Goal: Use online tool/utility: Utilize a website feature to perform a specific function

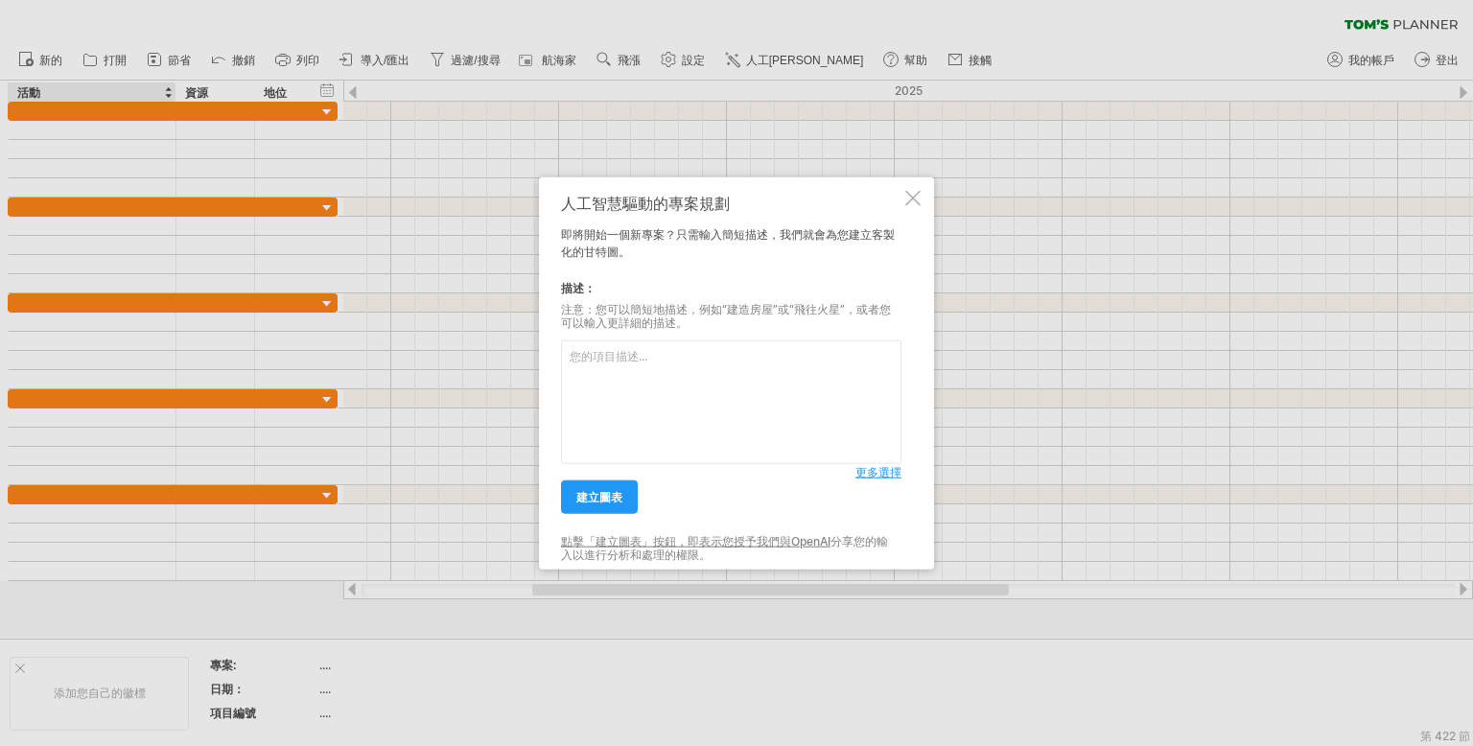
click at [669, 351] on textarea at bounding box center [731, 403] width 341 height 124
click at [680, 422] on textarea at bounding box center [731, 403] width 341 height 124
type textarea "機電工程相關系統，給水，排水，消防水，消防火警，弱電系統，照明"
click at [583, 483] on link "建立圖表" at bounding box center [599, 498] width 77 height 34
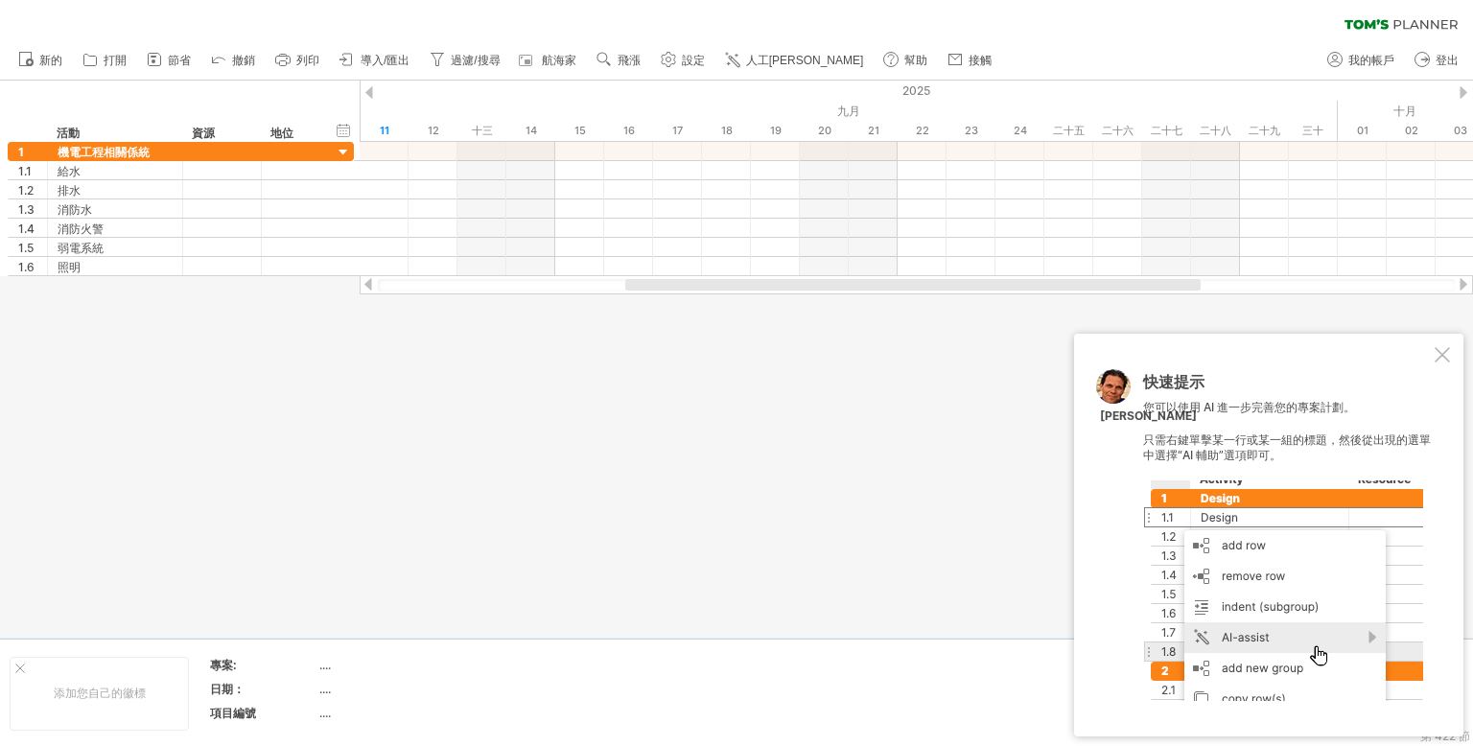
click at [1446, 356] on div at bounding box center [1442, 354] width 15 height 15
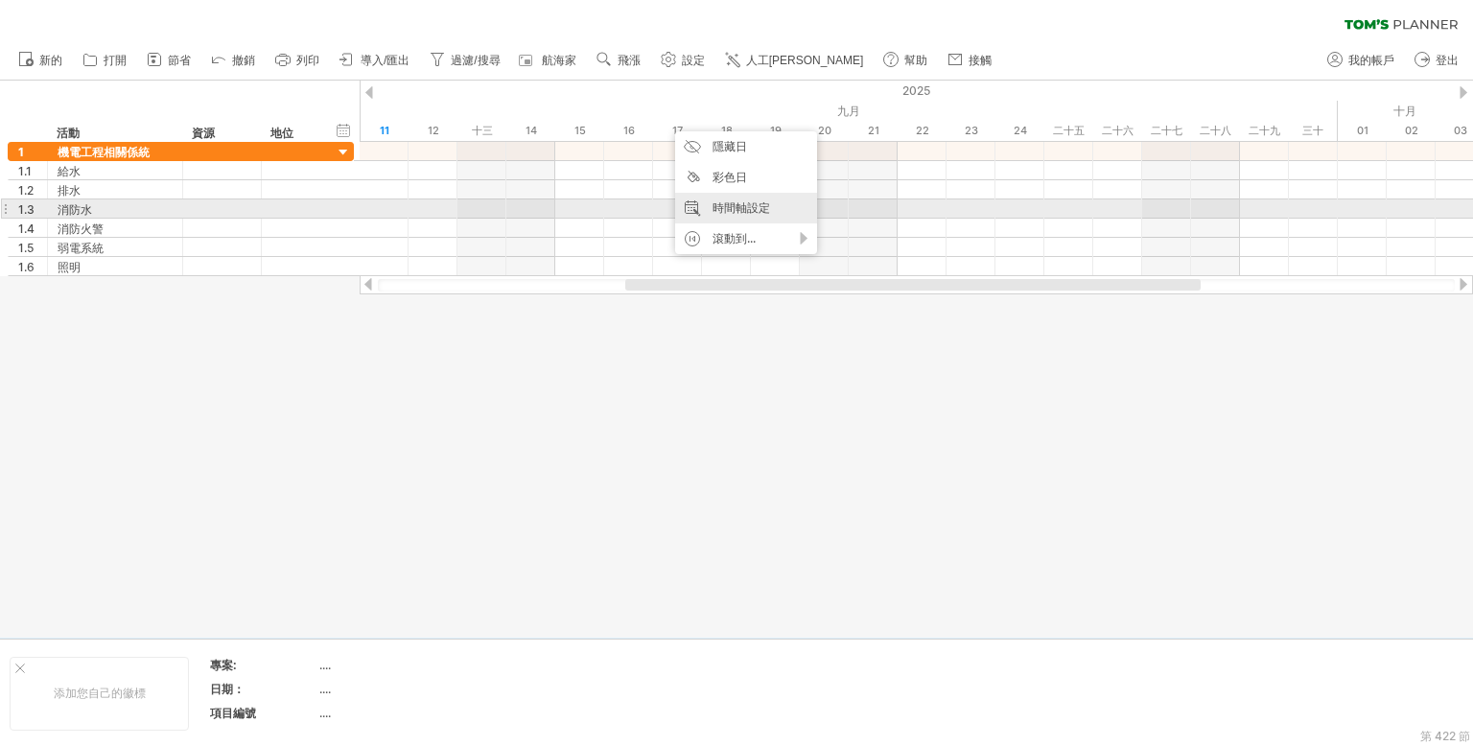
click at [768, 215] on div "時間軸設定" at bounding box center [746, 208] width 142 height 31
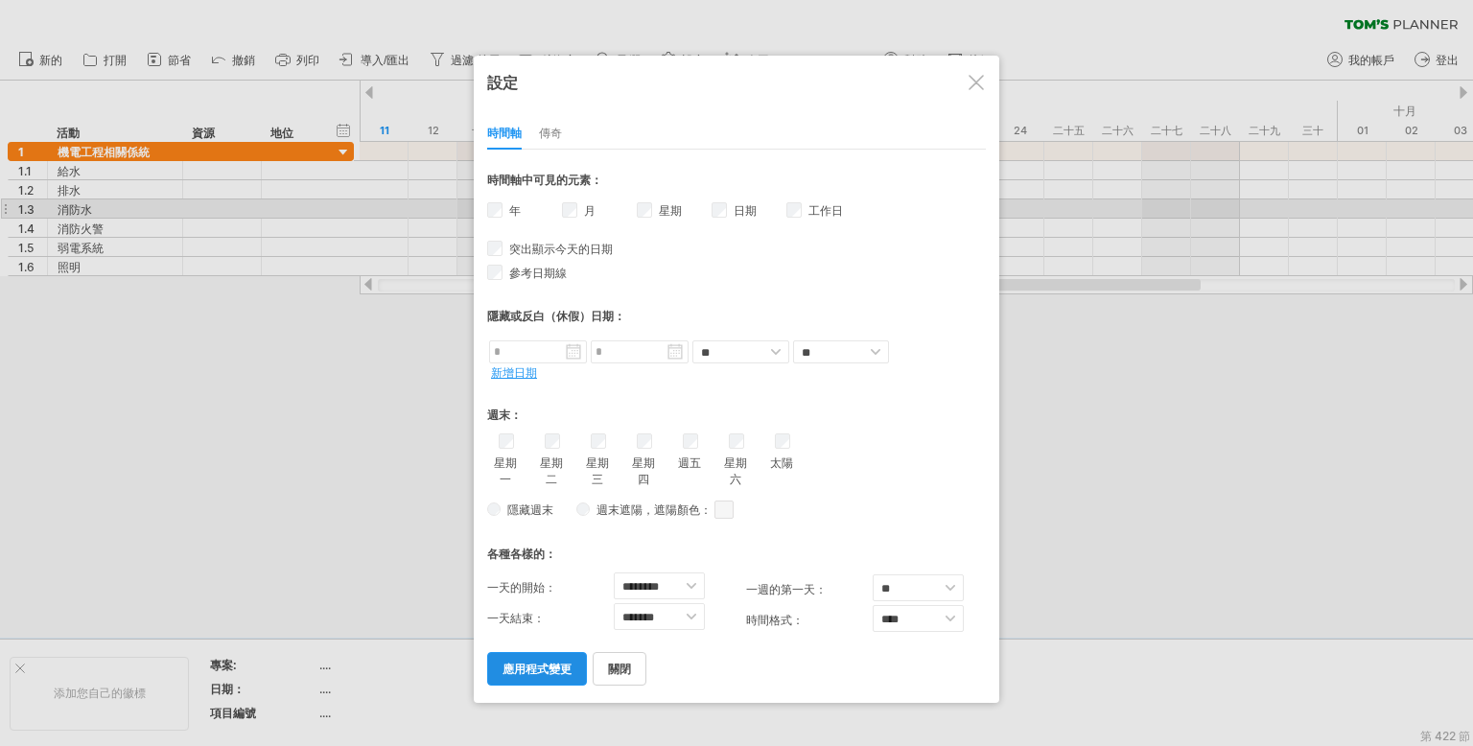
click at [536, 662] on font "應用程式變更" at bounding box center [537, 669] width 69 height 14
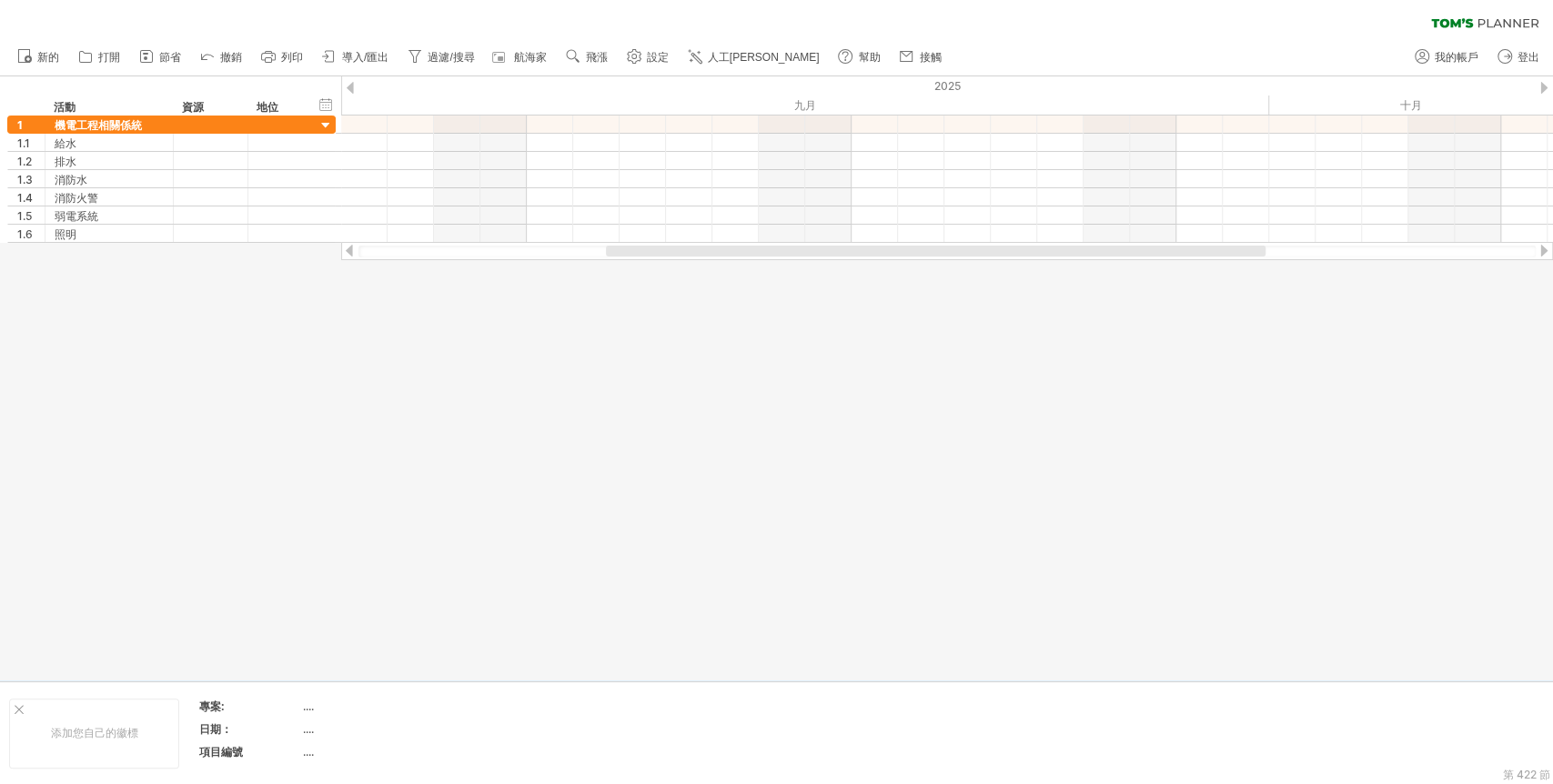
drag, startPoint x: 928, startPoint y: 244, endPoint x: 1175, endPoint y: 239, distance: 247.1
click at [1175, 239] on div "嘗試造訪 [DOMAIN_NAME] 再次連接... 0% 清除過濾器 新的" at bounding box center [776, 392] width 1553 height 784
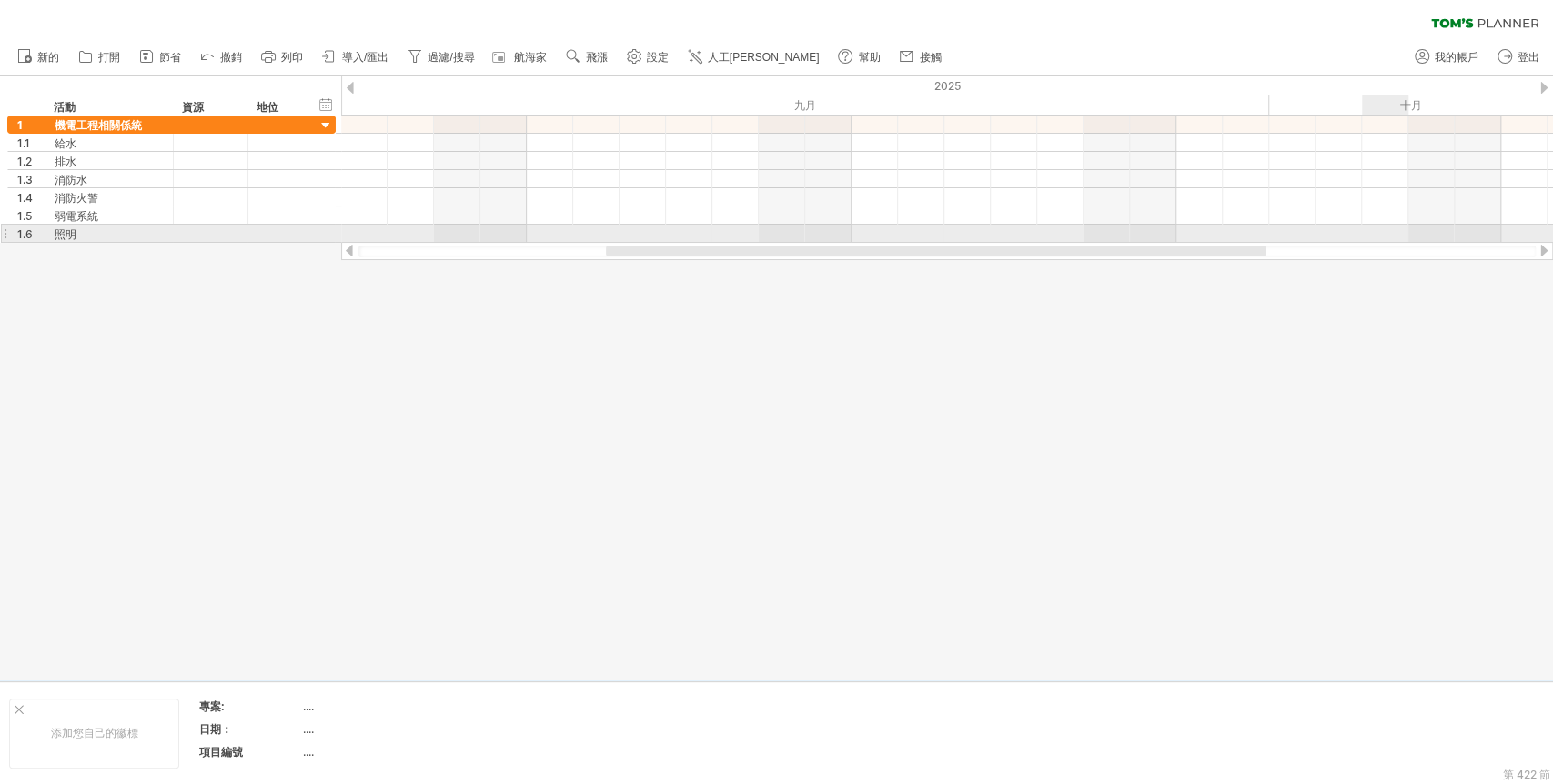
drag, startPoint x: 1139, startPoint y: 257, endPoint x: 1535, endPoint y: 239, distance: 396.4
click at [1397, 239] on div "嘗試造訪 [DOMAIN_NAME] 再次連接... 0% 清除過濾器 新的" at bounding box center [776, 392] width 1553 height 784
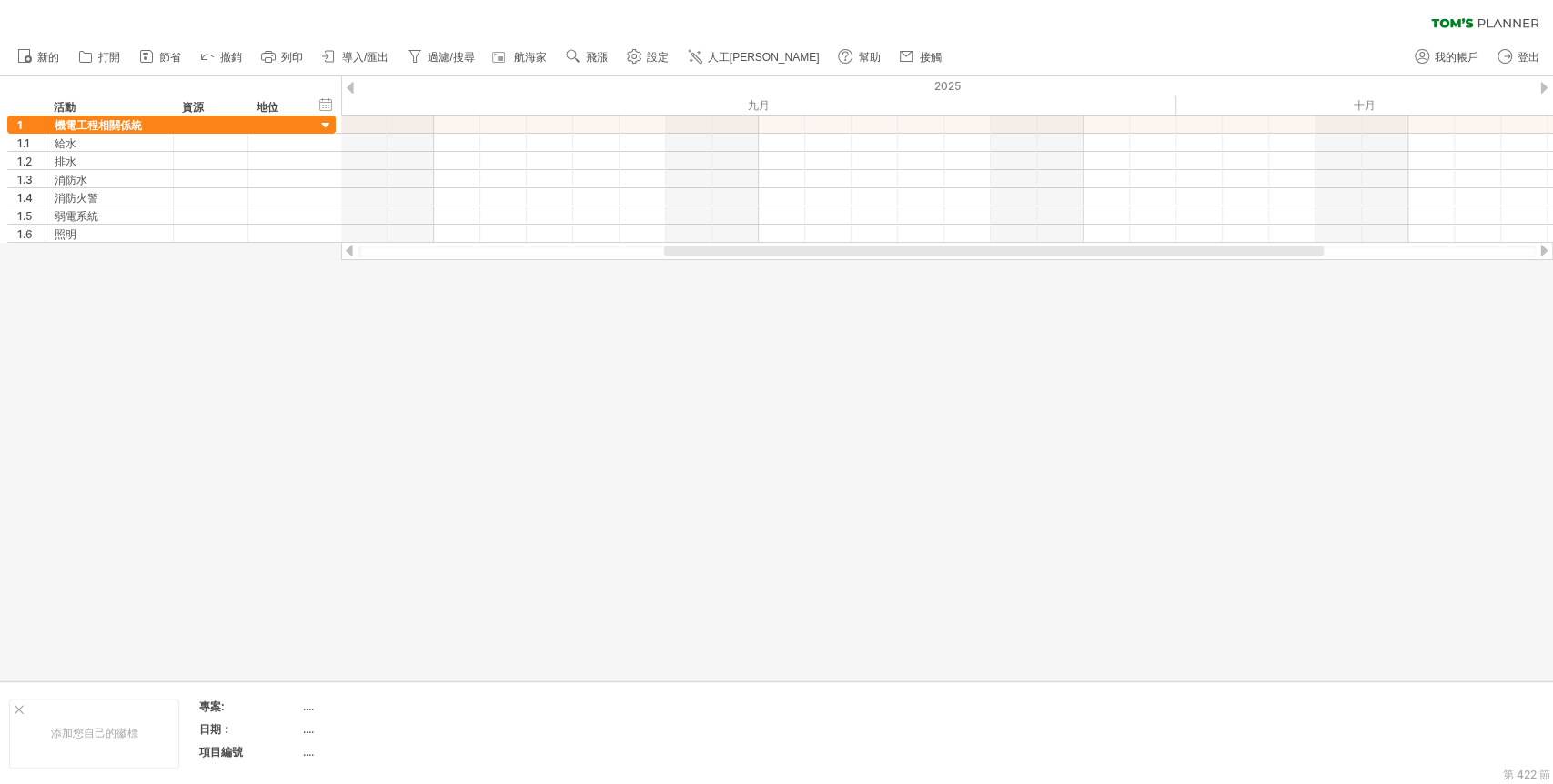
drag, startPoint x: 1215, startPoint y: 248, endPoint x: 1376, endPoint y: 252, distance: 161.0
click at [1324, 252] on div at bounding box center [993, 251] width 659 height 11
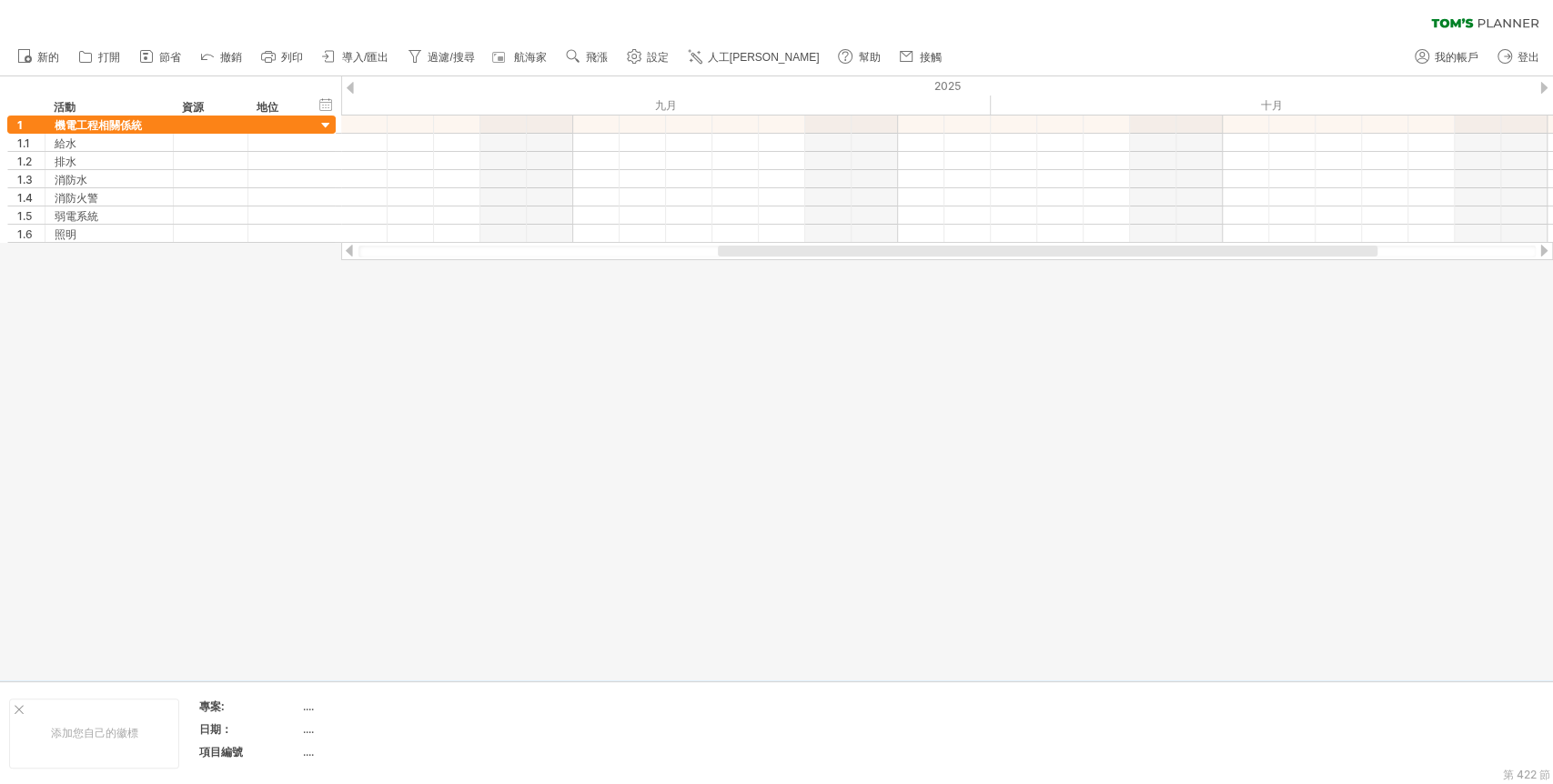
click at [1397, 252] on div at bounding box center [1543, 250] width 14 height 11
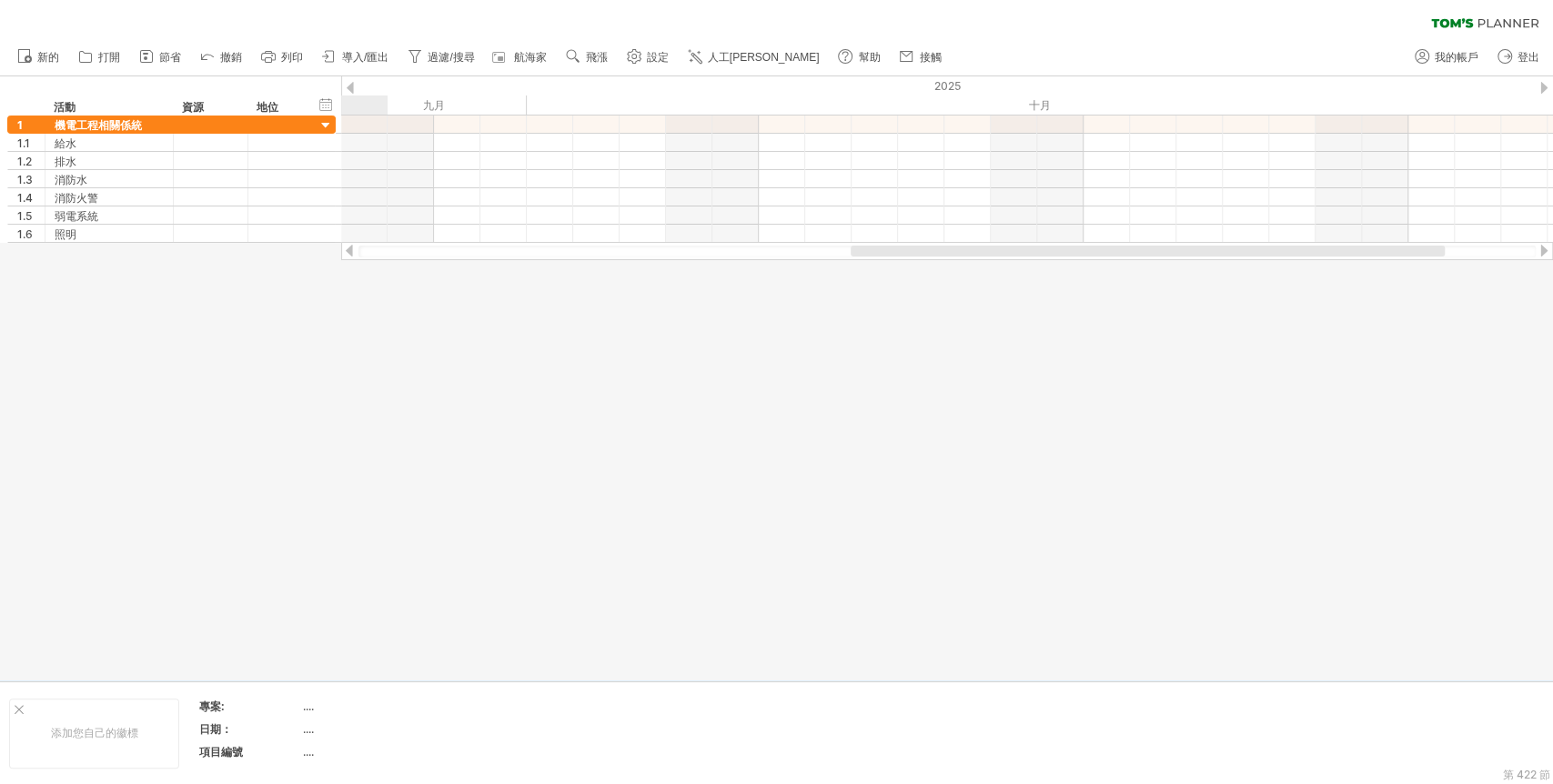
click at [1397, 252] on div at bounding box center [1543, 250] width 14 height 11
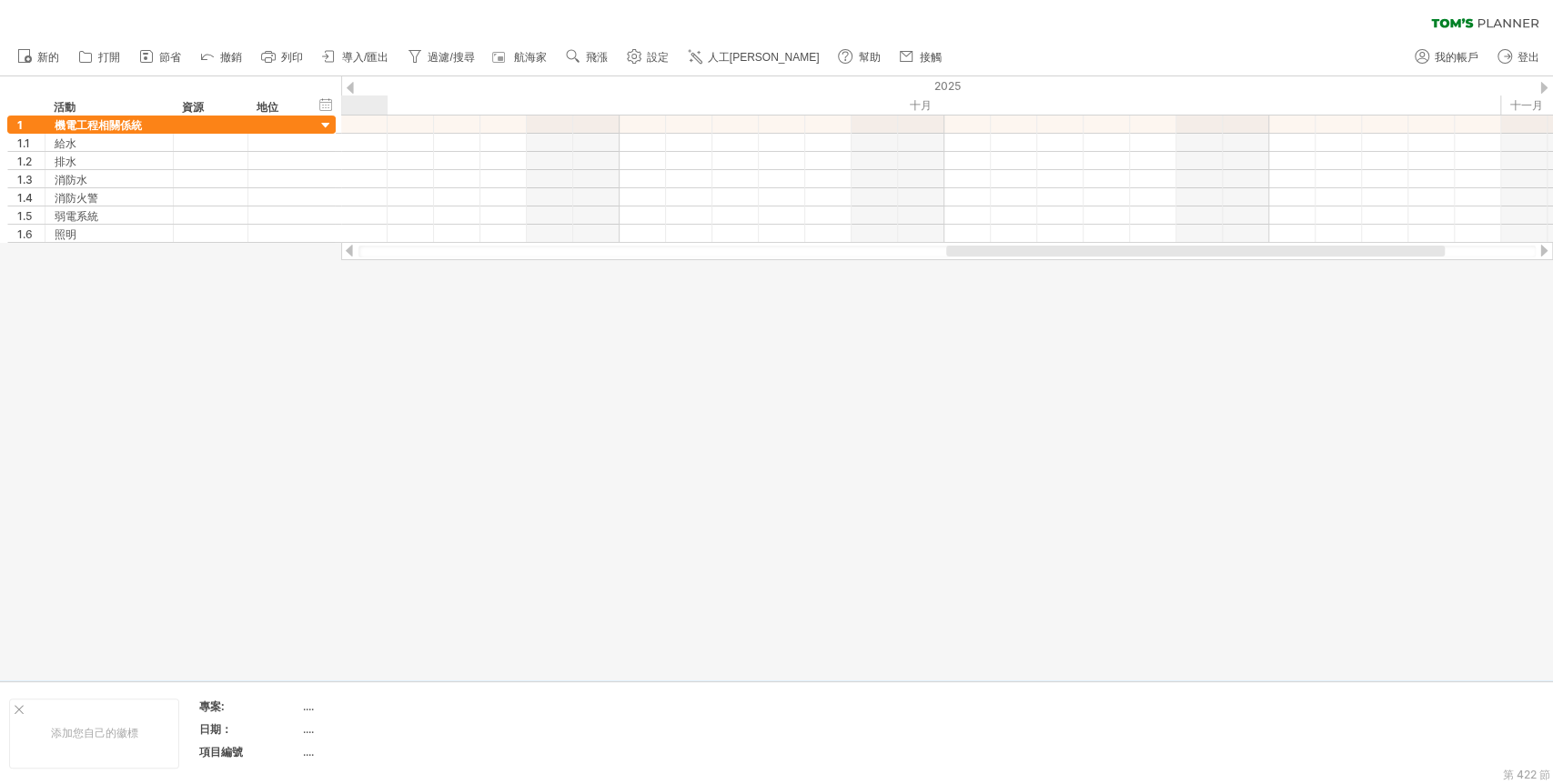
click at [1397, 252] on div at bounding box center [1543, 250] width 14 height 11
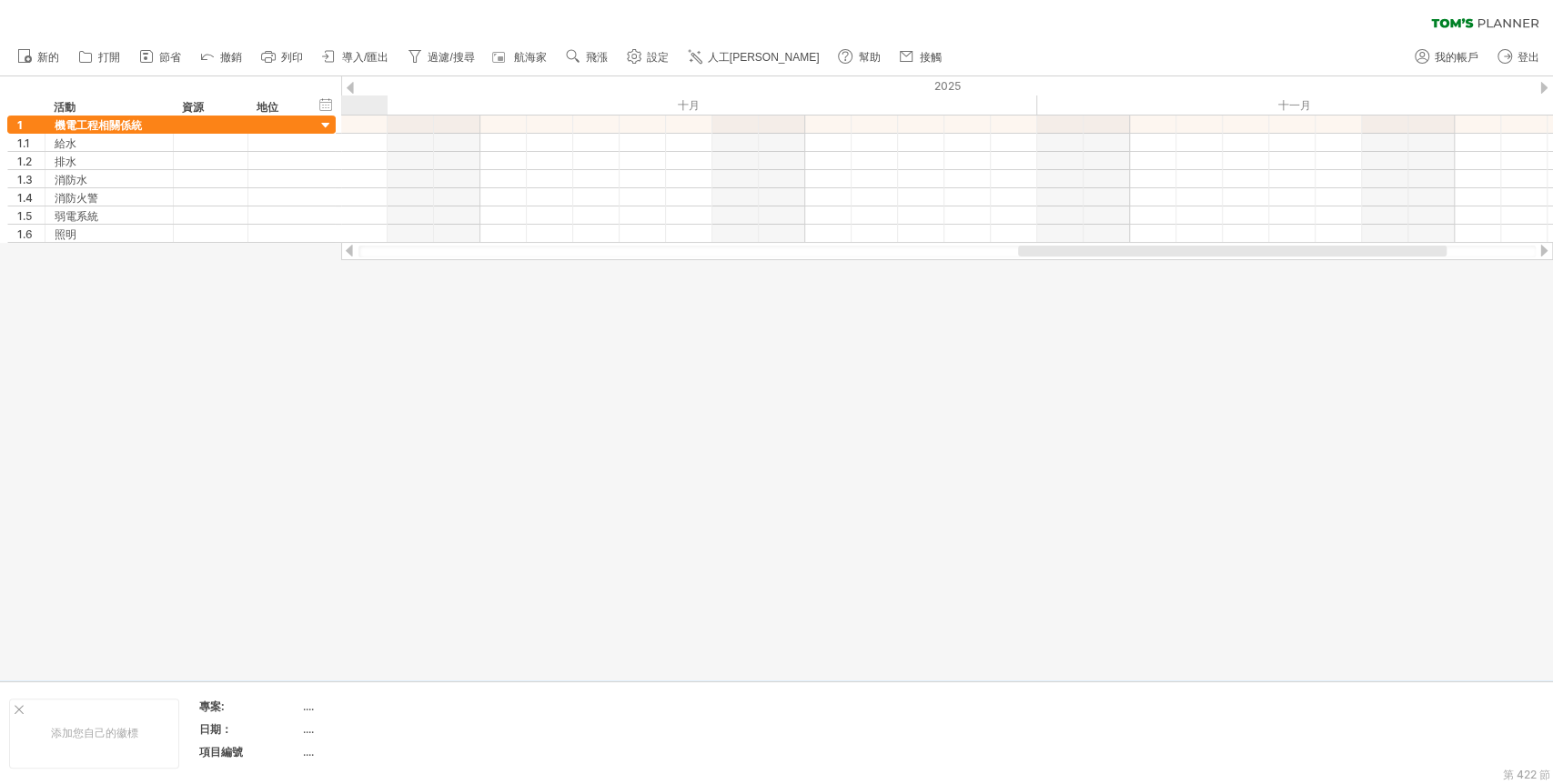
click at [1397, 252] on div at bounding box center [1543, 250] width 14 height 11
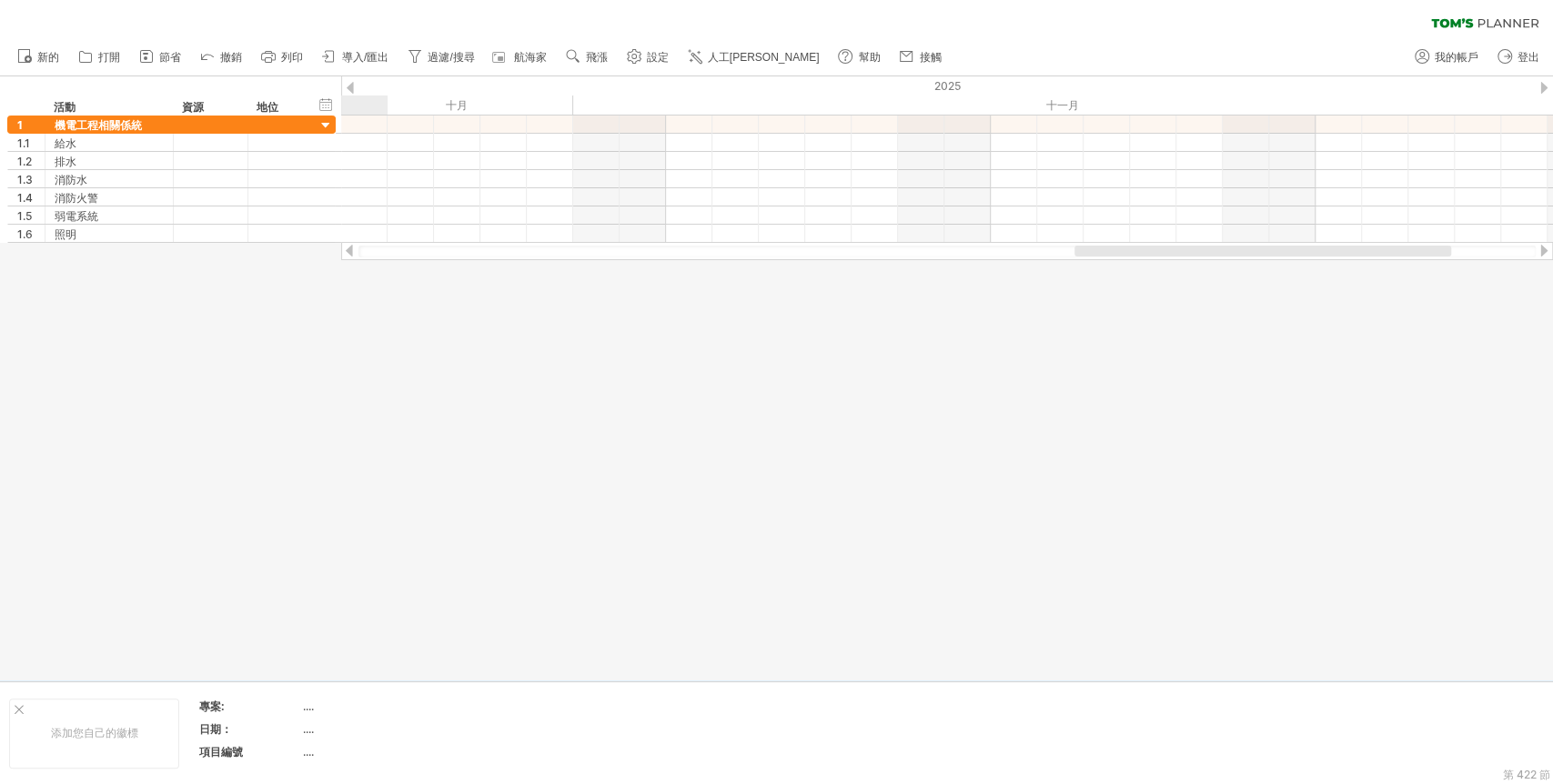
click at [1397, 252] on div at bounding box center [1543, 250] width 14 height 11
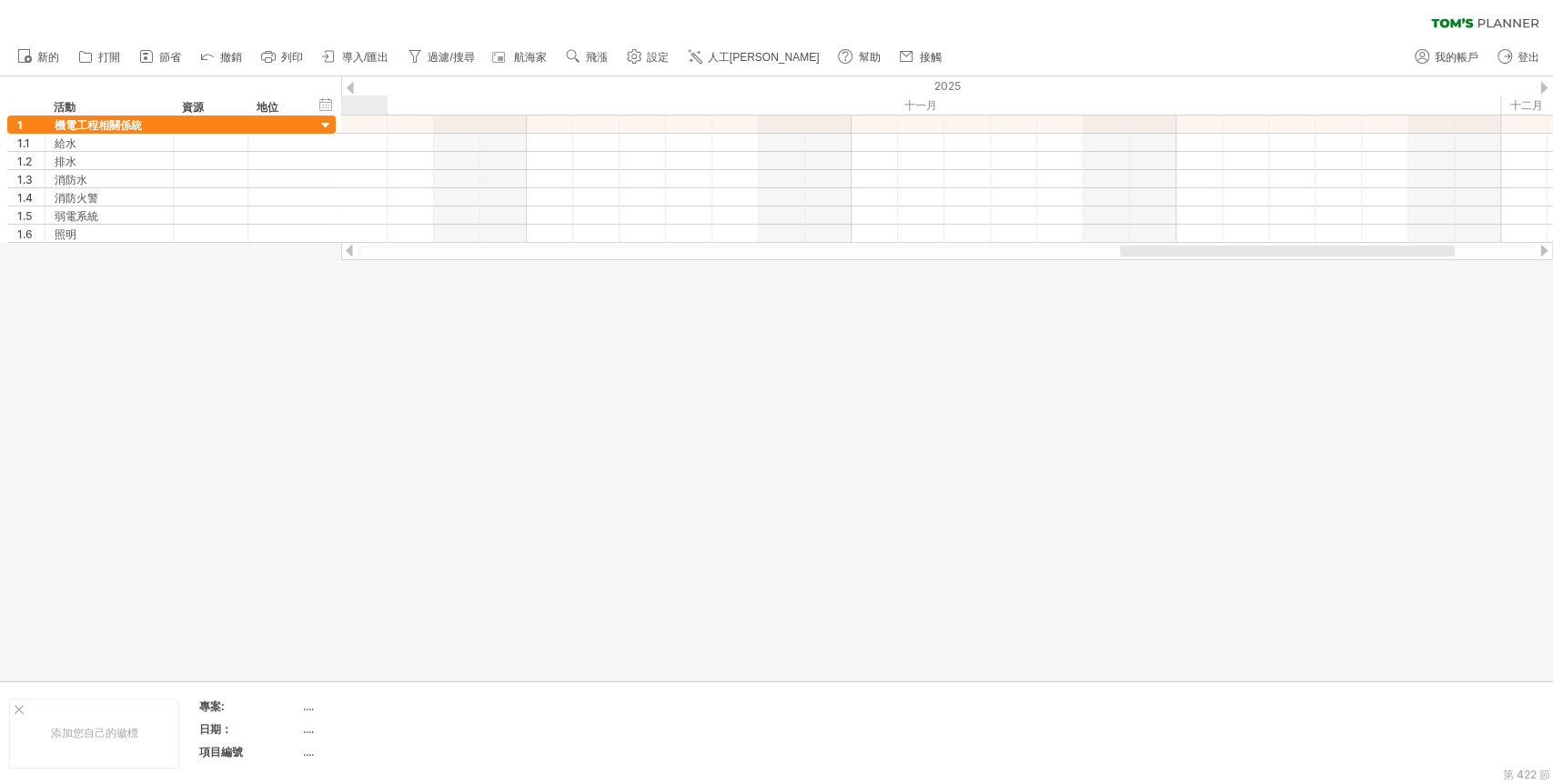
click at [1397, 252] on div at bounding box center [1543, 250] width 14 height 11
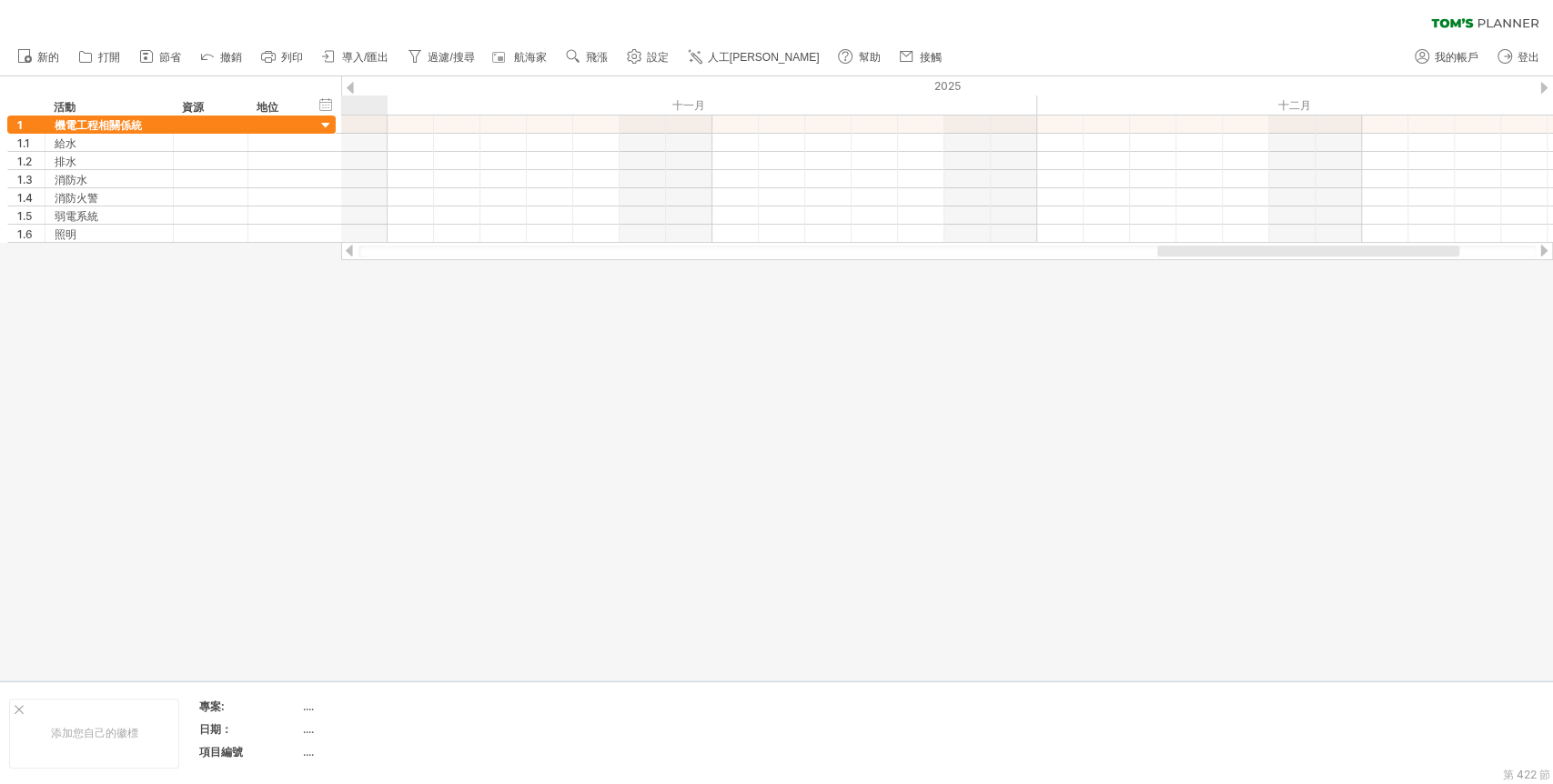
click at [1397, 252] on div at bounding box center [1543, 250] width 14 height 11
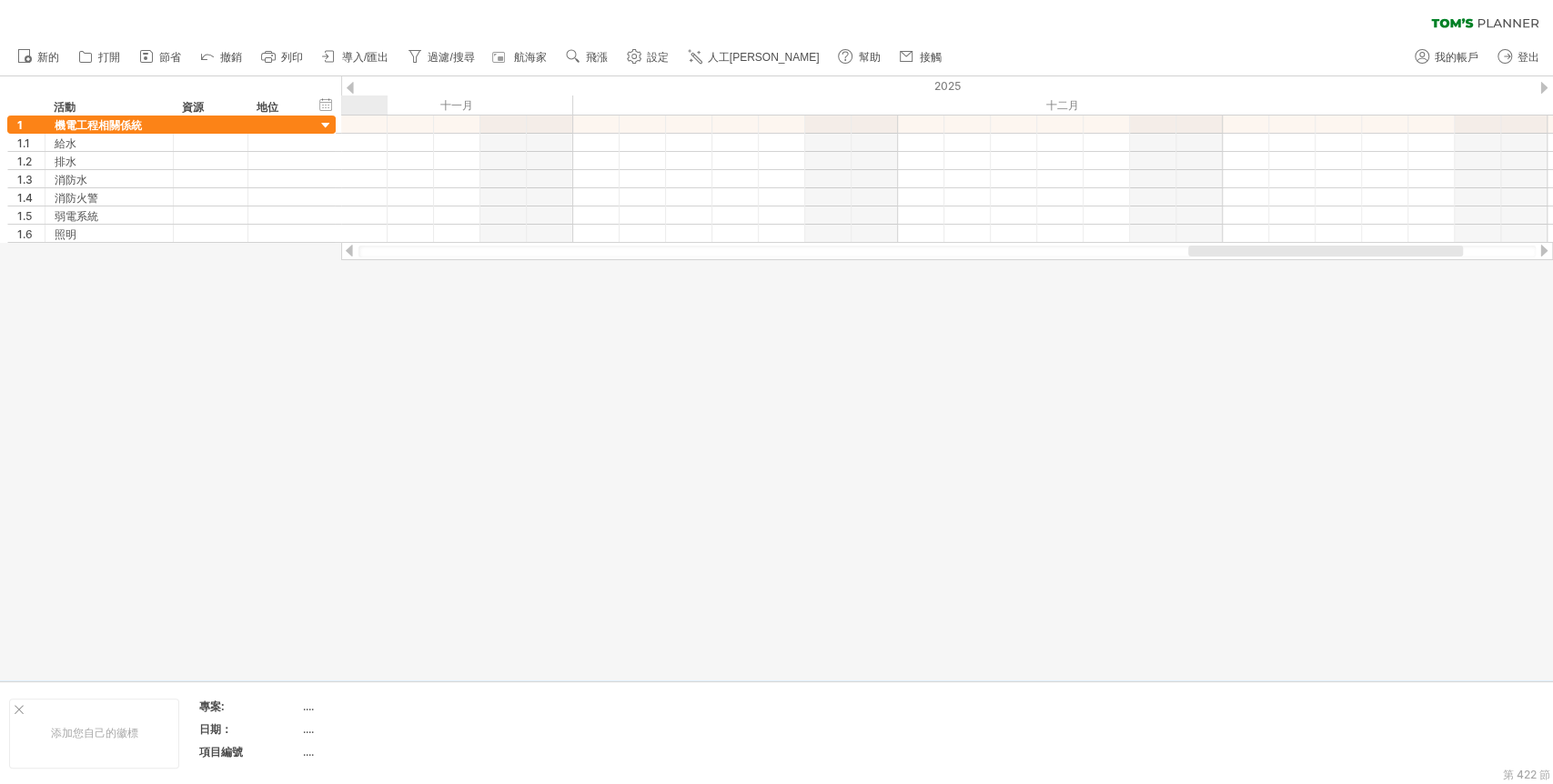
click at [1397, 252] on div at bounding box center [1543, 250] width 14 height 11
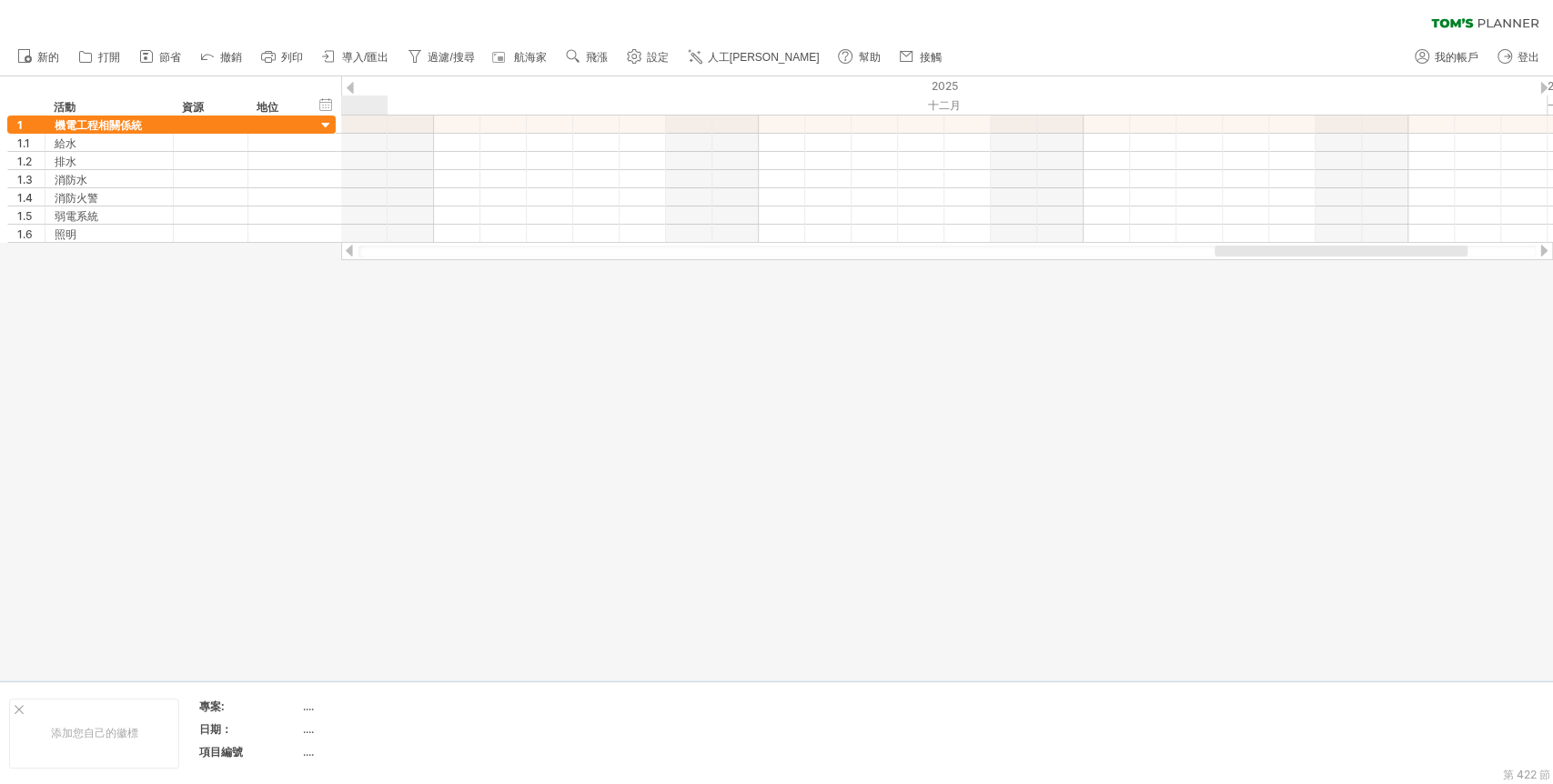
click at [1397, 252] on div at bounding box center [1543, 250] width 14 height 11
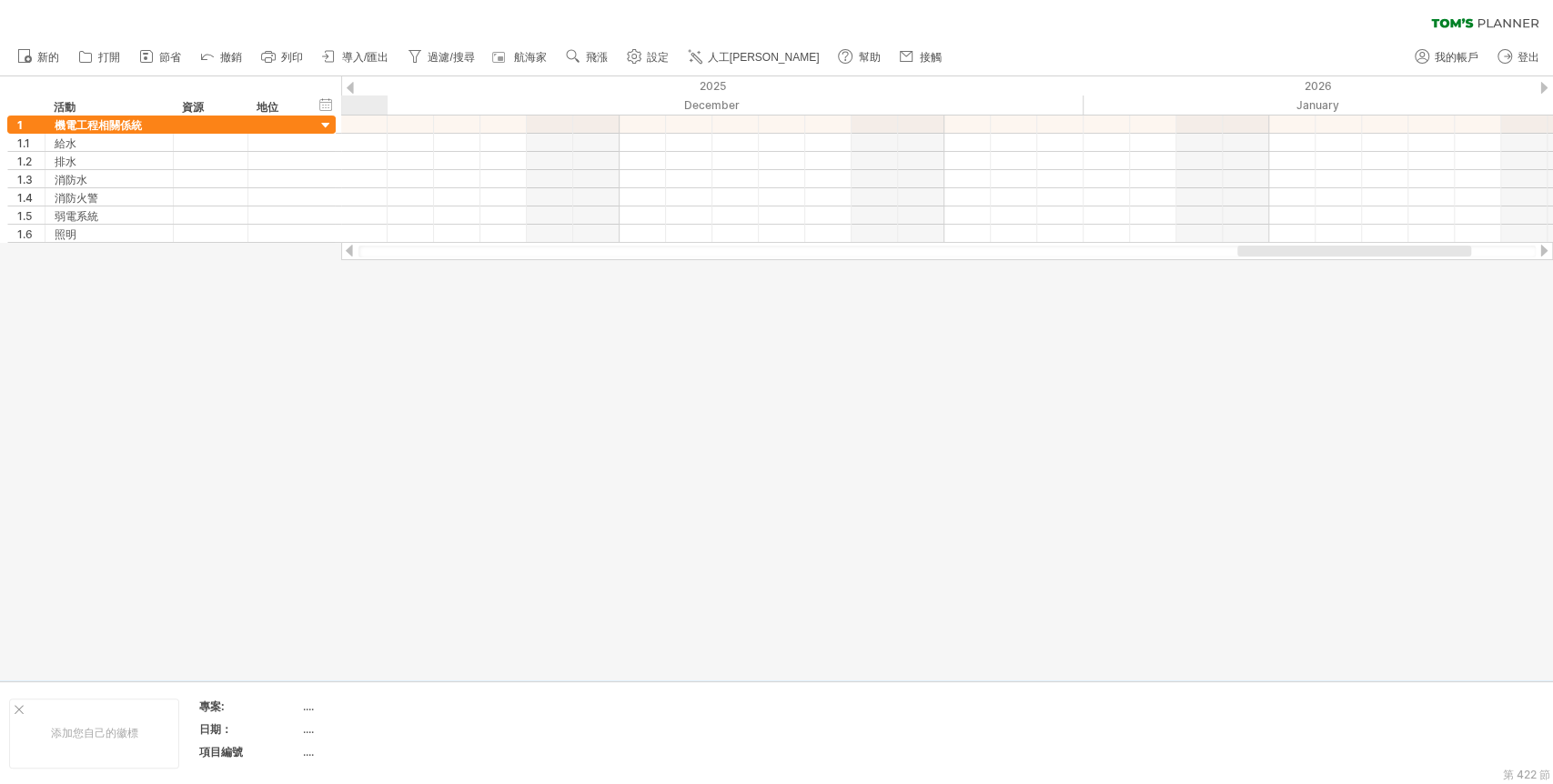
click at [1397, 252] on div at bounding box center [1543, 250] width 14 height 11
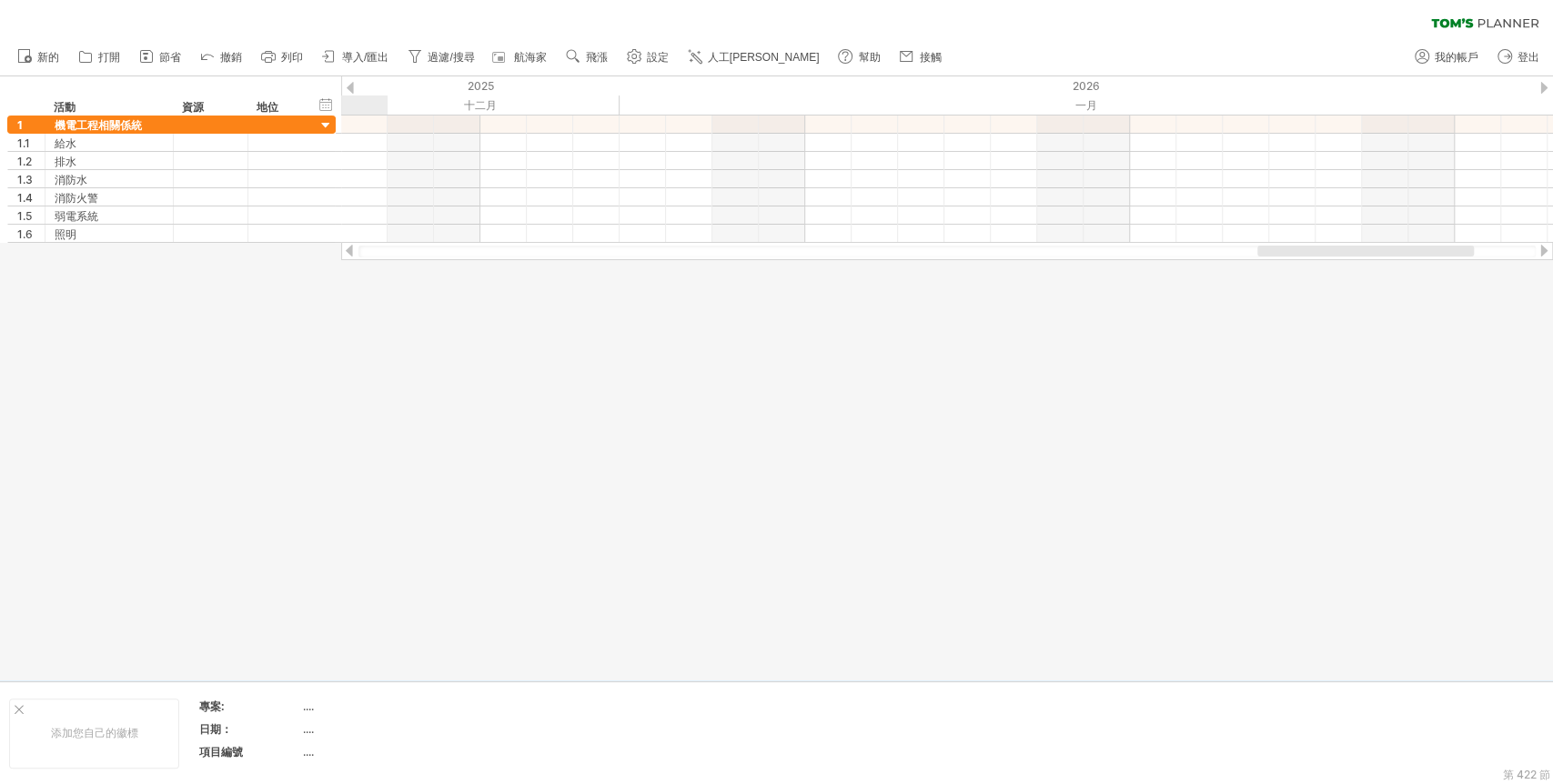
click at [1397, 252] on div at bounding box center [1543, 250] width 14 height 11
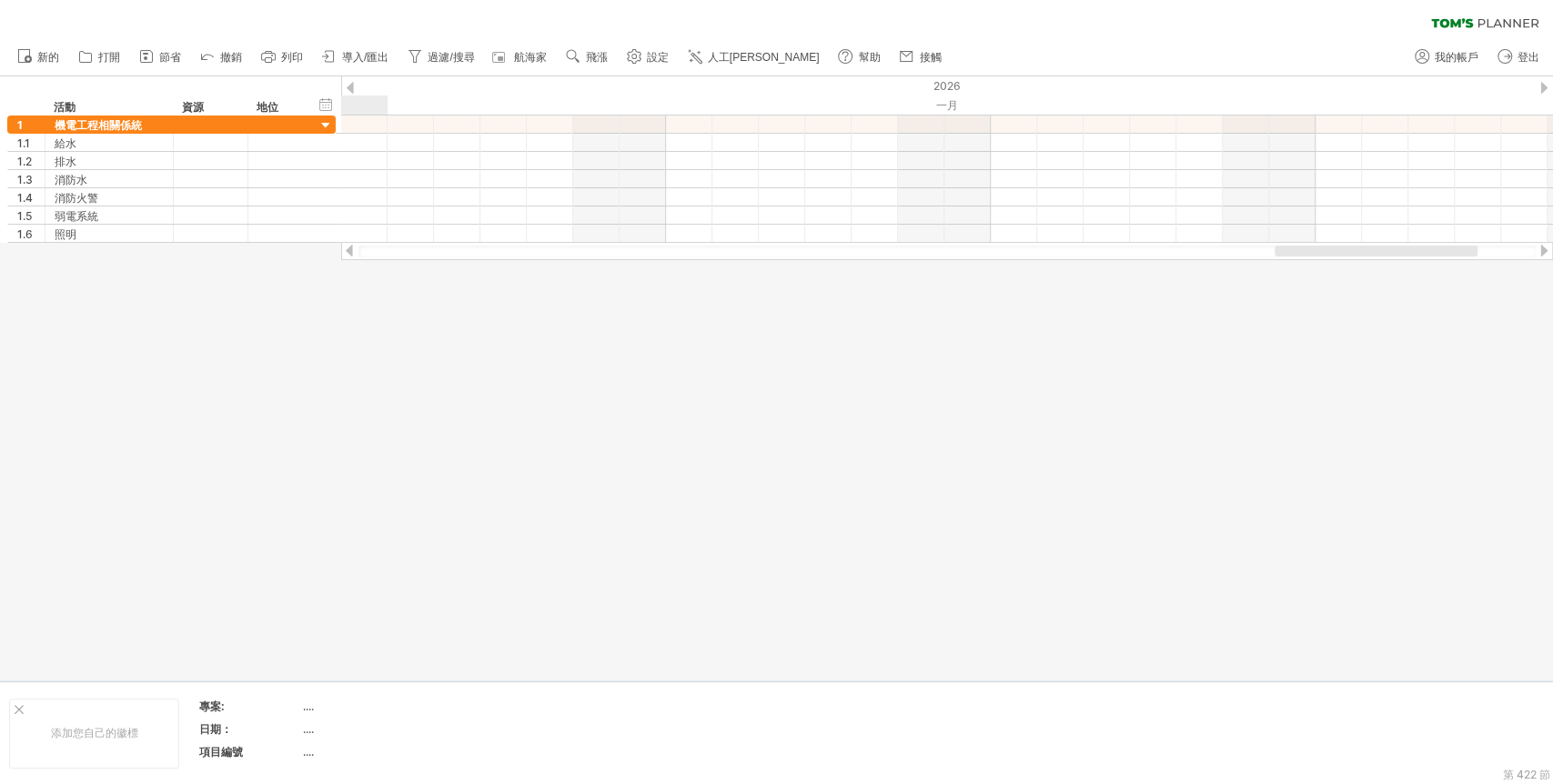
click at [1397, 252] on div at bounding box center [1543, 250] width 14 height 11
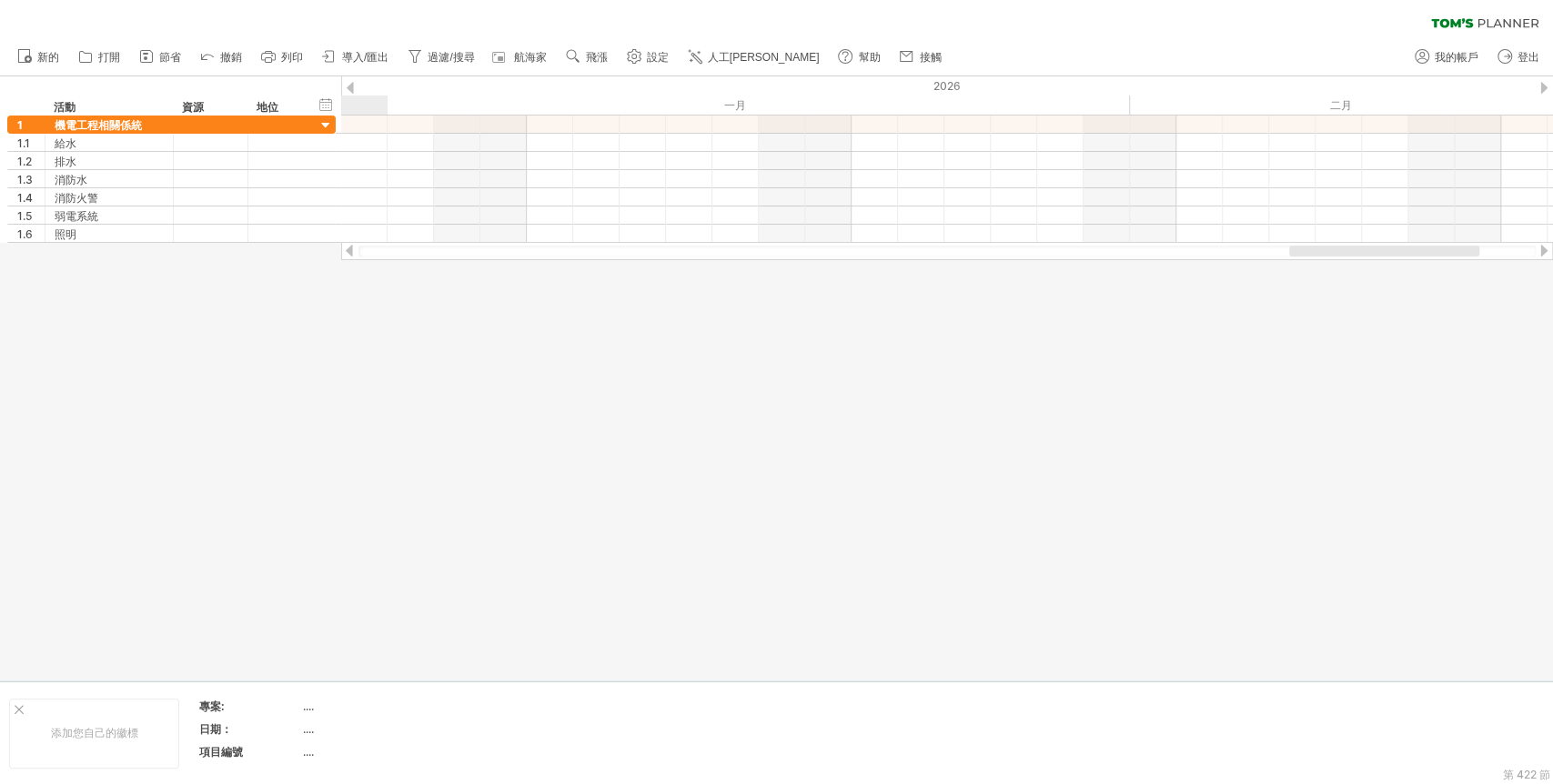
click at [1397, 252] on div at bounding box center [1543, 250] width 14 height 11
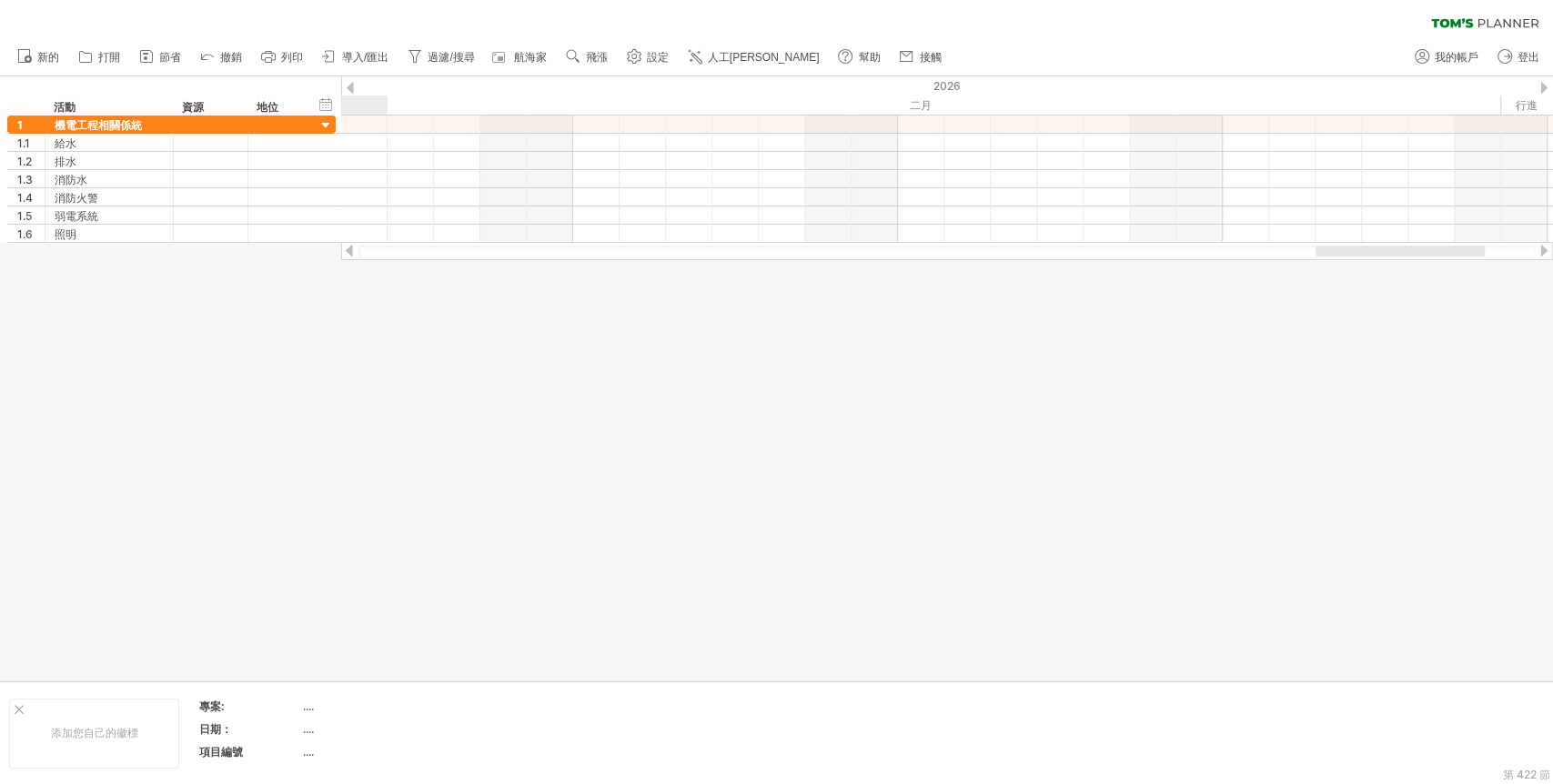
click at [1397, 252] on div at bounding box center [1543, 250] width 14 height 11
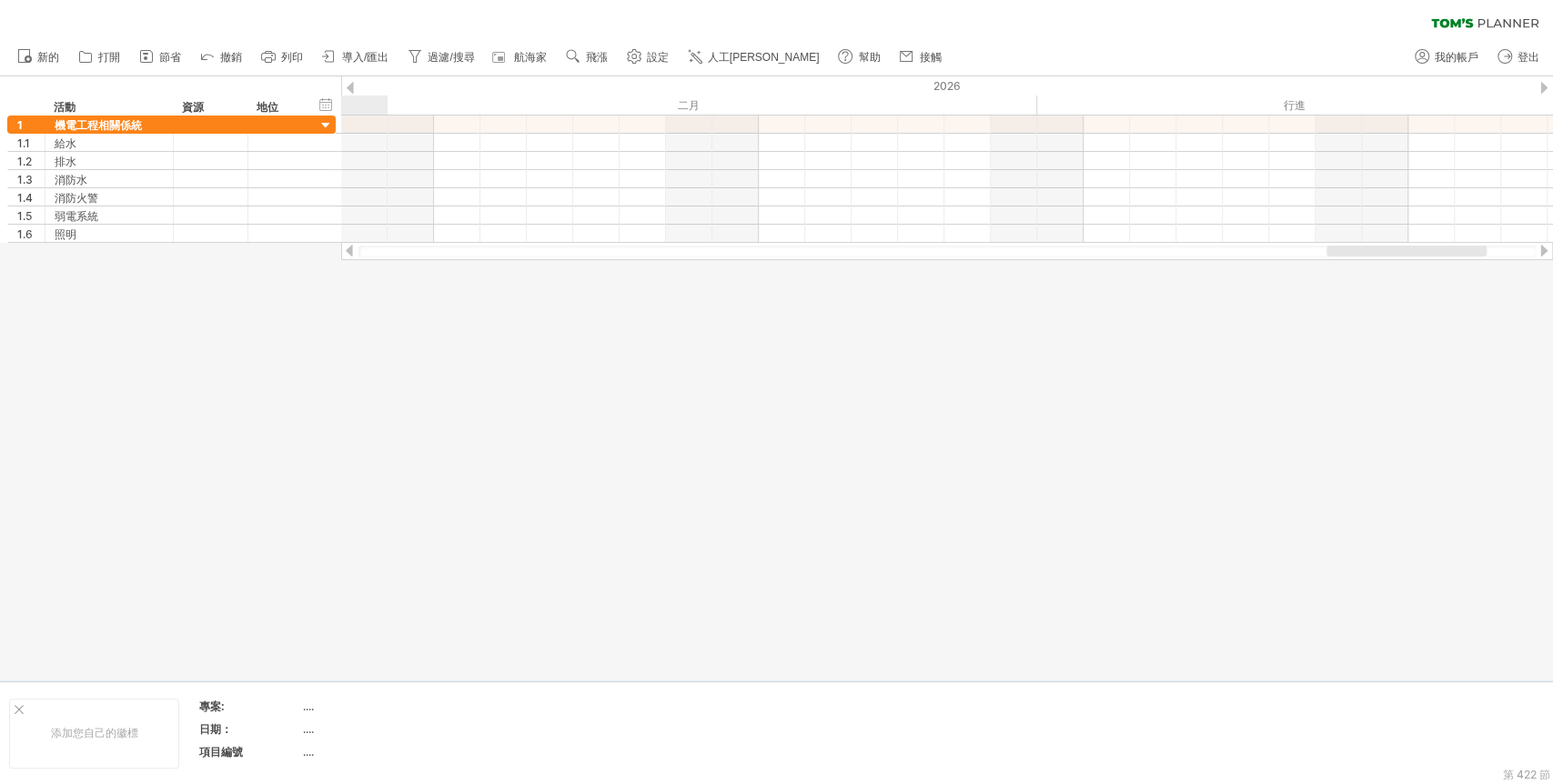
click at [1397, 252] on div at bounding box center [1543, 250] width 14 height 11
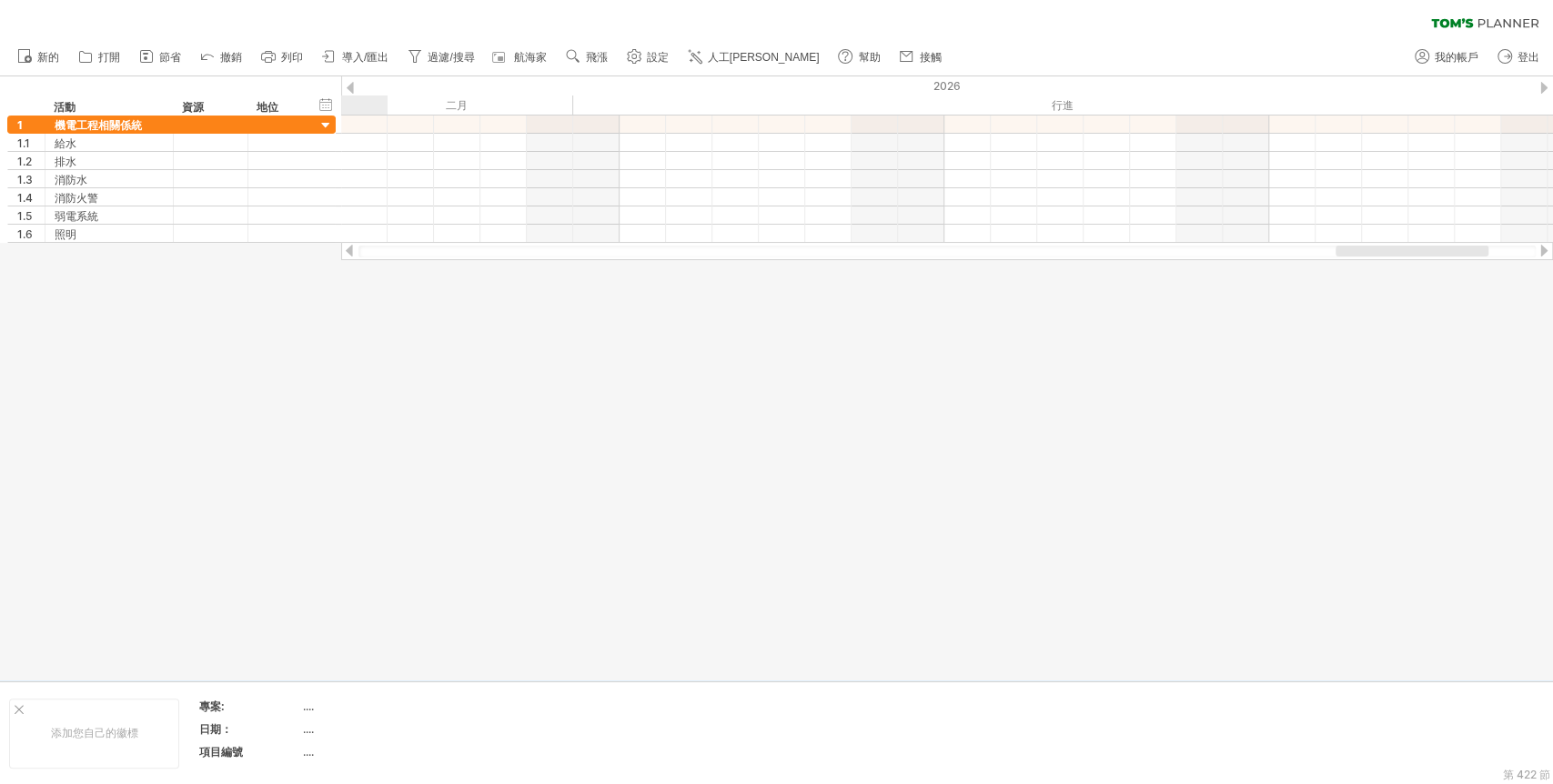
click at [1397, 252] on div at bounding box center [1543, 250] width 14 height 11
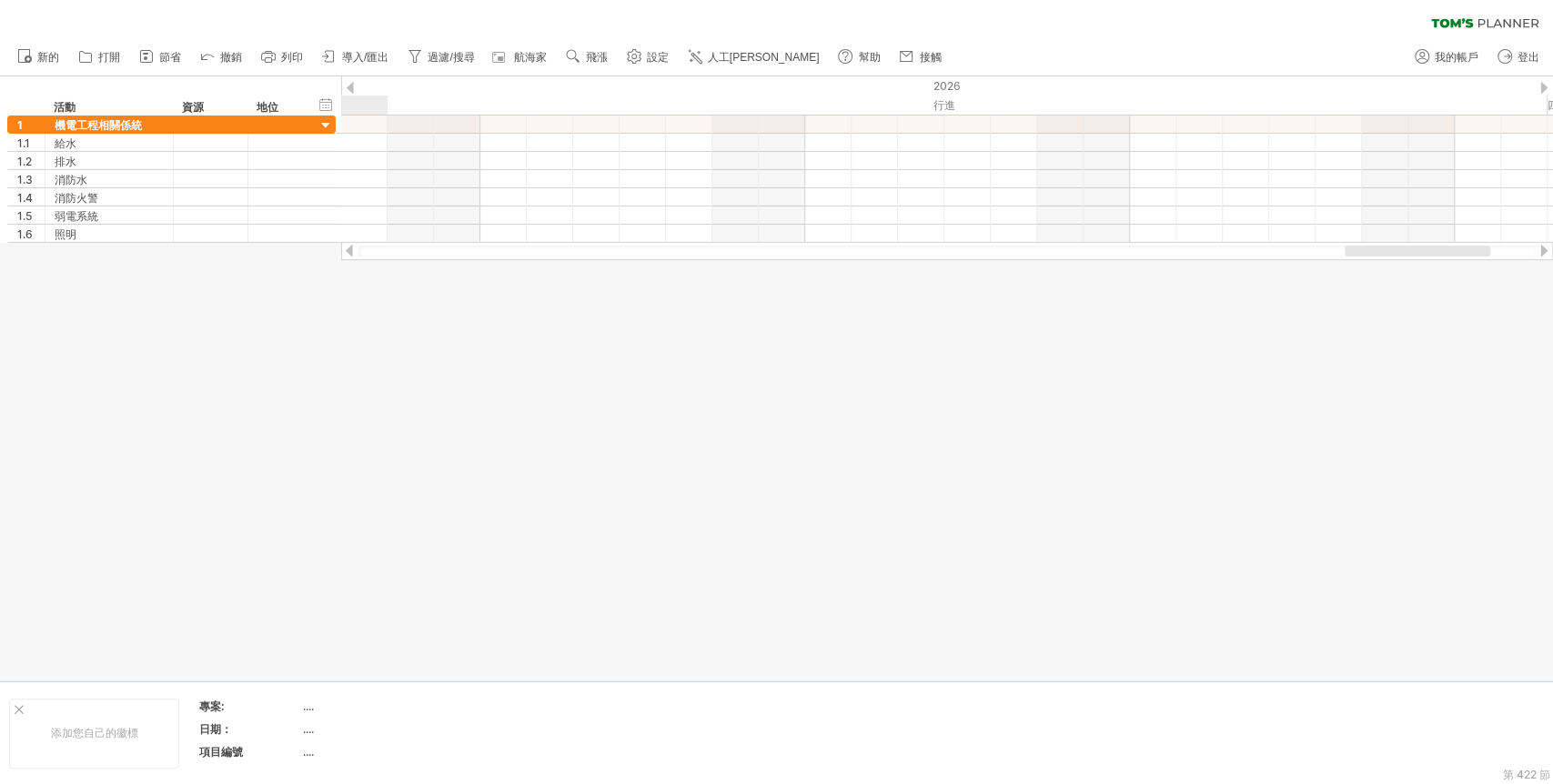
click at [1397, 252] on div at bounding box center [1543, 250] width 14 height 11
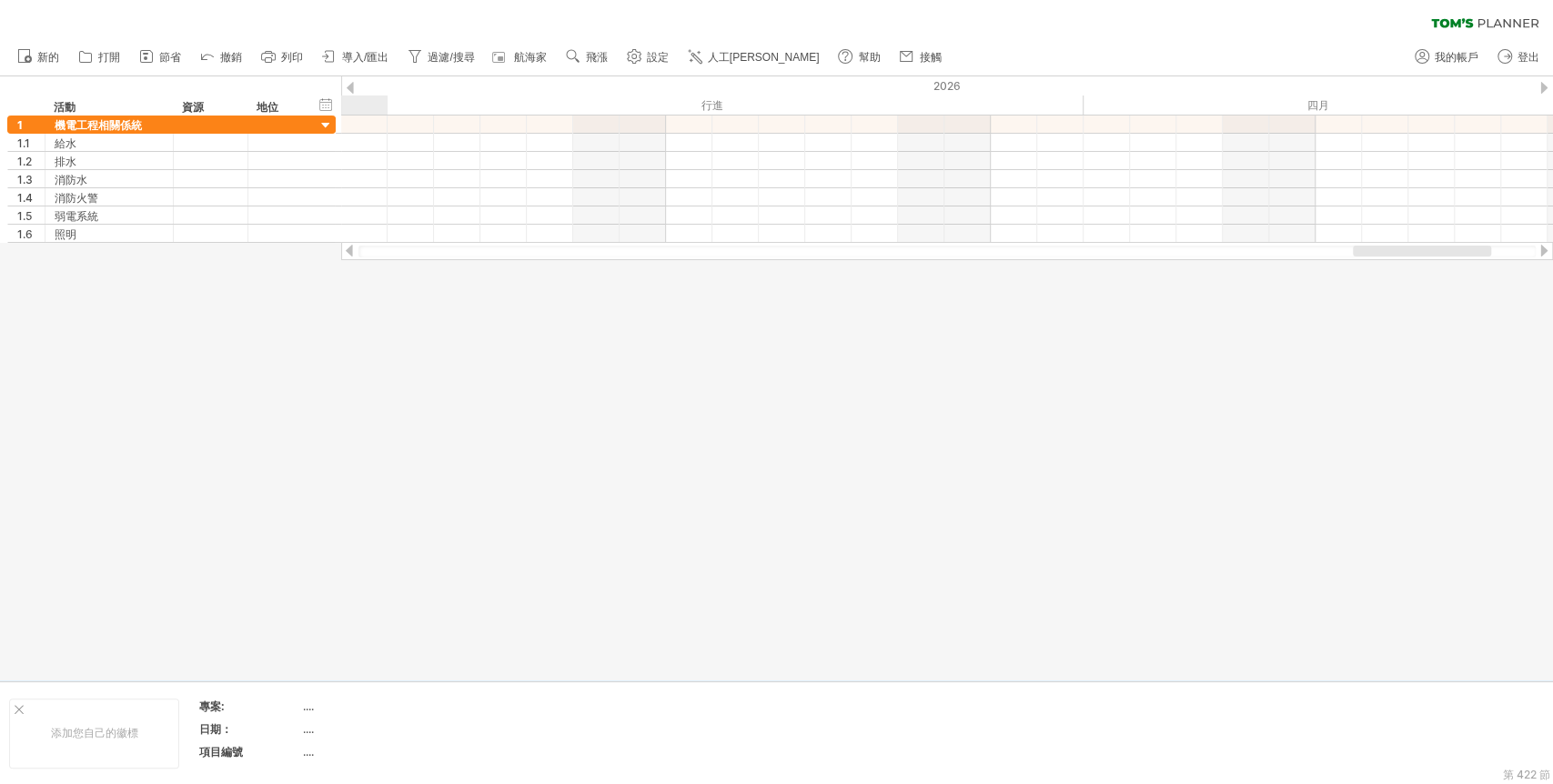
click at [1397, 252] on div at bounding box center [1543, 250] width 14 height 11
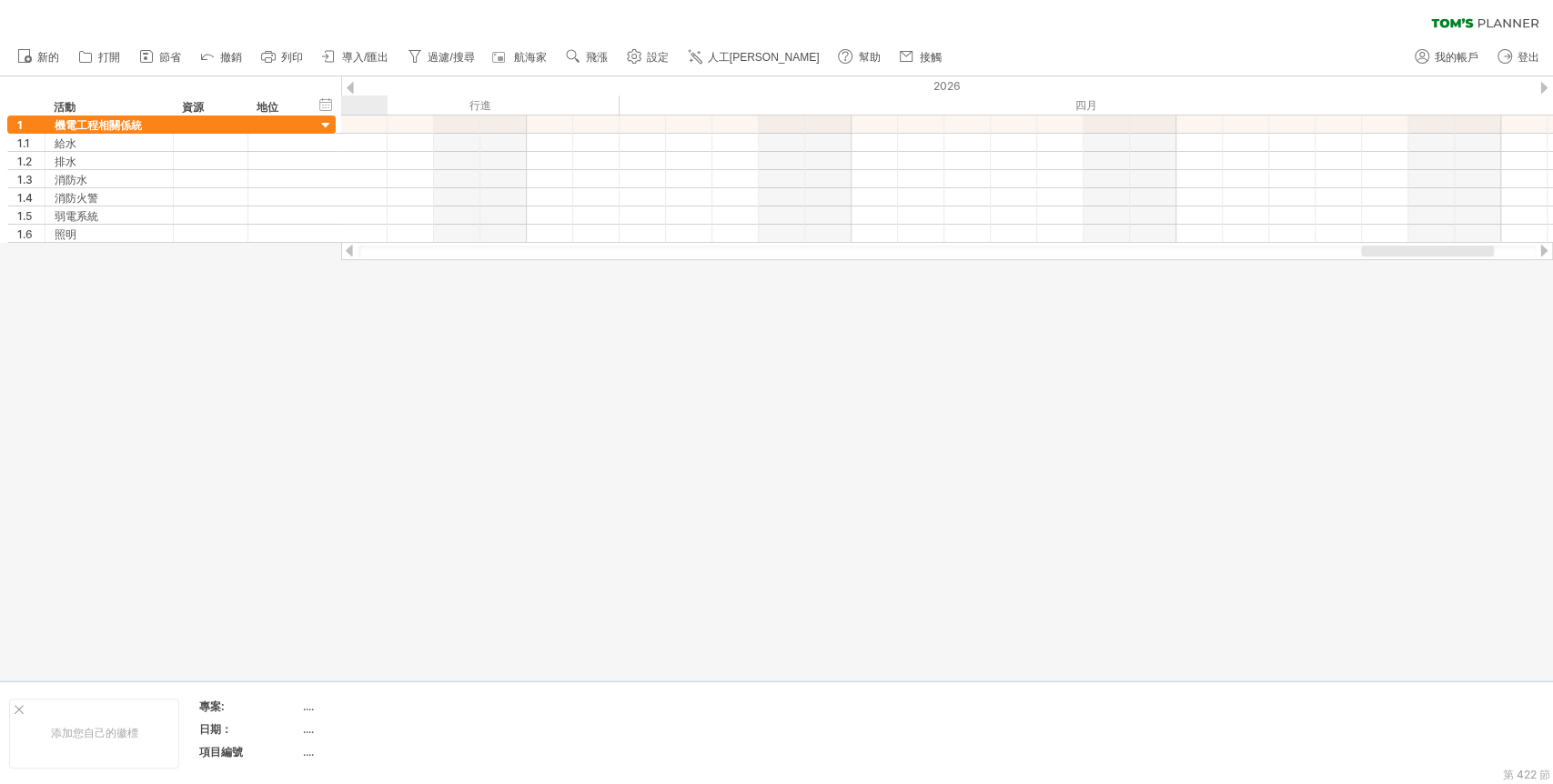
click at [1397, 252] on div at bounding box center [1543, 250] width 14 height 11
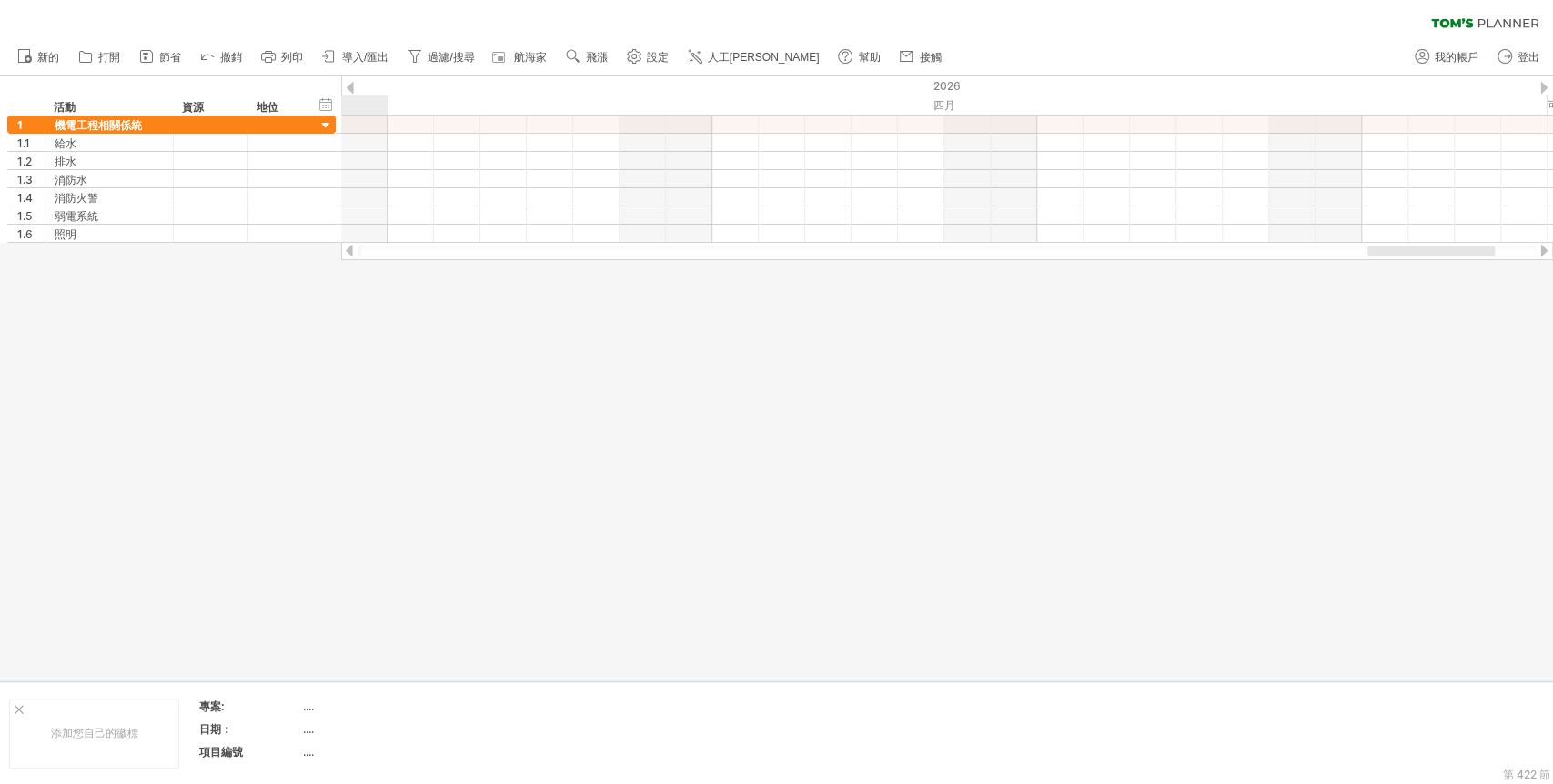
click at [1397, 252] on div at bounding box center [1543, 250] width 14 height 11
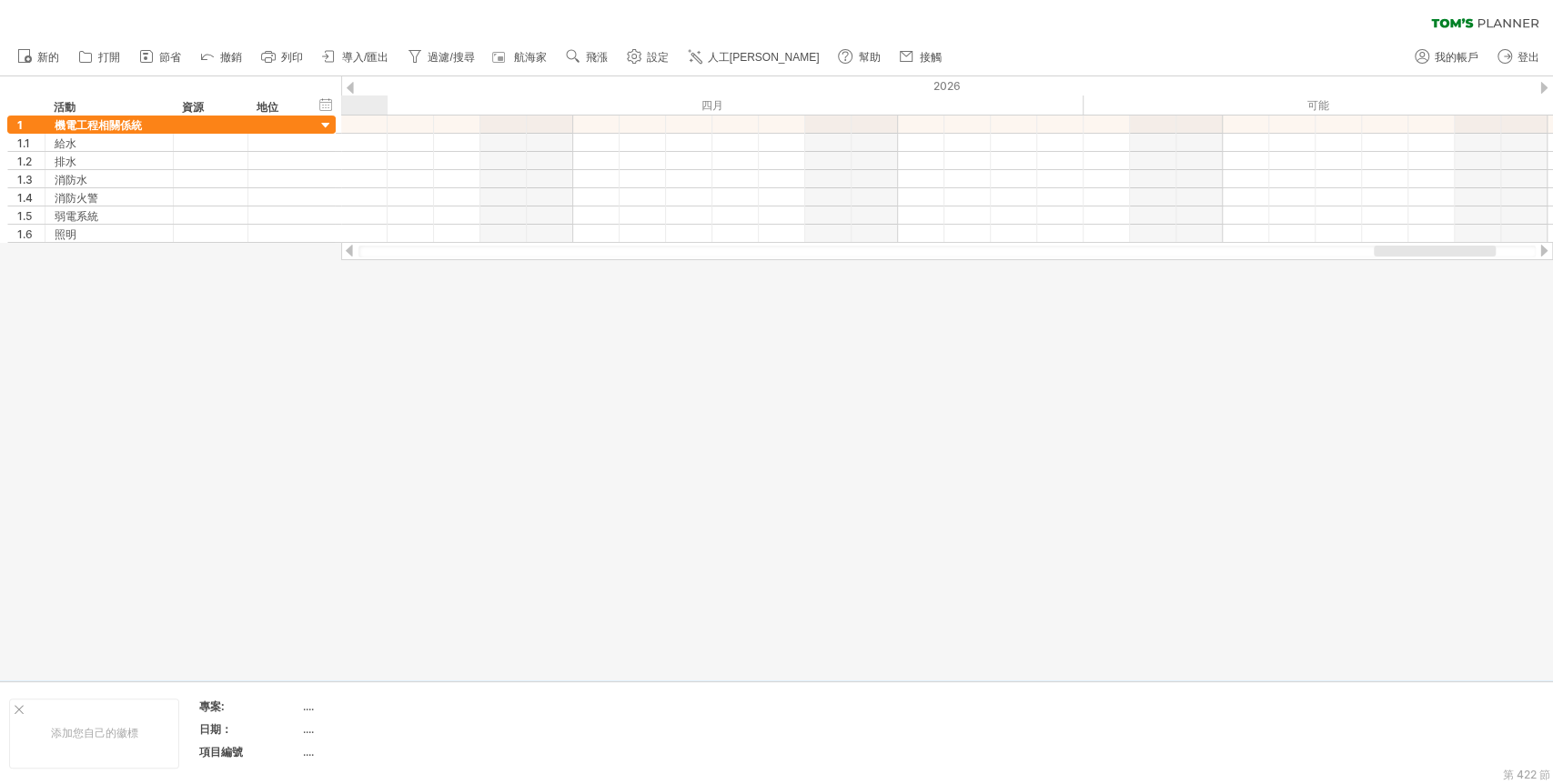
click at [1397, 252] on div at bounding box center [1543, 250] width 14 height 11
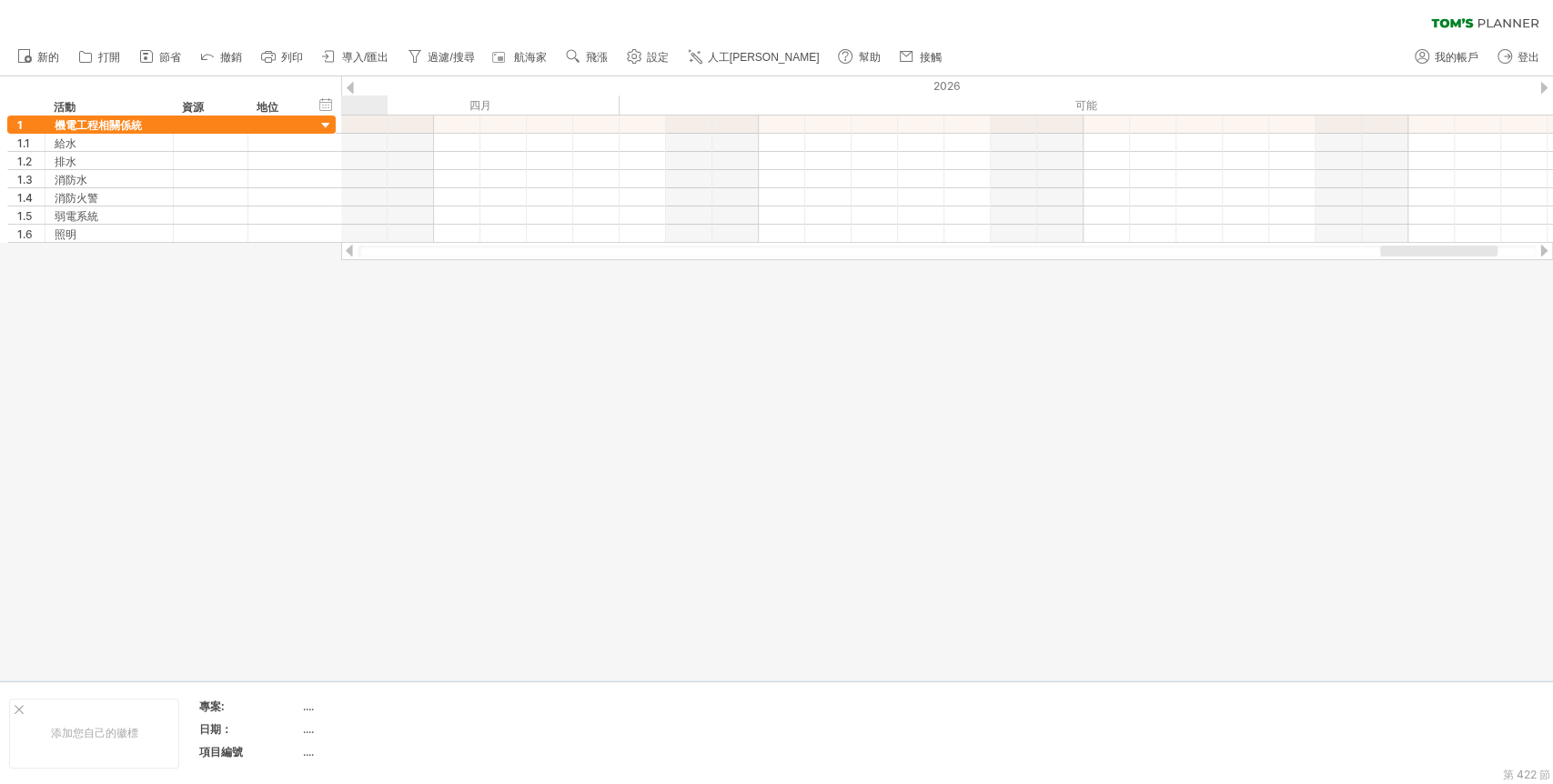
click at [1397, 252] on div at bounding box center [1543, 250] width 14 height 11
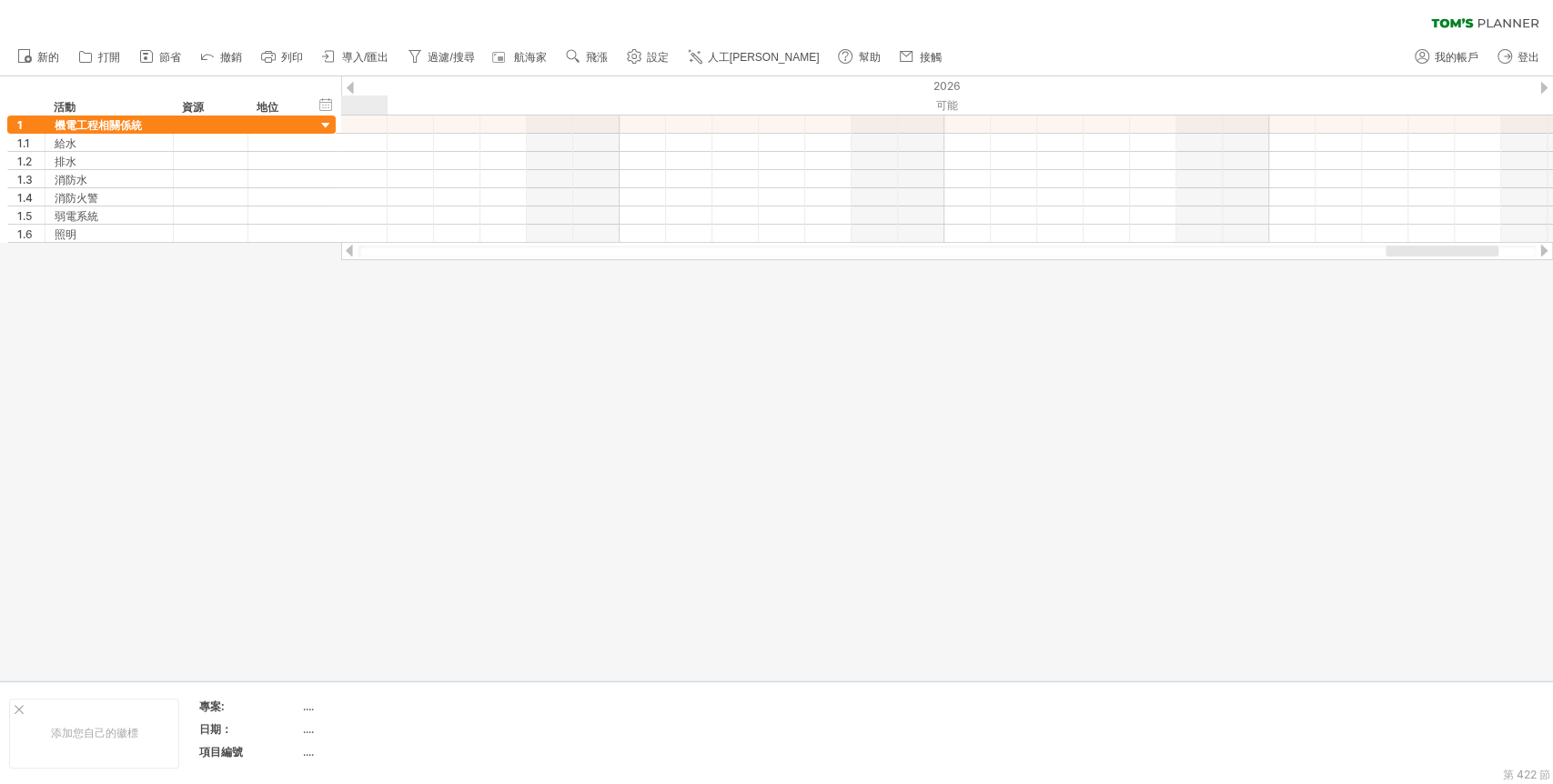
click at [1397, 252] on div at bounding box center [1543, 250] width 14 height 11
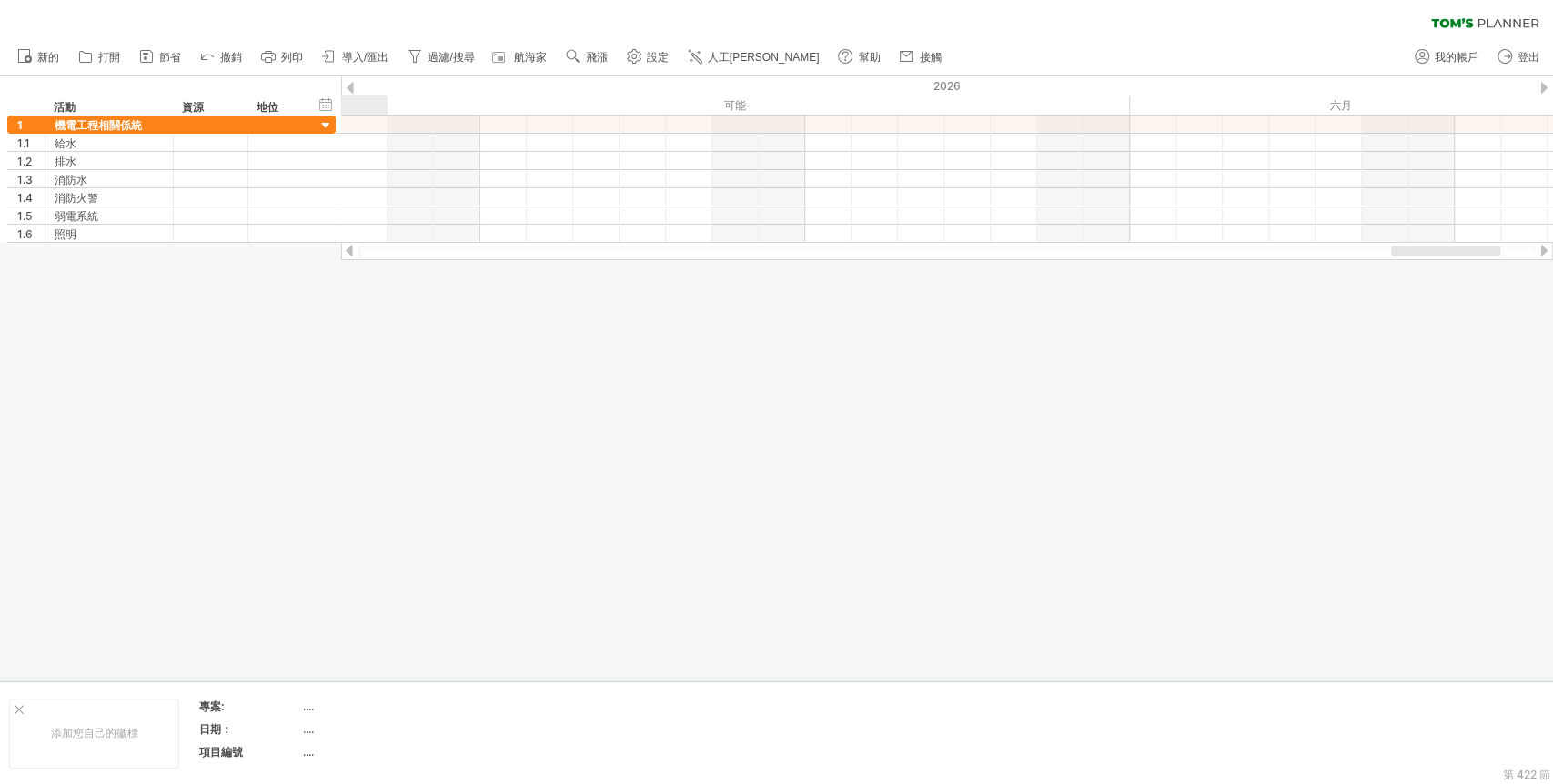
click at [1397, 252] on div at bounding box center [1543, 250] width 14 height 11
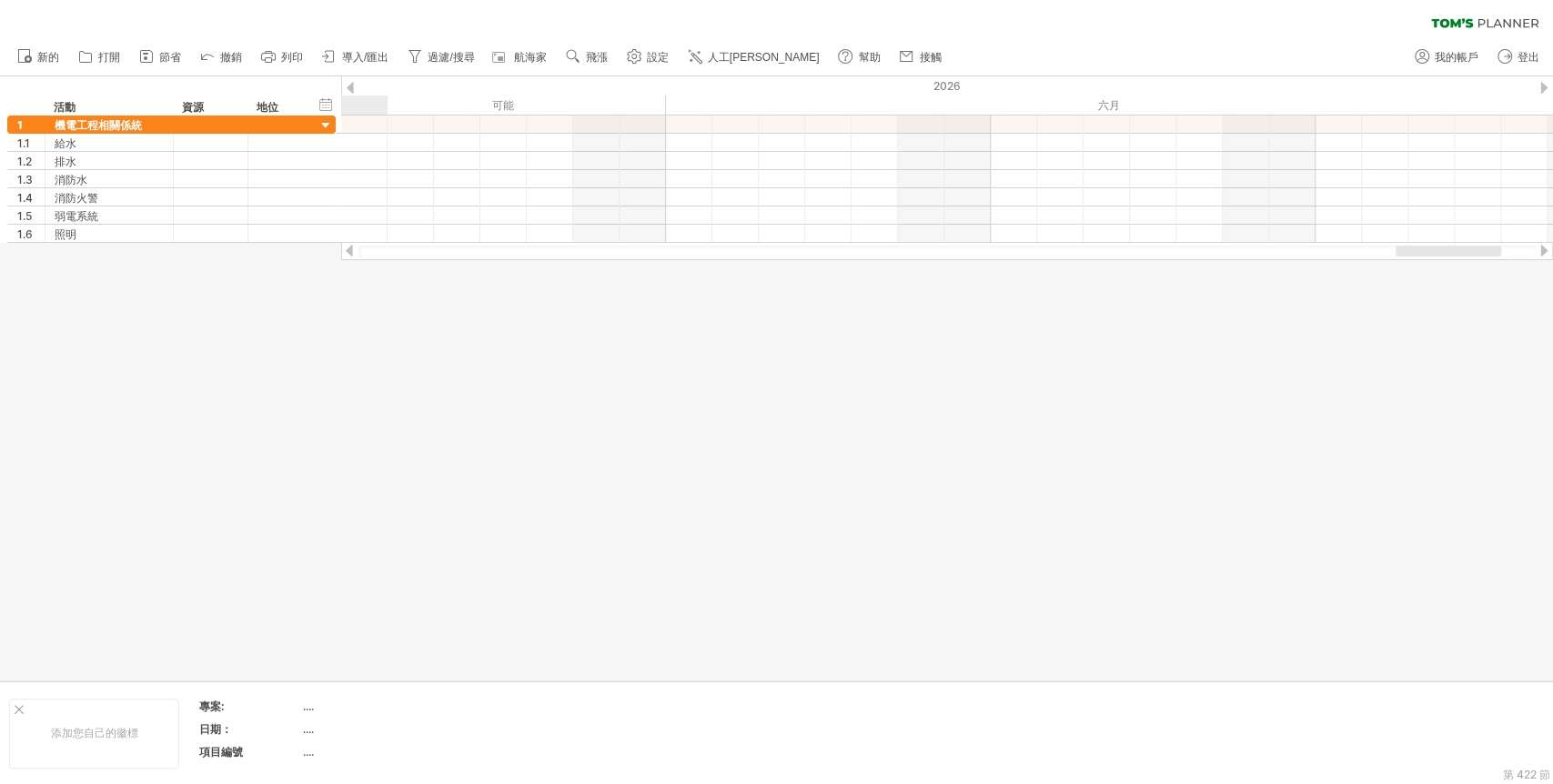
click at [1397, 252] on div at bounding box center [1543, 250] width 14 height 11
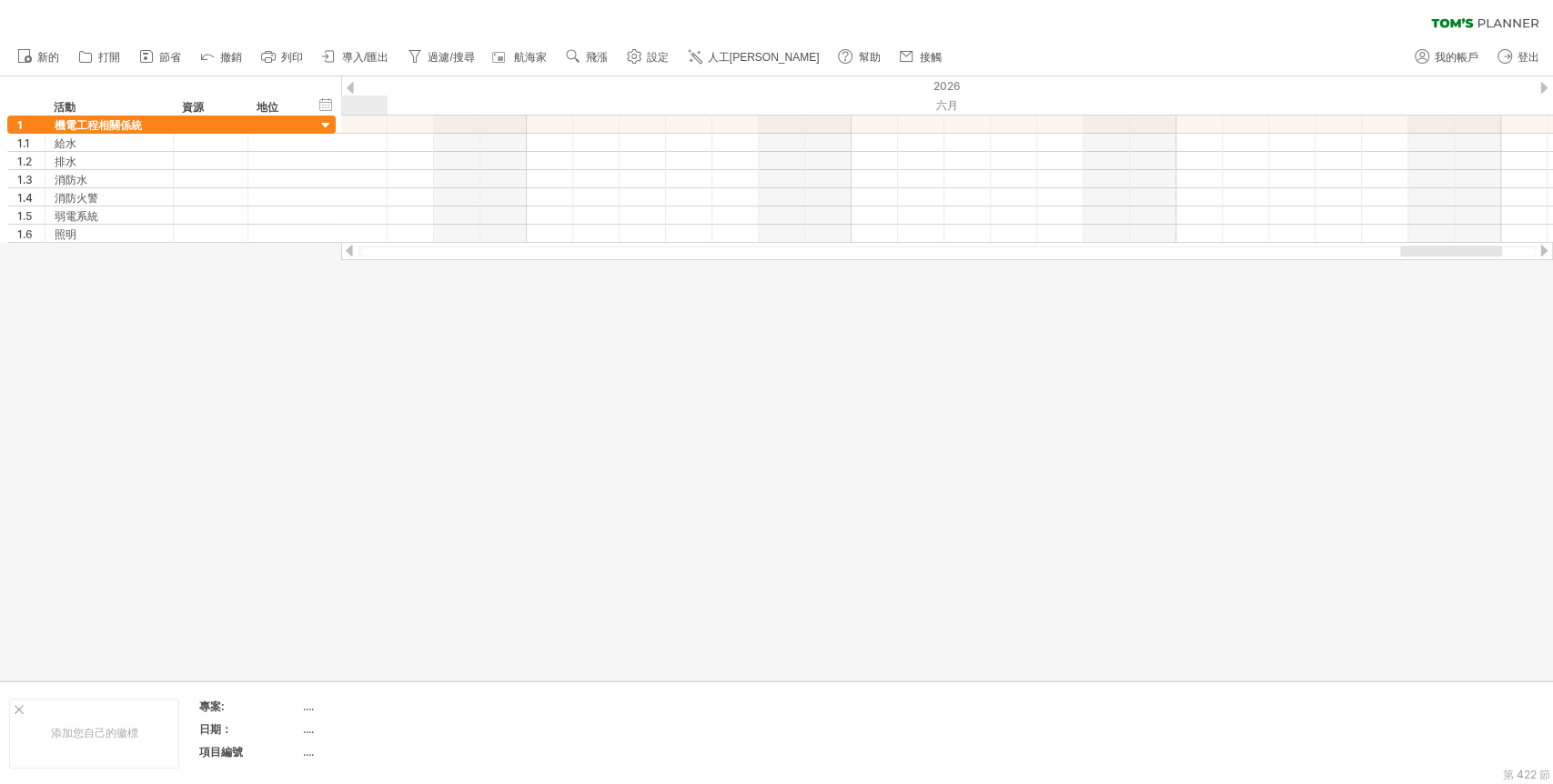
click at [1397, 252] on div at bounding box center [1543, 250] width 14 height 11
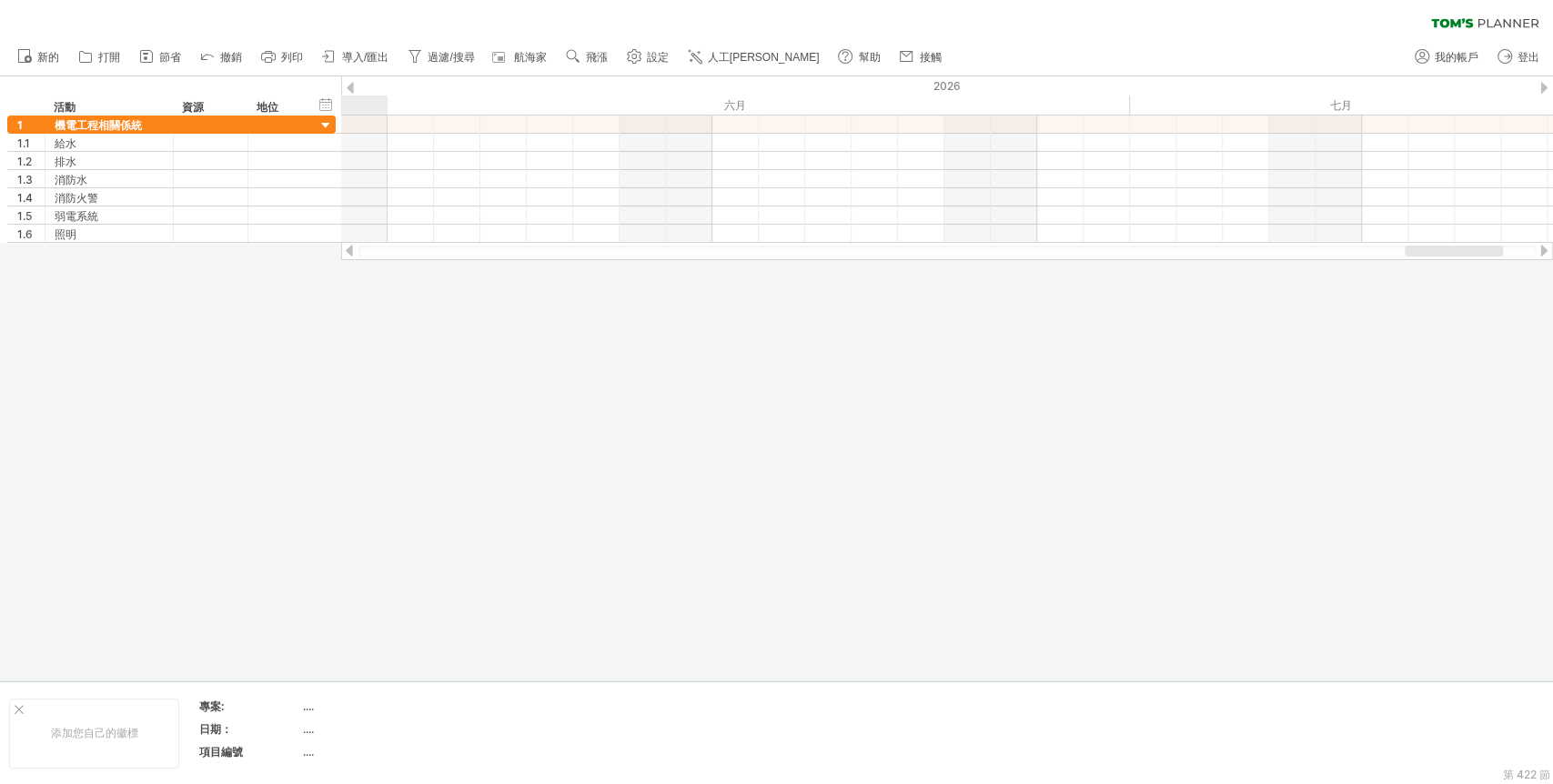
click at [1397, 252] on div at bounding box center [1543, 250] width 14 height 11
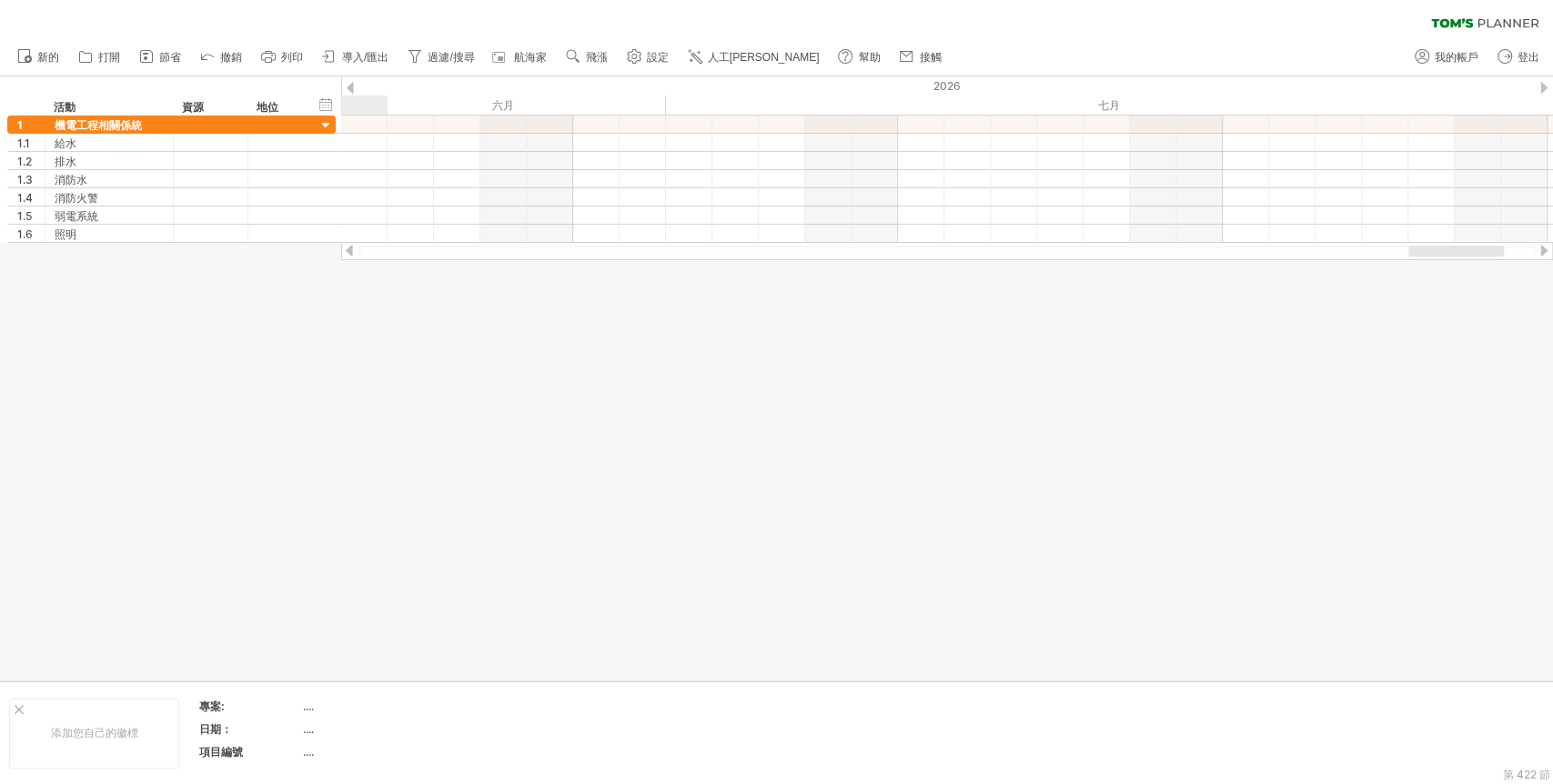
click at [1397, 252] on div at bounding box center [1543, 250] width 14 height 11
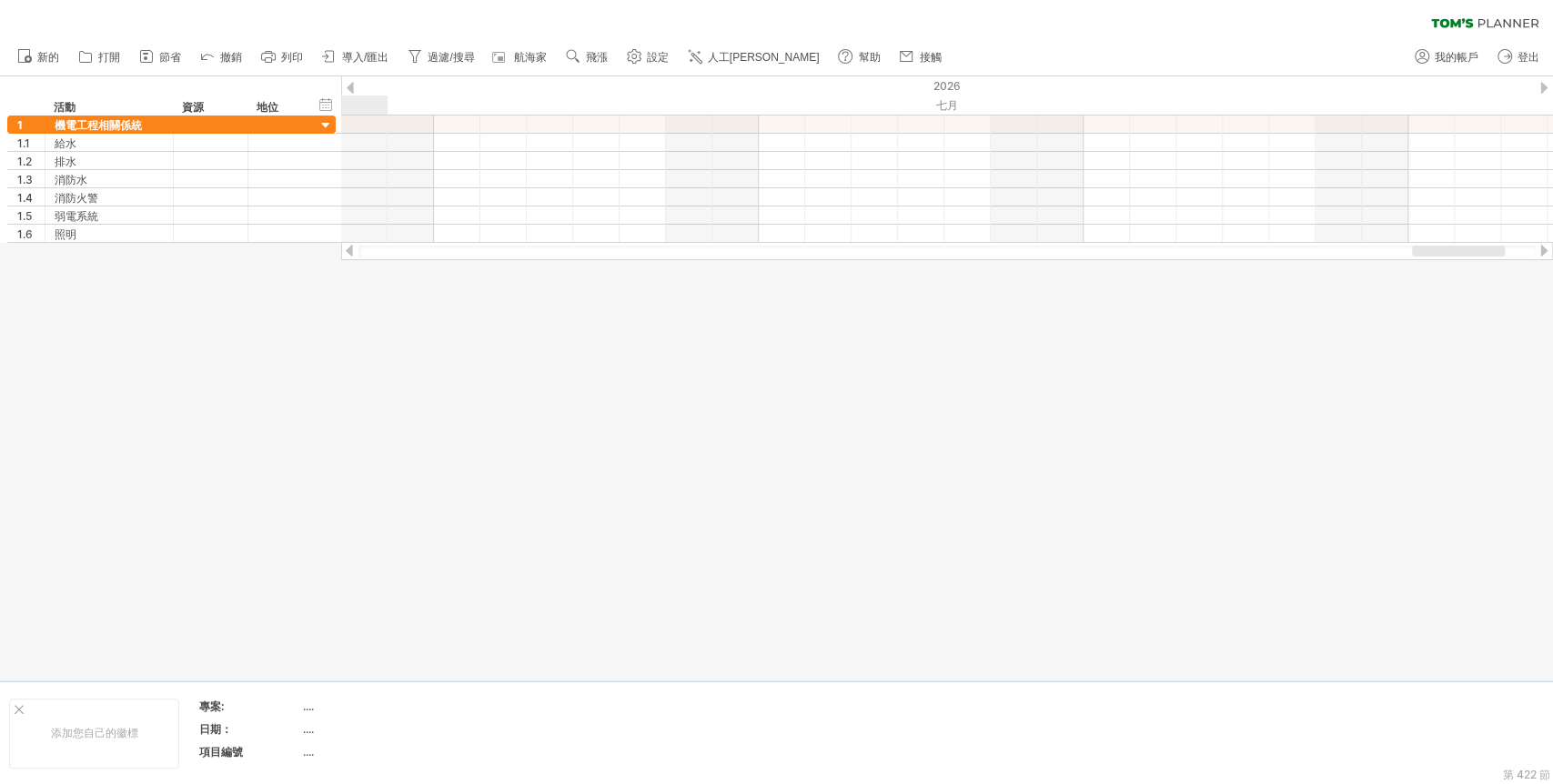
click at [1397, 252] on div at bounding box center [1543, 250] width 14 height 11
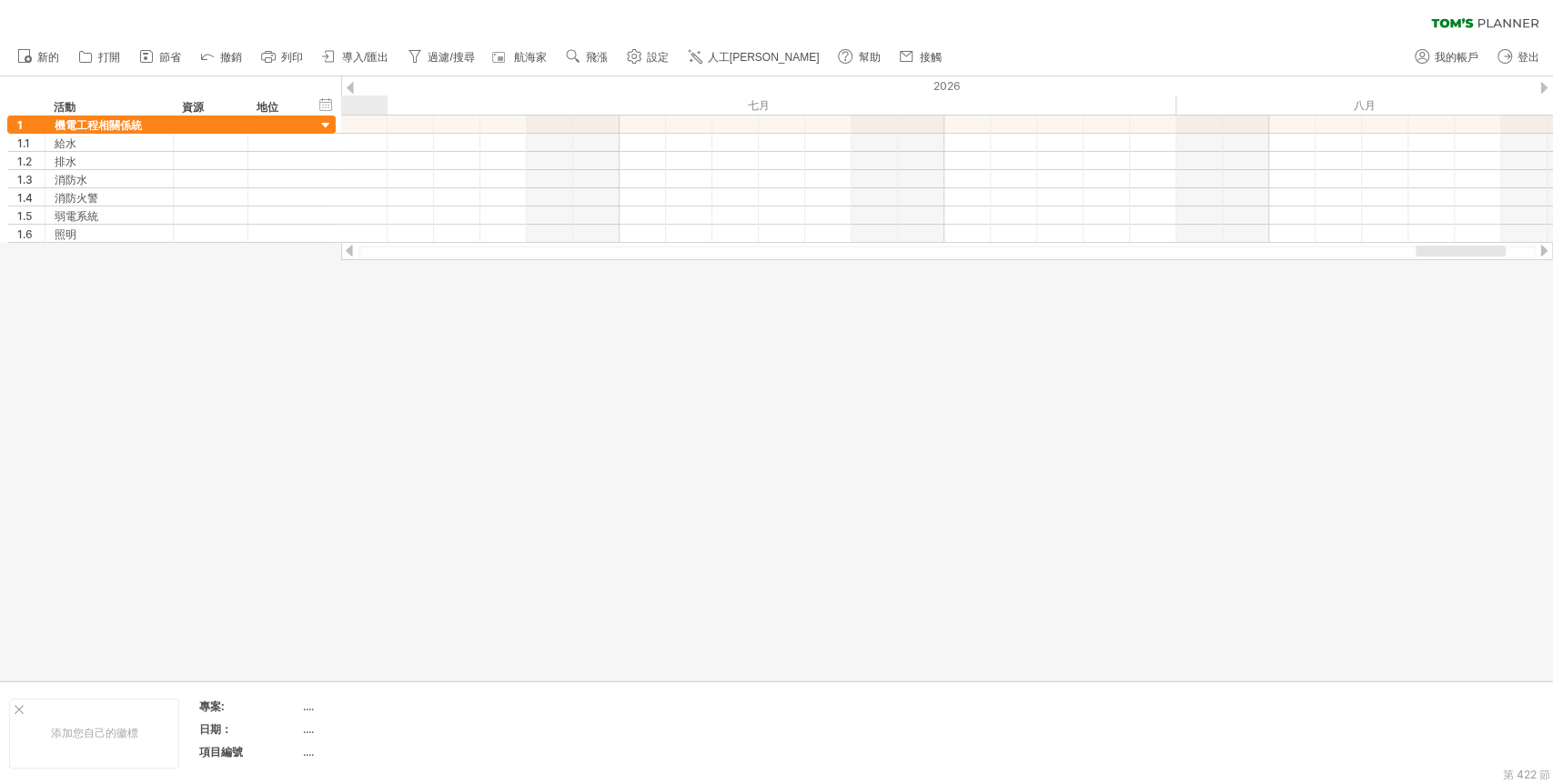
click at [1397, 252] on div at bounding box center [1543, 250] width 14 height 11
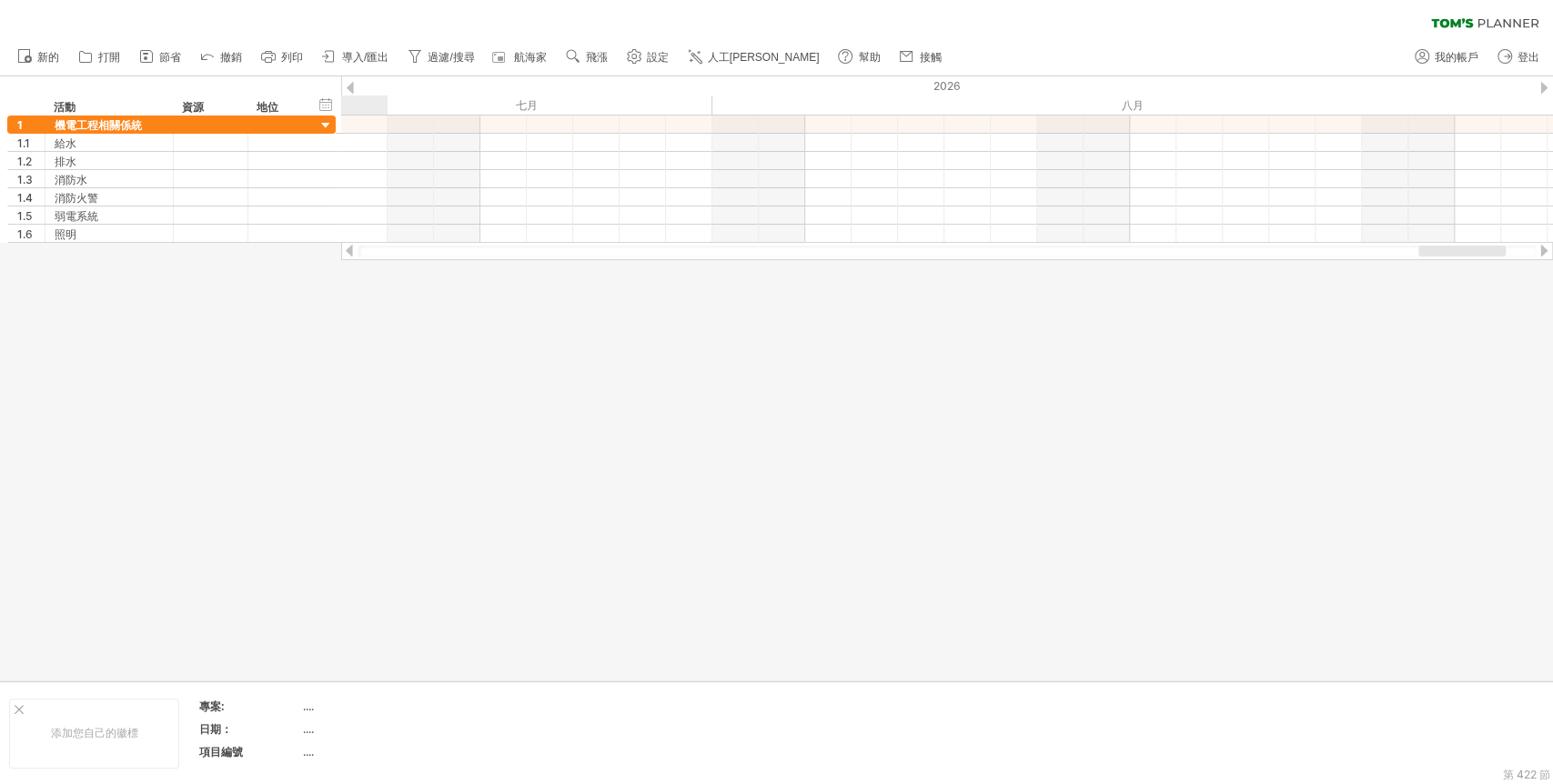
click at [1397, 252] on div at bounding box center [1543, 250] width 14 height 11
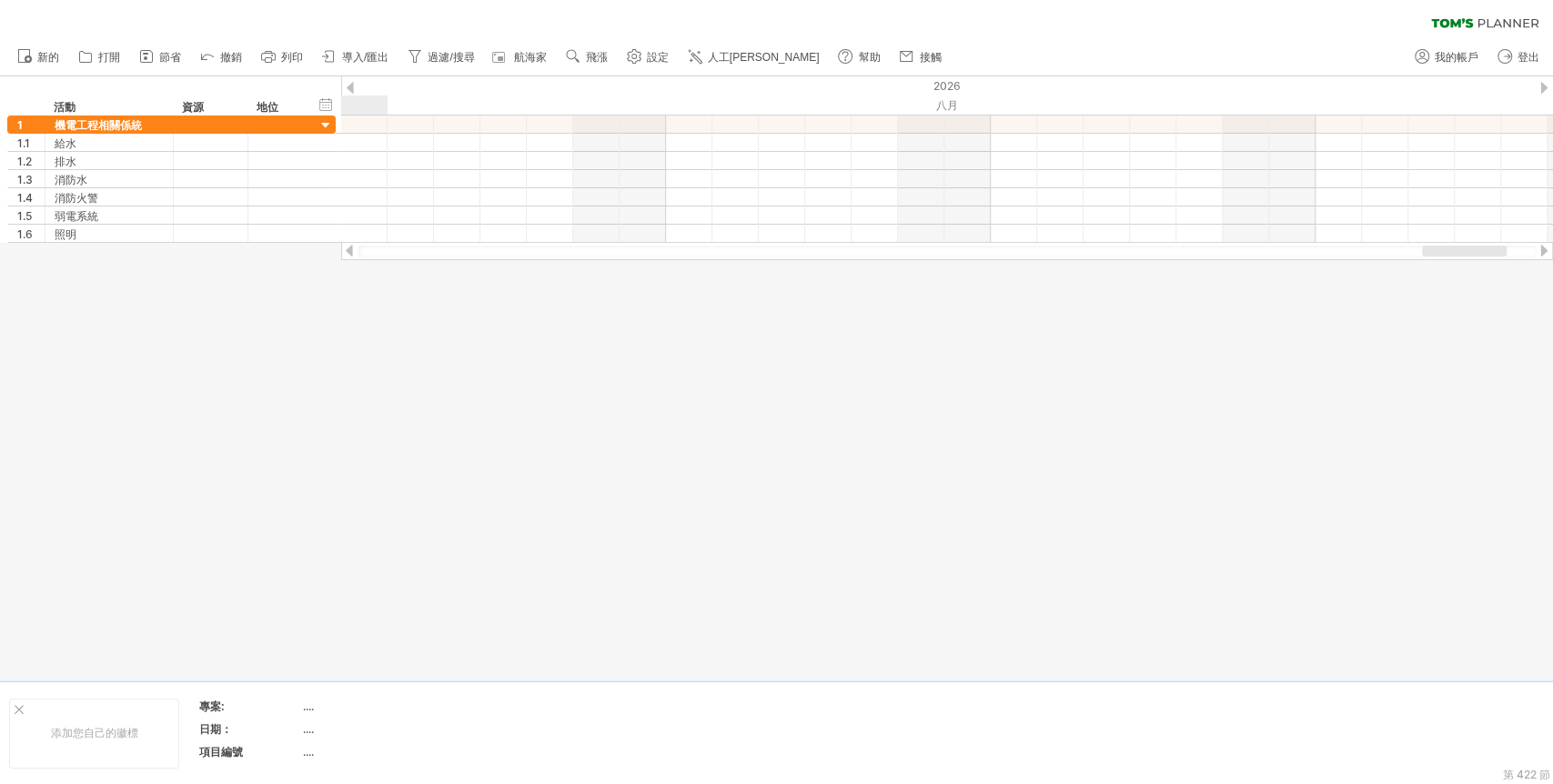
click at [1397, 252] on div at bounding box center [1543, 250] width 14 height 11
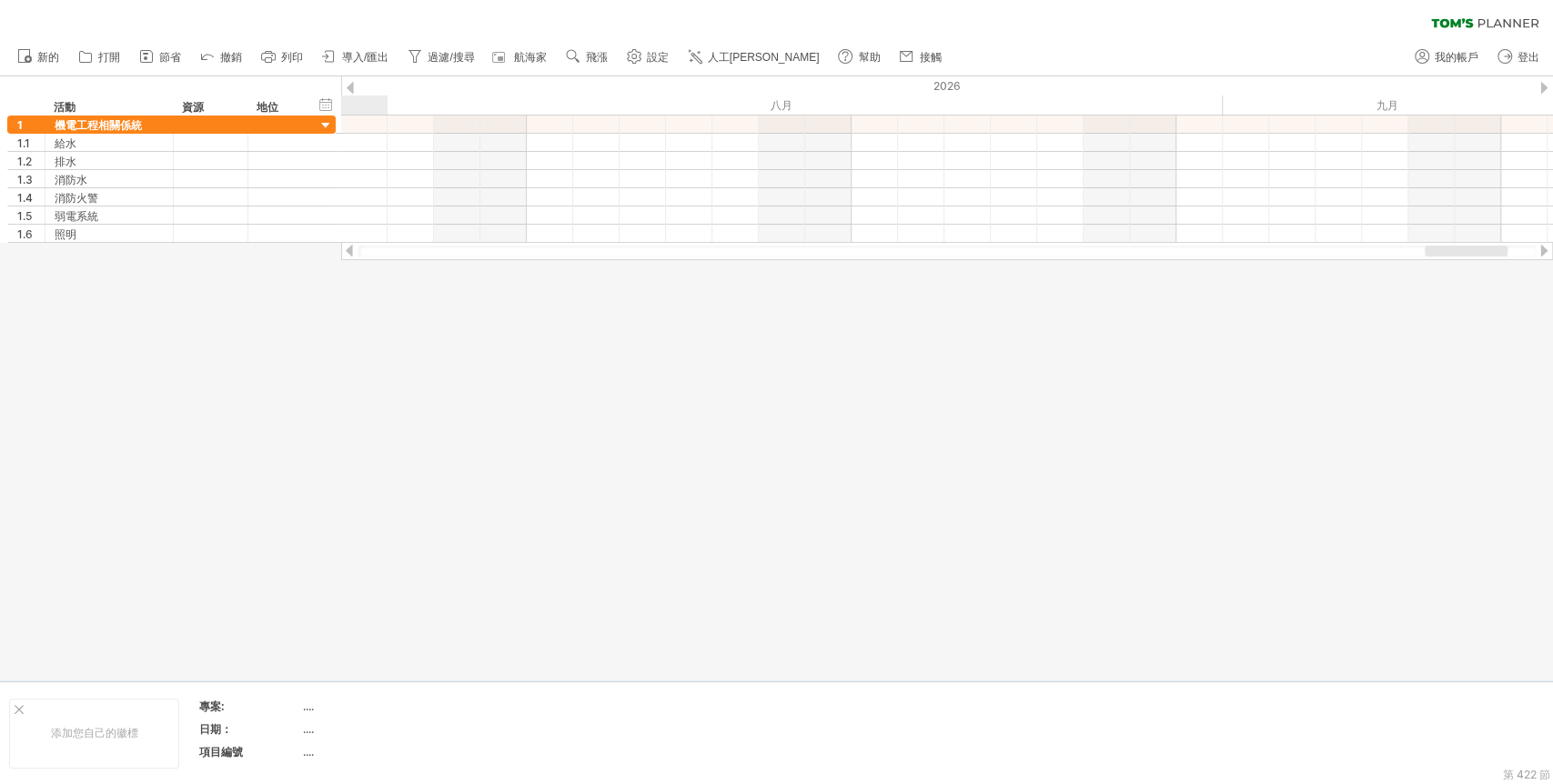
click at [1397, 252] on div at bounding box center [1543, 250] width 14 height 11
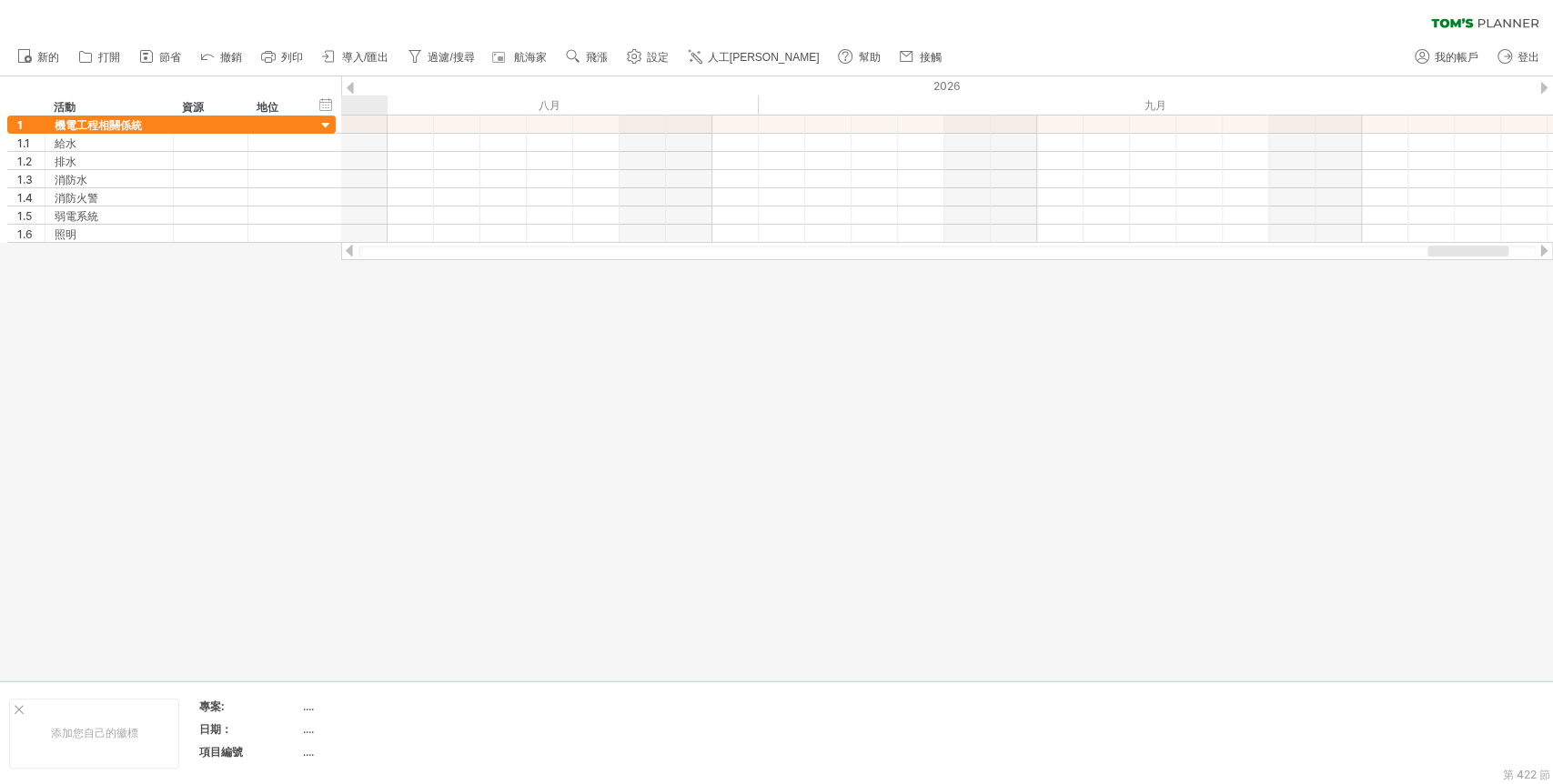
click at [1397, 252] on div at bounding box center [1543, 250] width 14 height 11
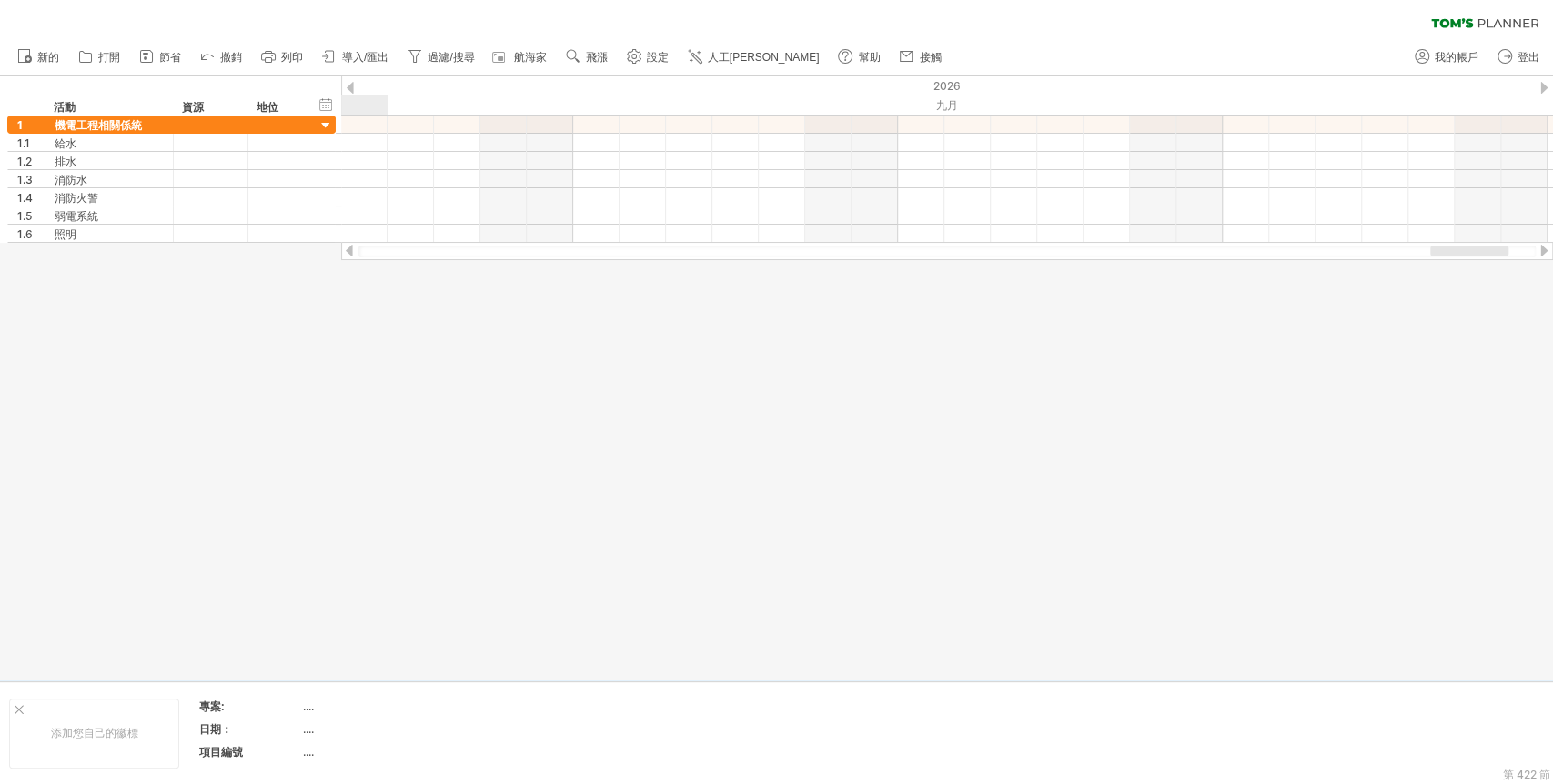
click at [1397, 252] on div at bounding box center [1543, 250] width 14 height 11
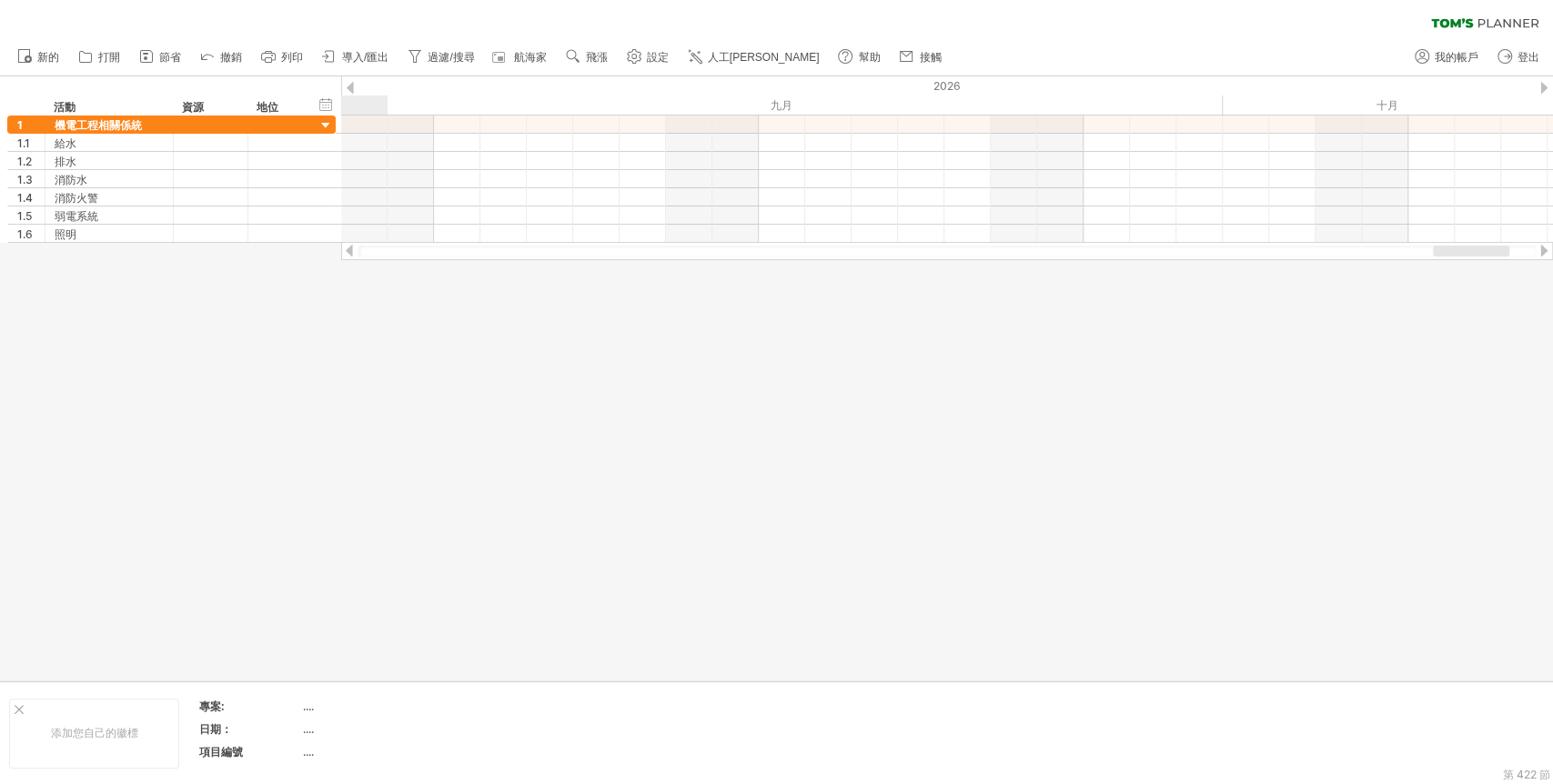
click at [1397, 252] on div at bounding box center [1543, 250] width 14 height 11
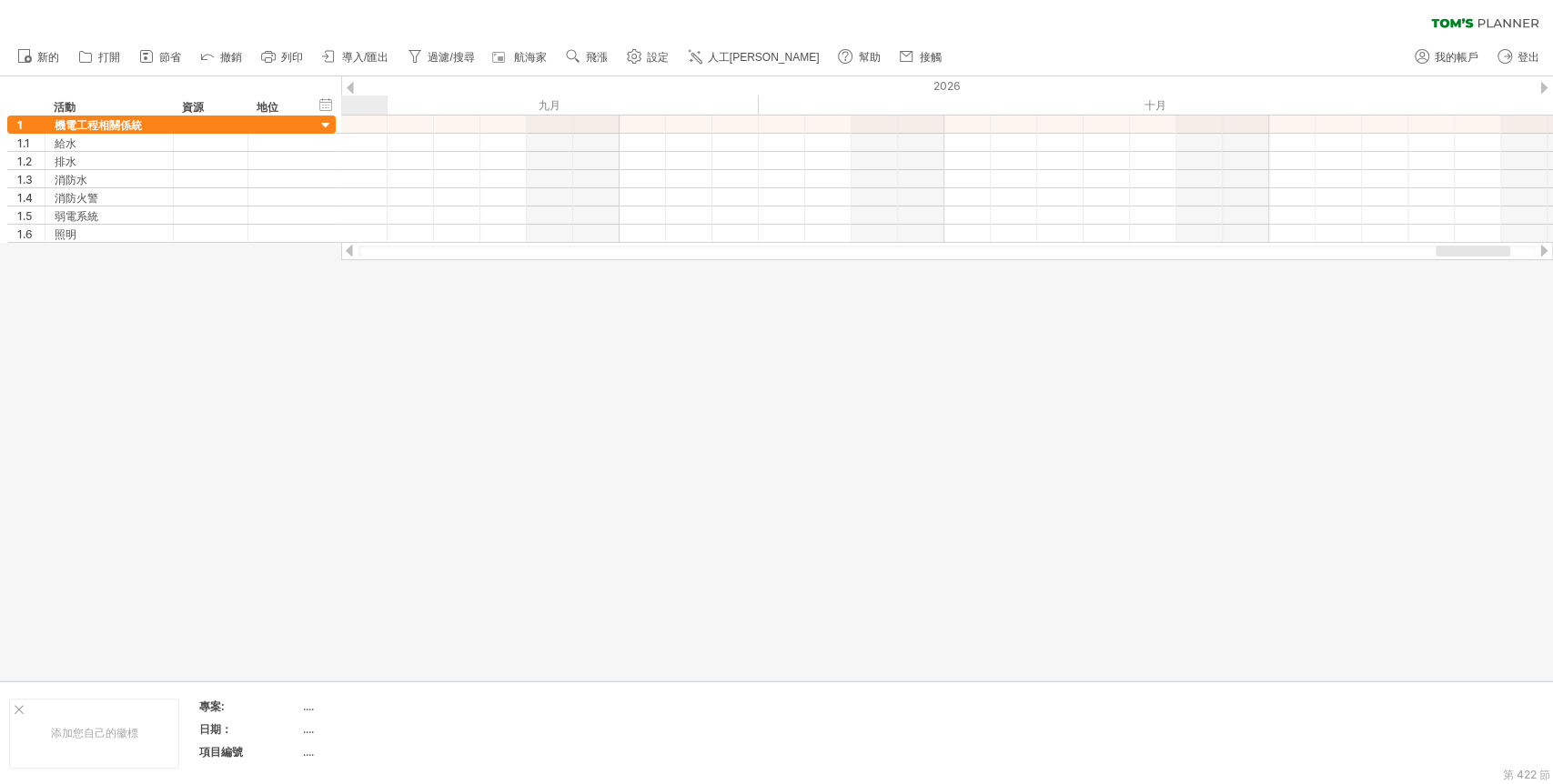
click at [1397, 252] on div at bounding box center [1543, 250] width 14 height 11
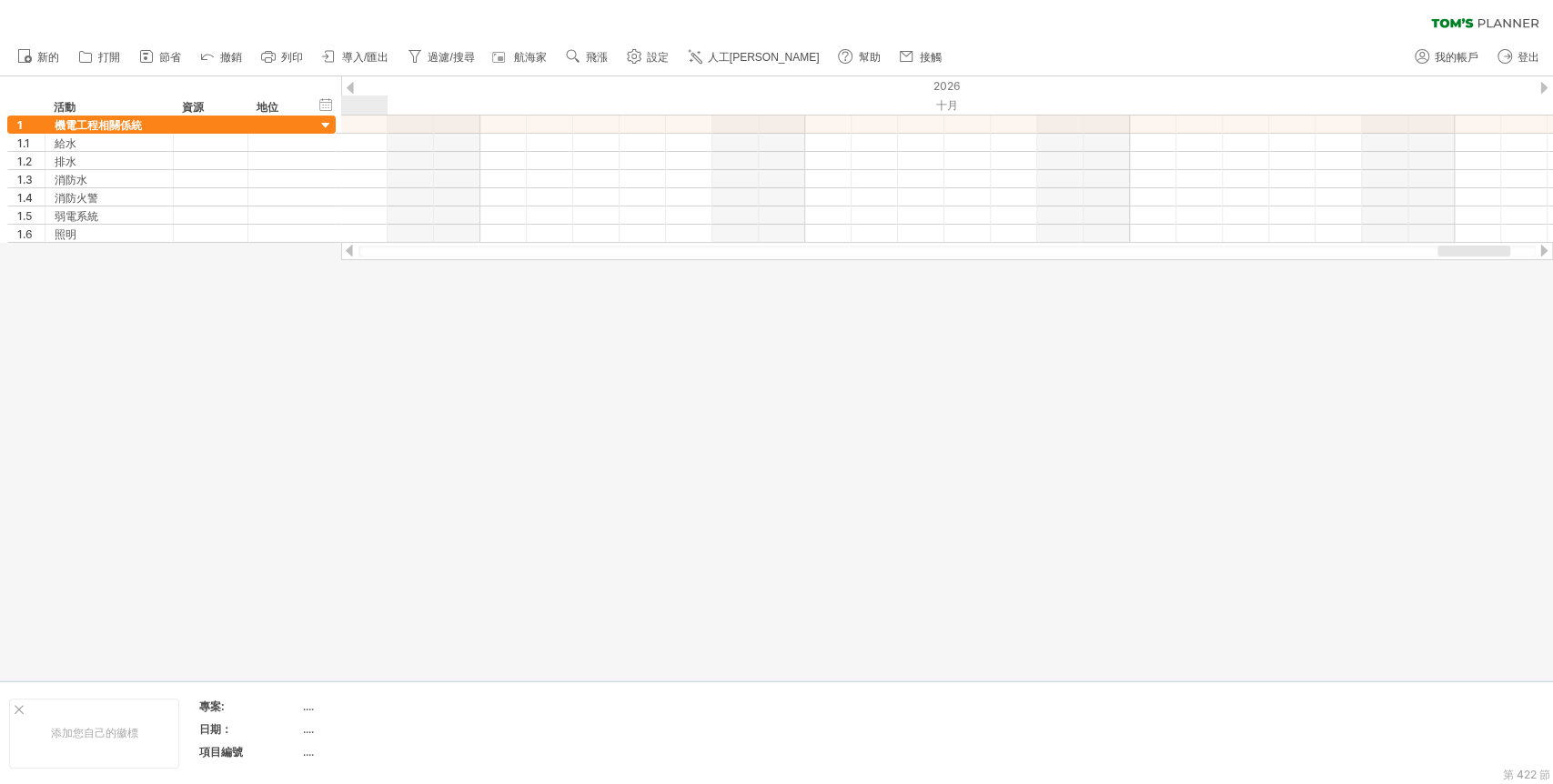
click at [1397, 252] on div at bounding box center [1543, 250] width 14 height 11
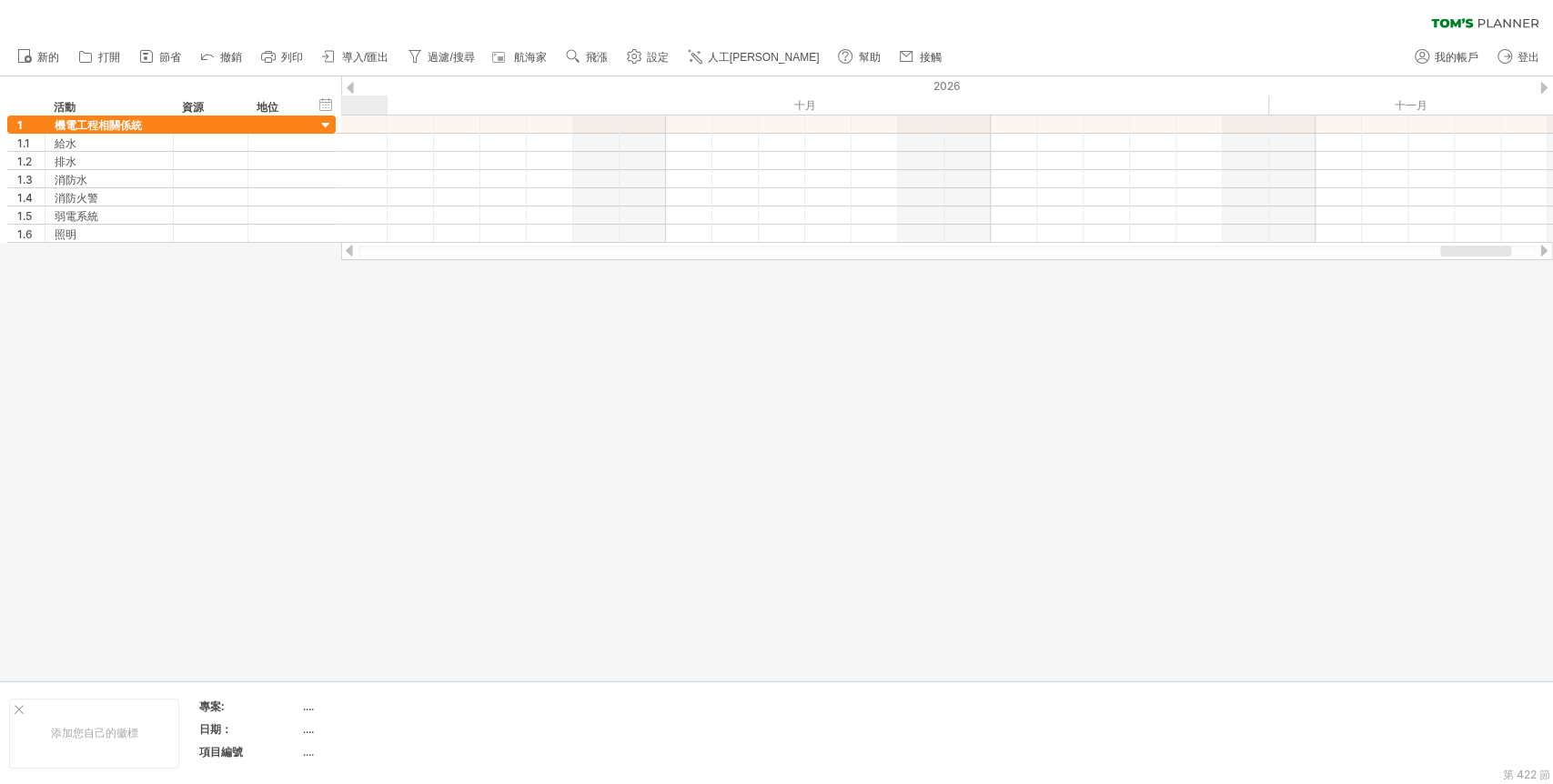
click at [1397, 252] on div at bounding box center [1543, 250] width 14 height 11
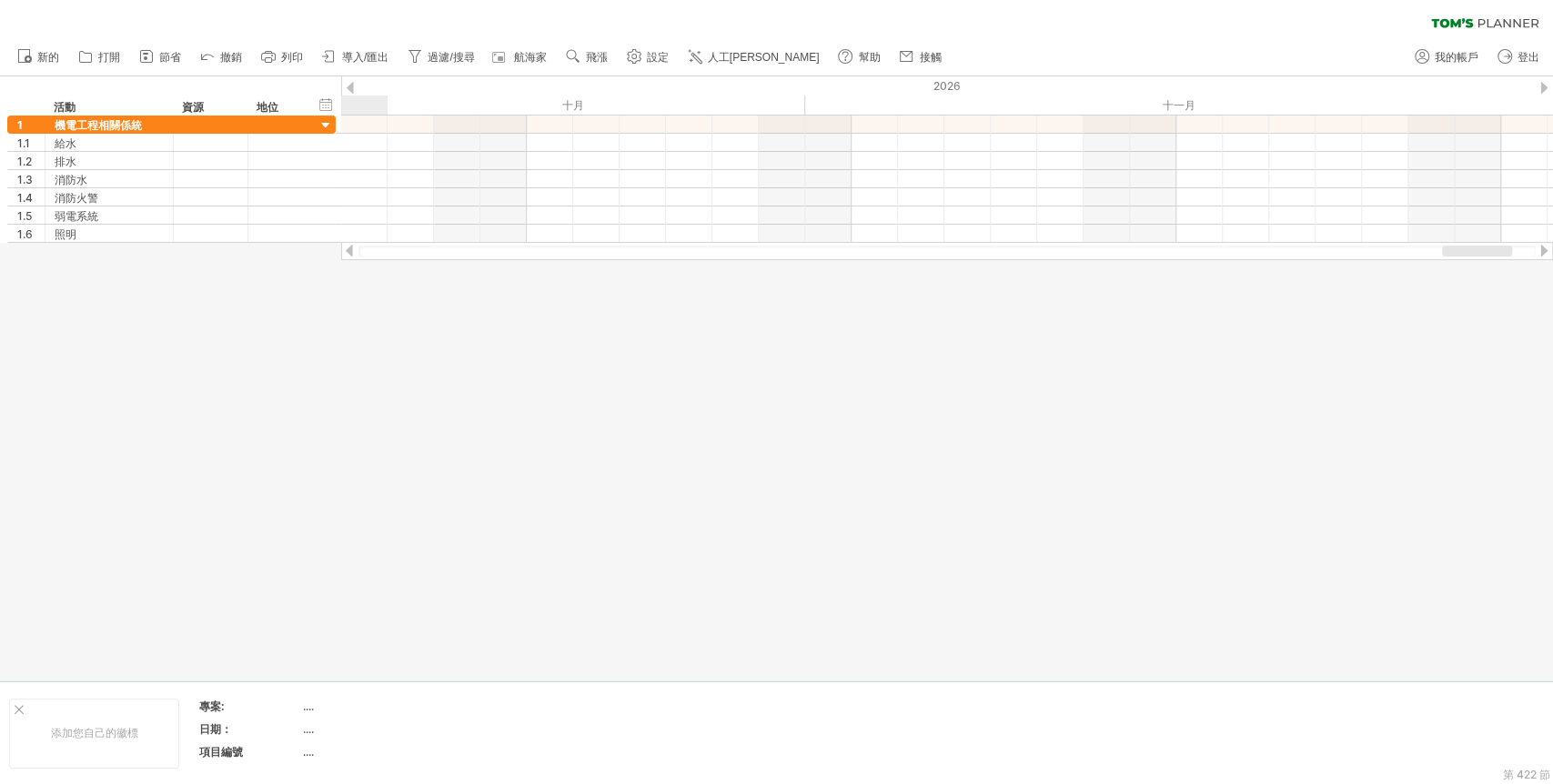
click at [1397, 252] on div at bounding box center [1543, 250] width 14 height 11
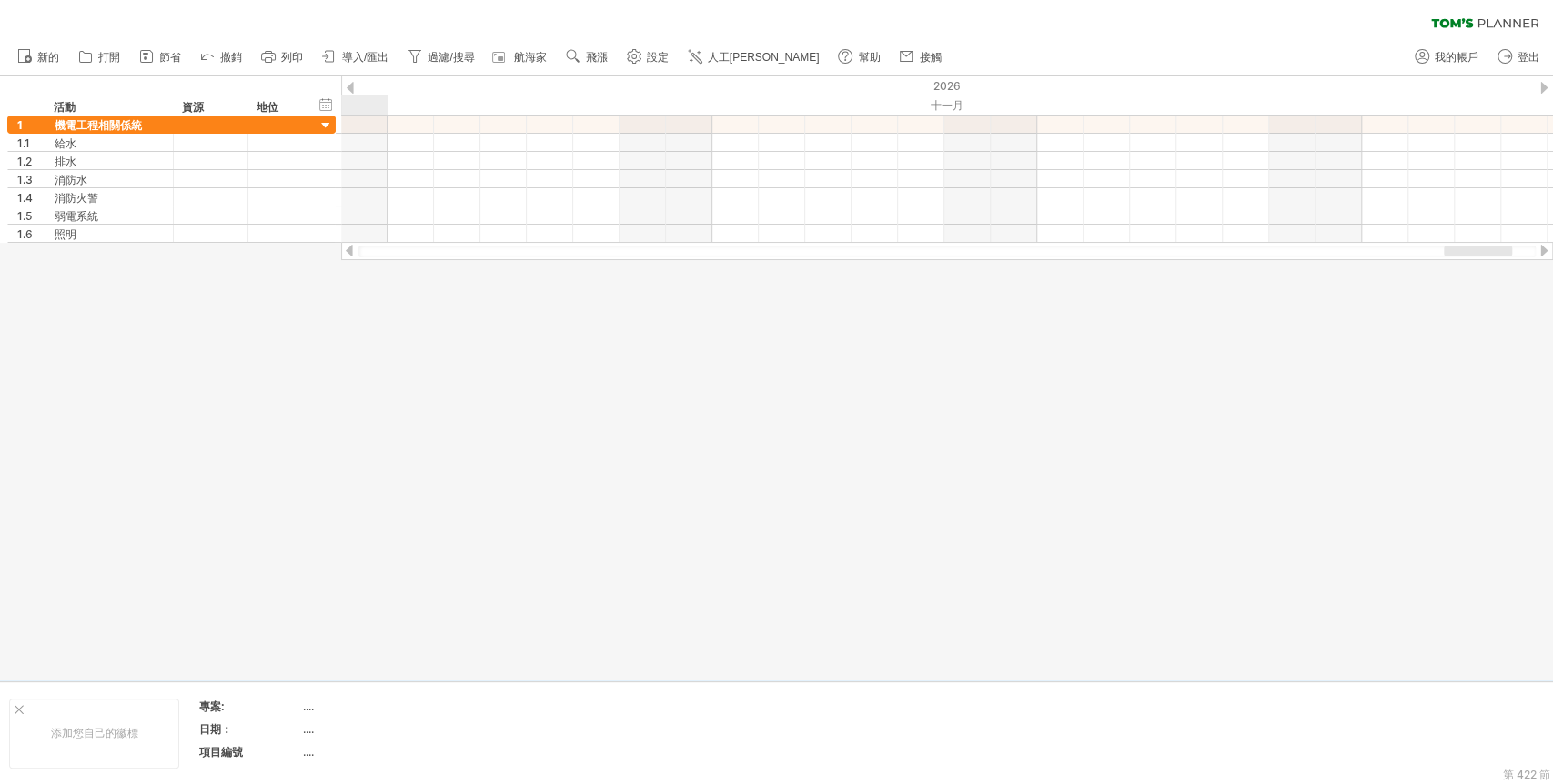
click at [1397, 252] on div at bounding box center [1543, 250] width 14 height 11
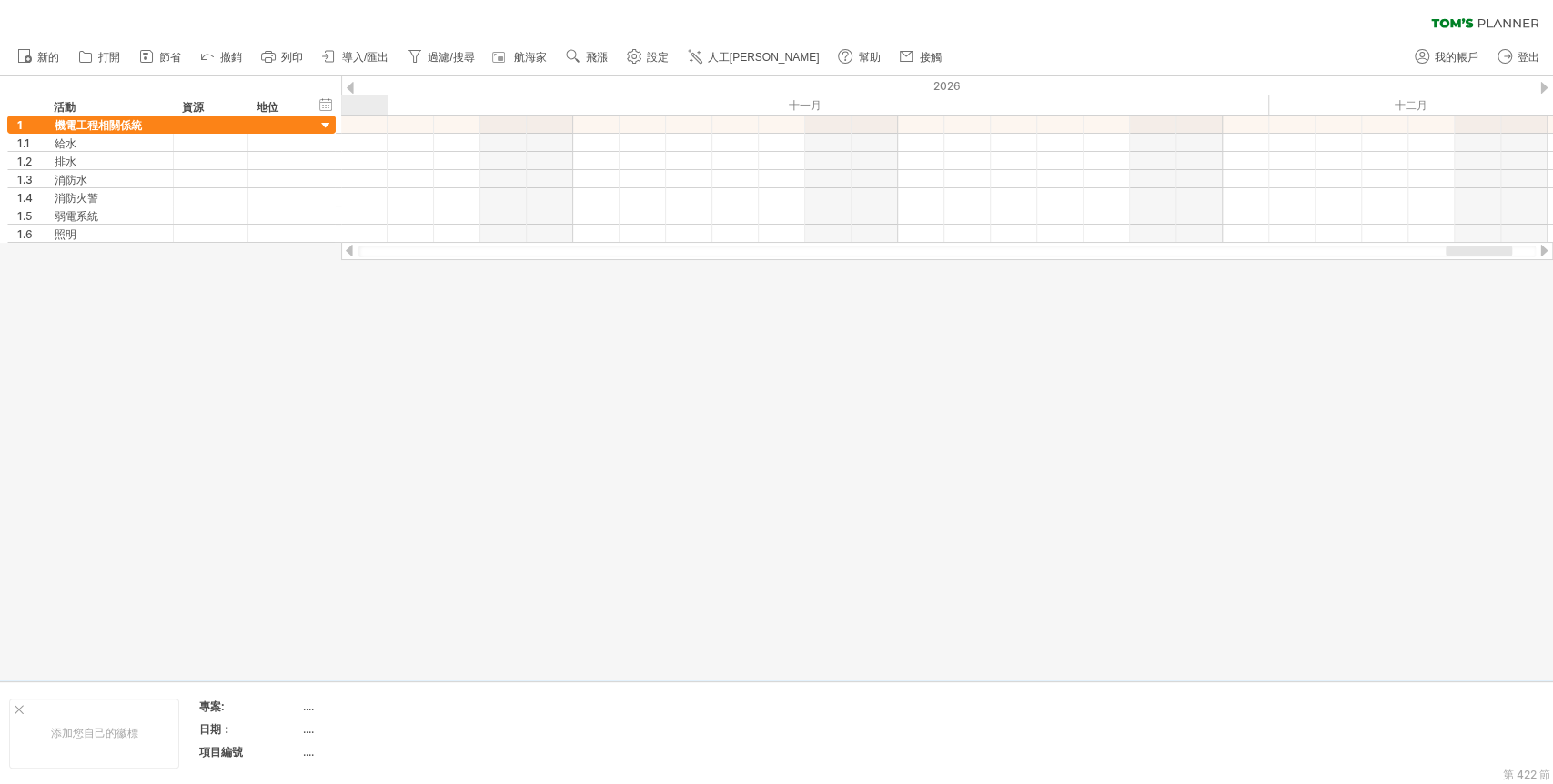
click at [1397, 252] on div at bounding box center [1543, 250] width 14 height 11
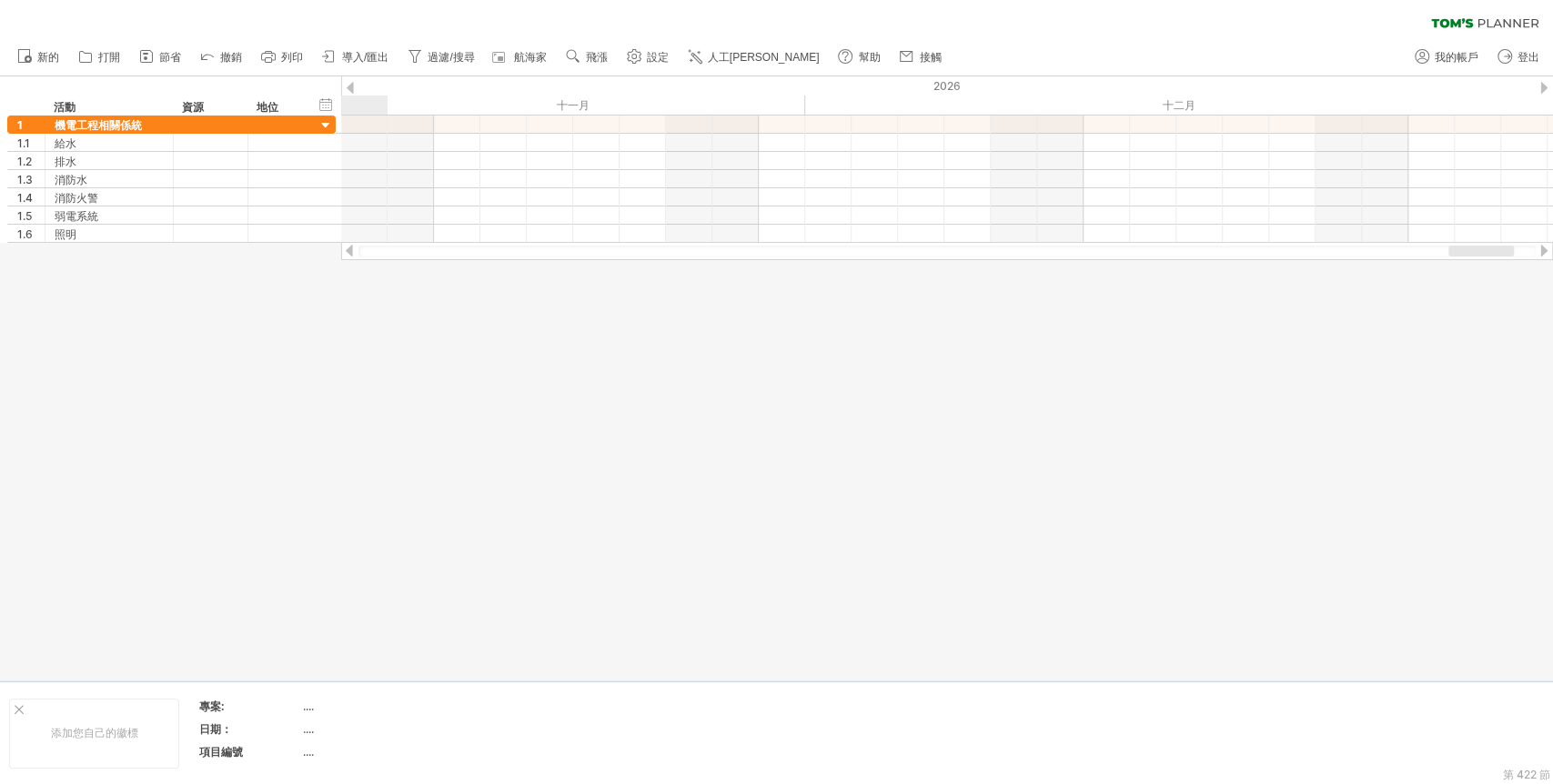
click at [1397, 252] on div at bounding box center [1543, 250] width 14 height 11
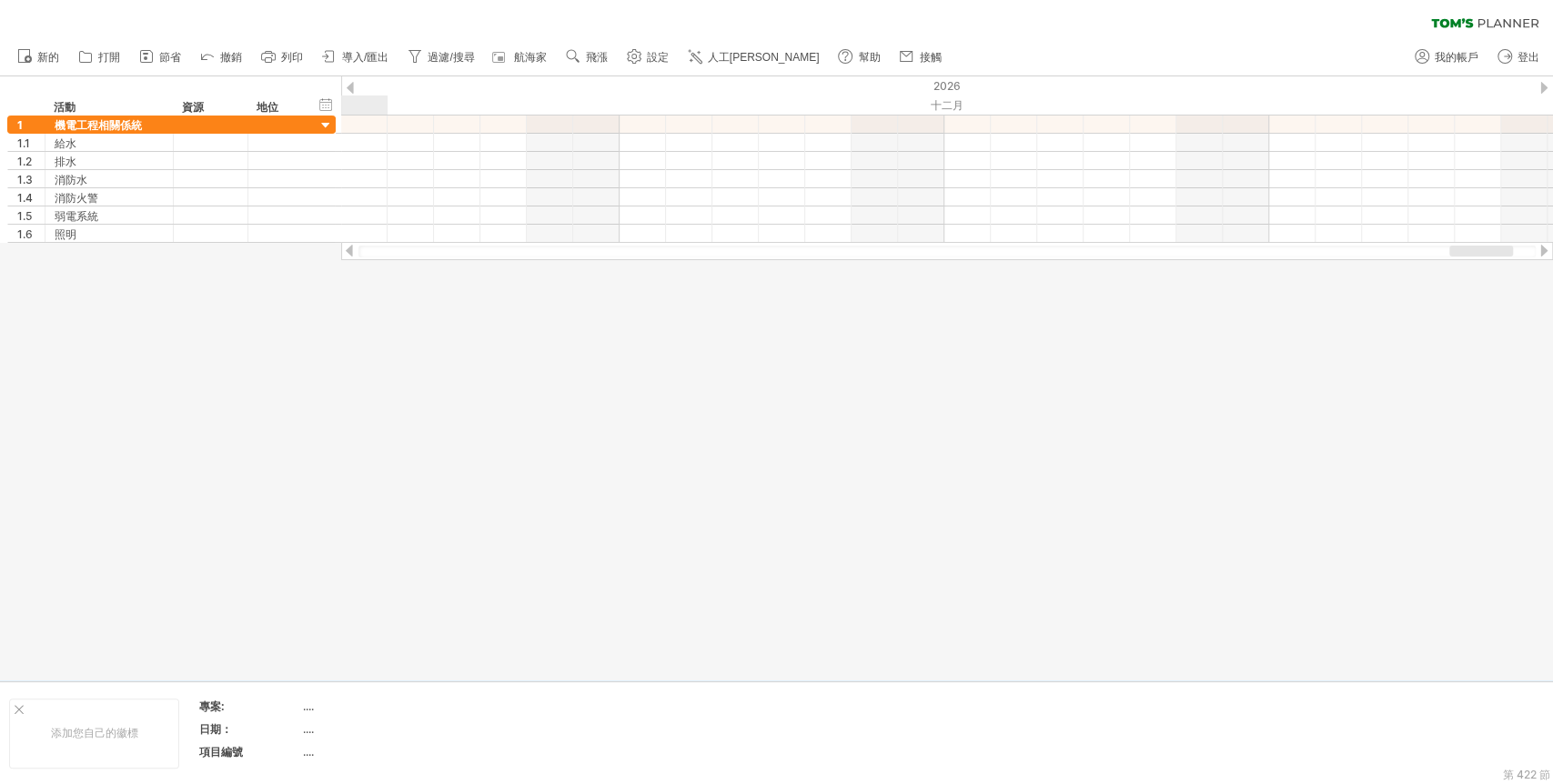
click at [1397, 252] on div at bounding box center [1543, 250] width 14 height 11
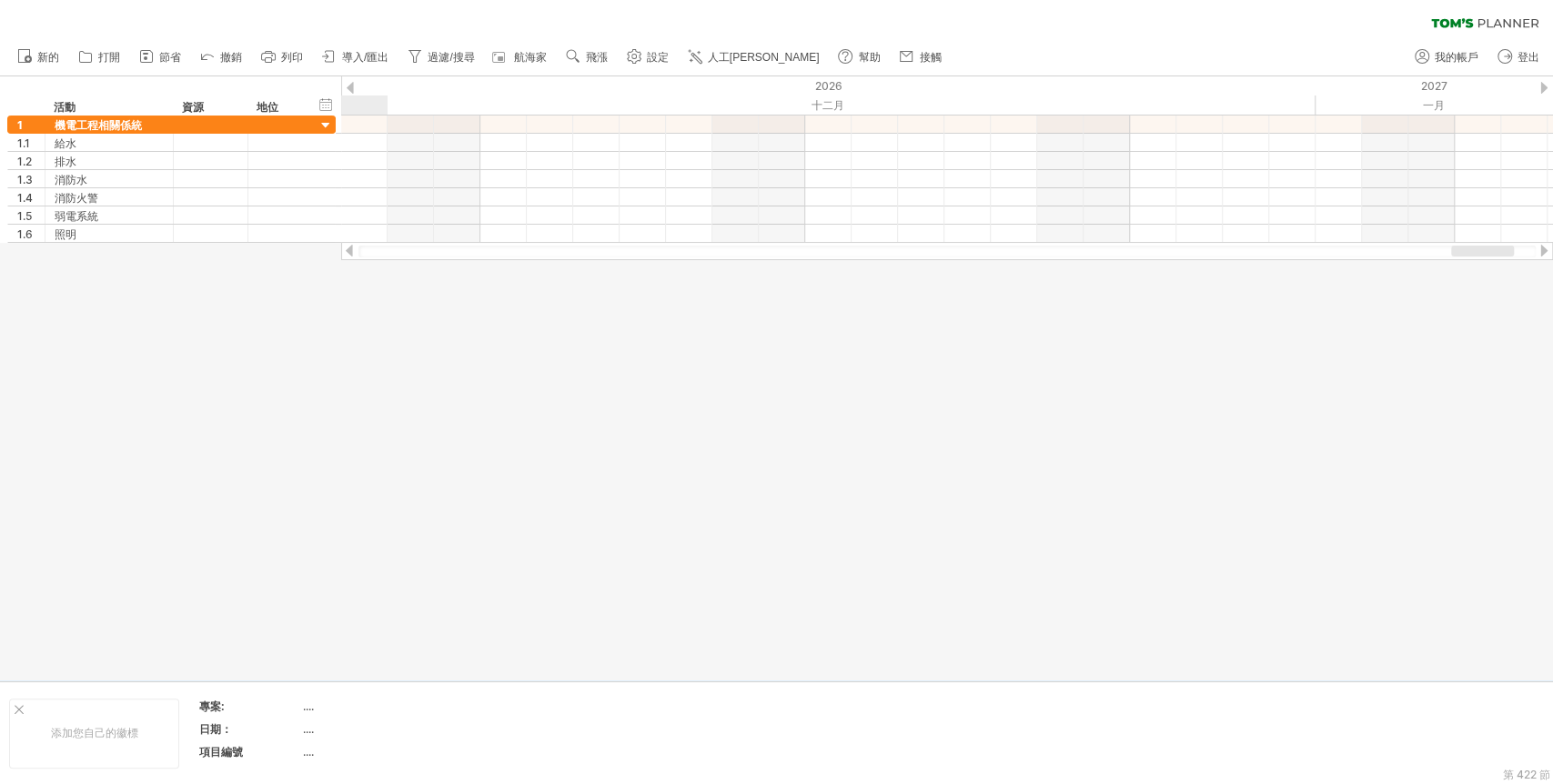
click at [1397, 252] on div at bounding box center [1543, 250] width 14 height 11
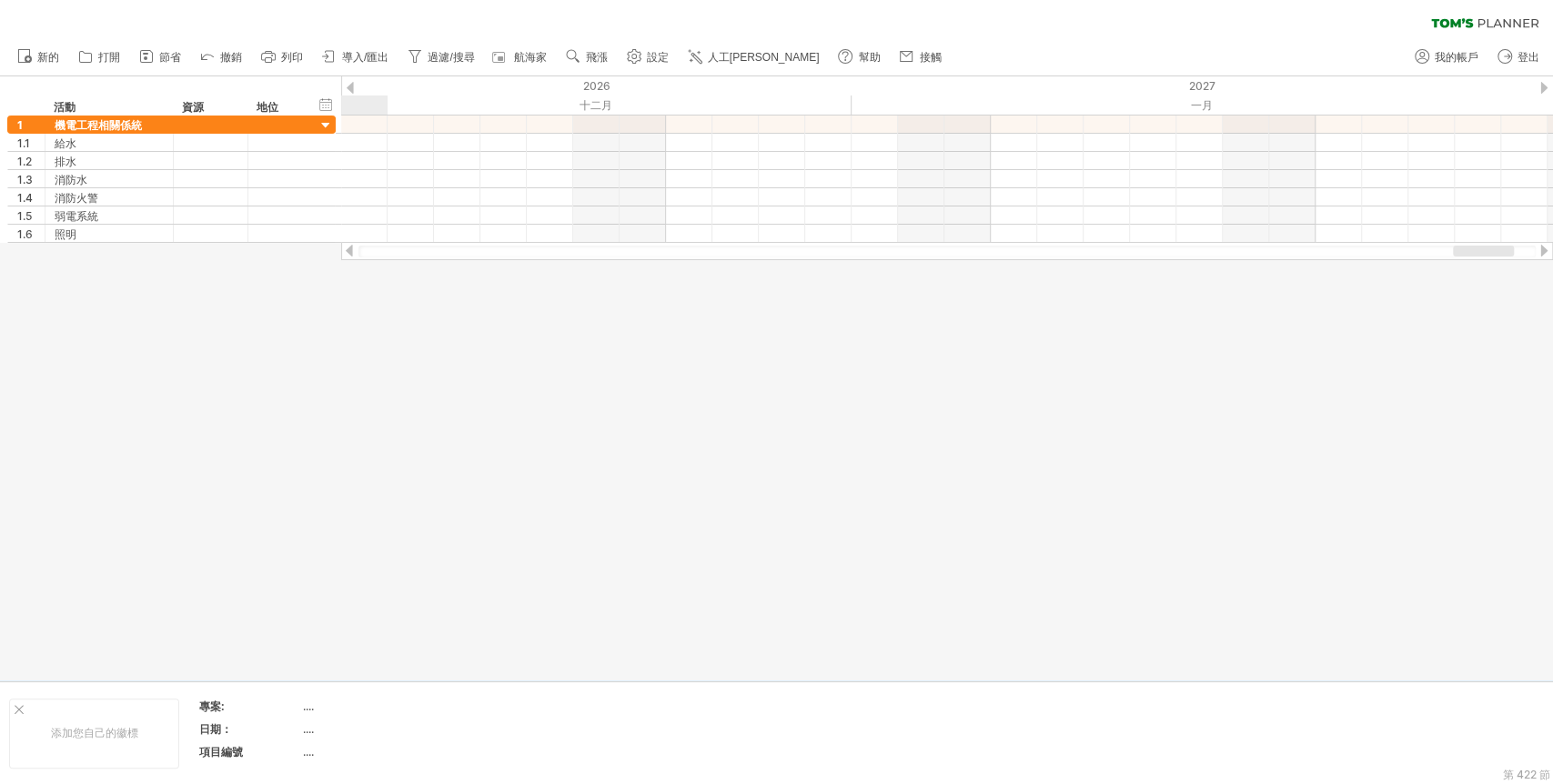
click at [1397, 252] on div at bounding box center [1543, 250] width 14 height 11
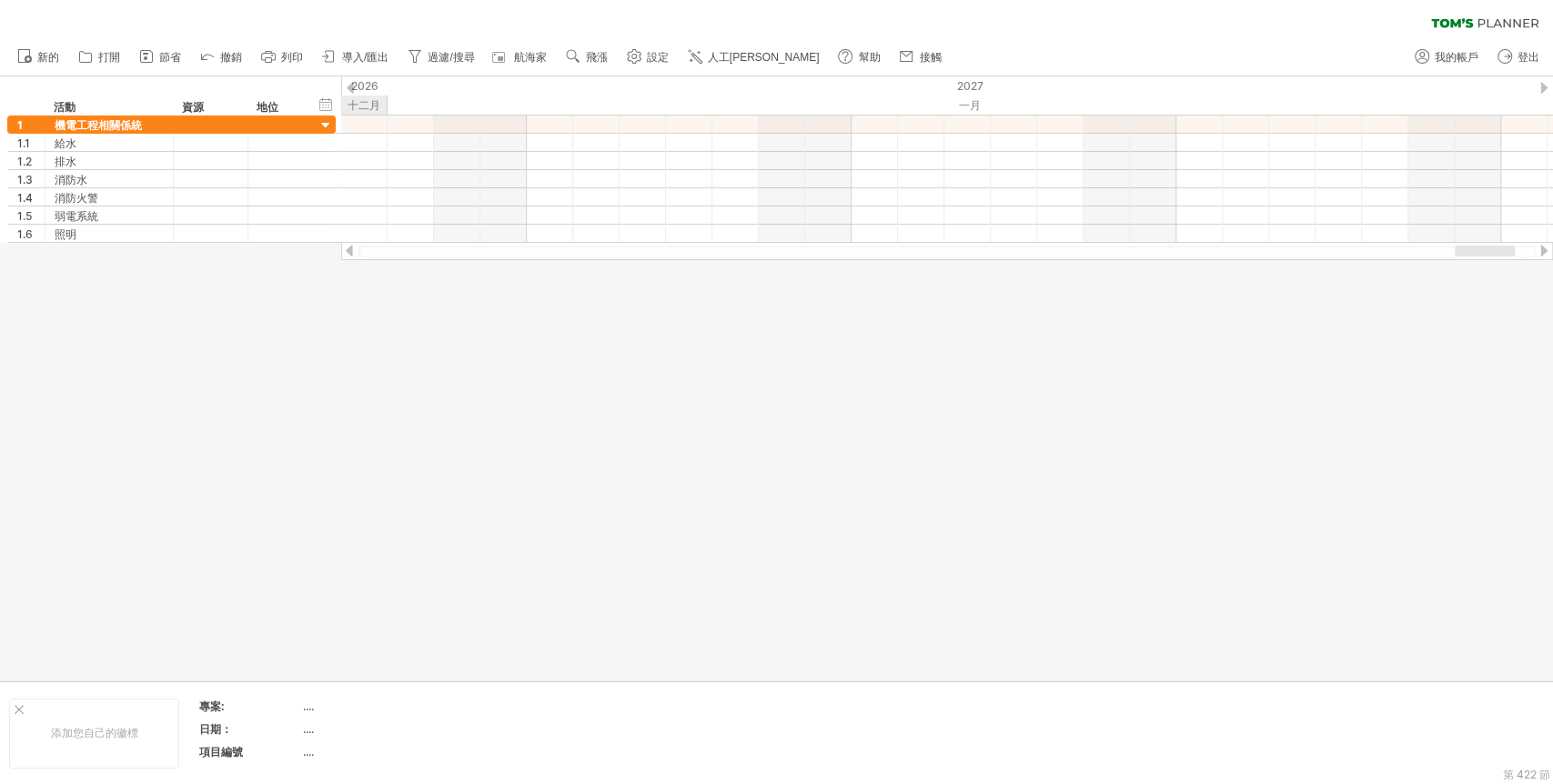
click at [1397, 252] on div at bounding box center [1543, 250] width 14 height 11
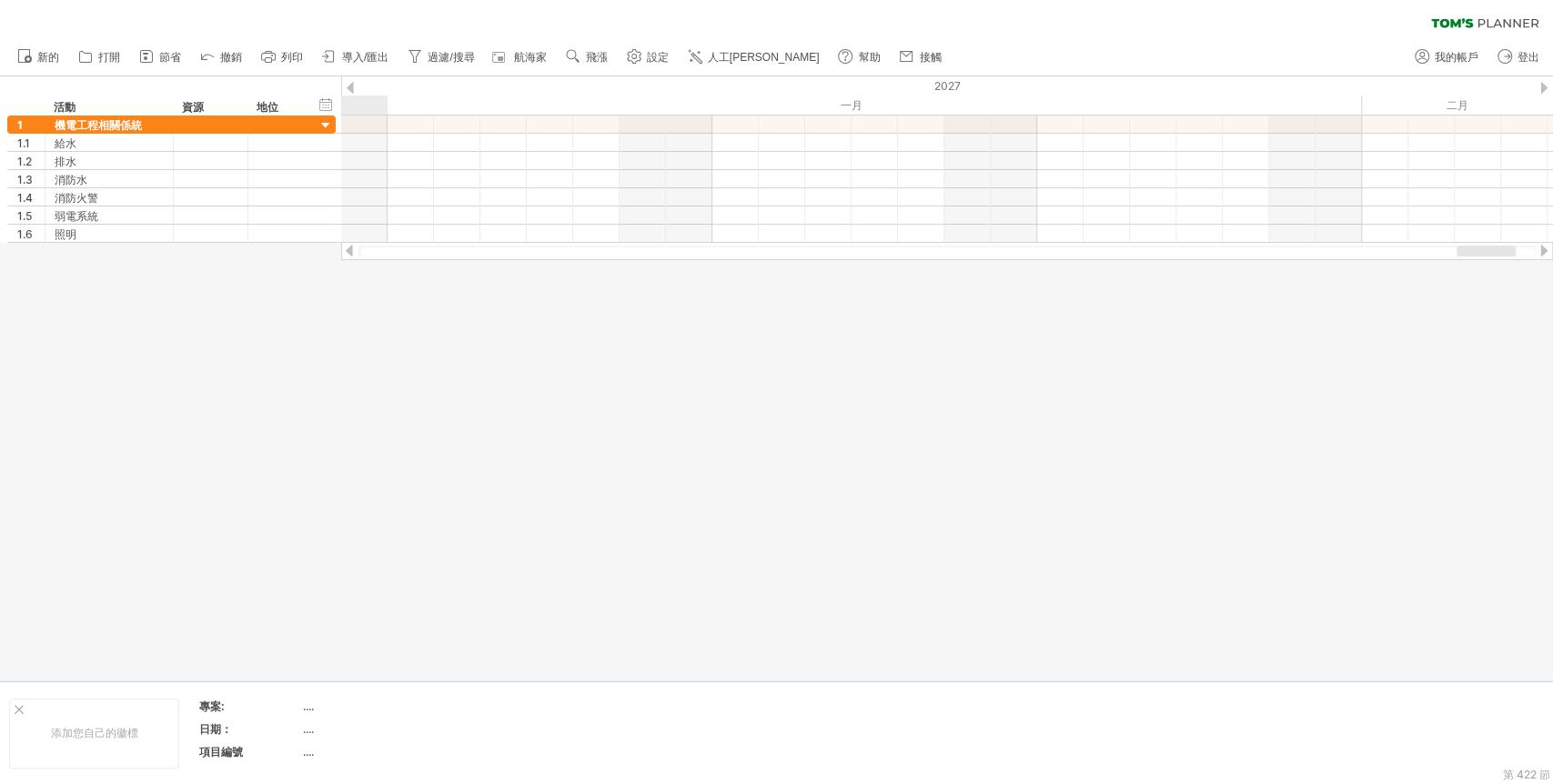
click at [1397, 252] on div at bounding box center [1543, 250] width 14 height 11
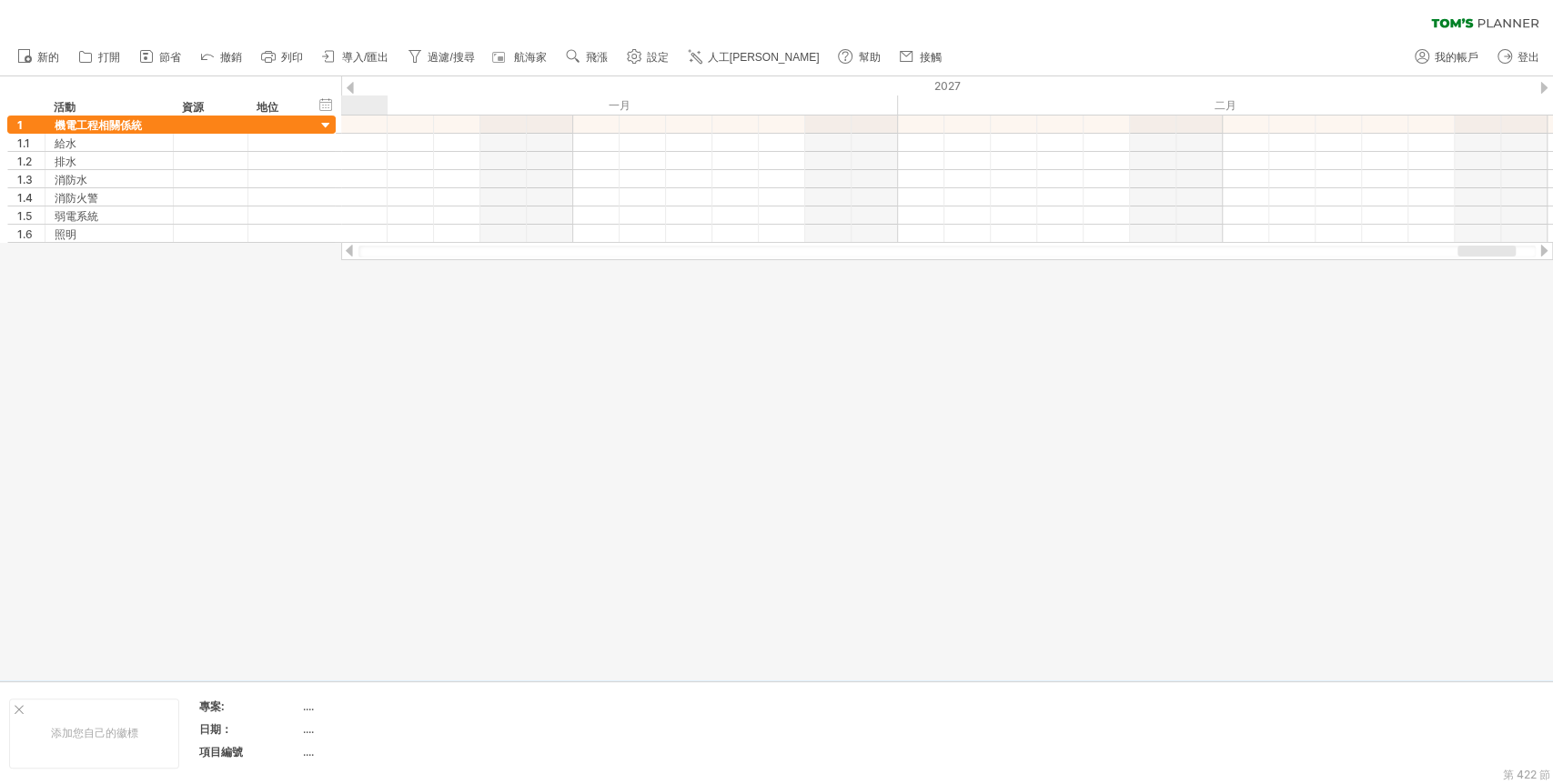
click at [1397, 252] on div at bounding box center [1543, 250] width 14 height 11
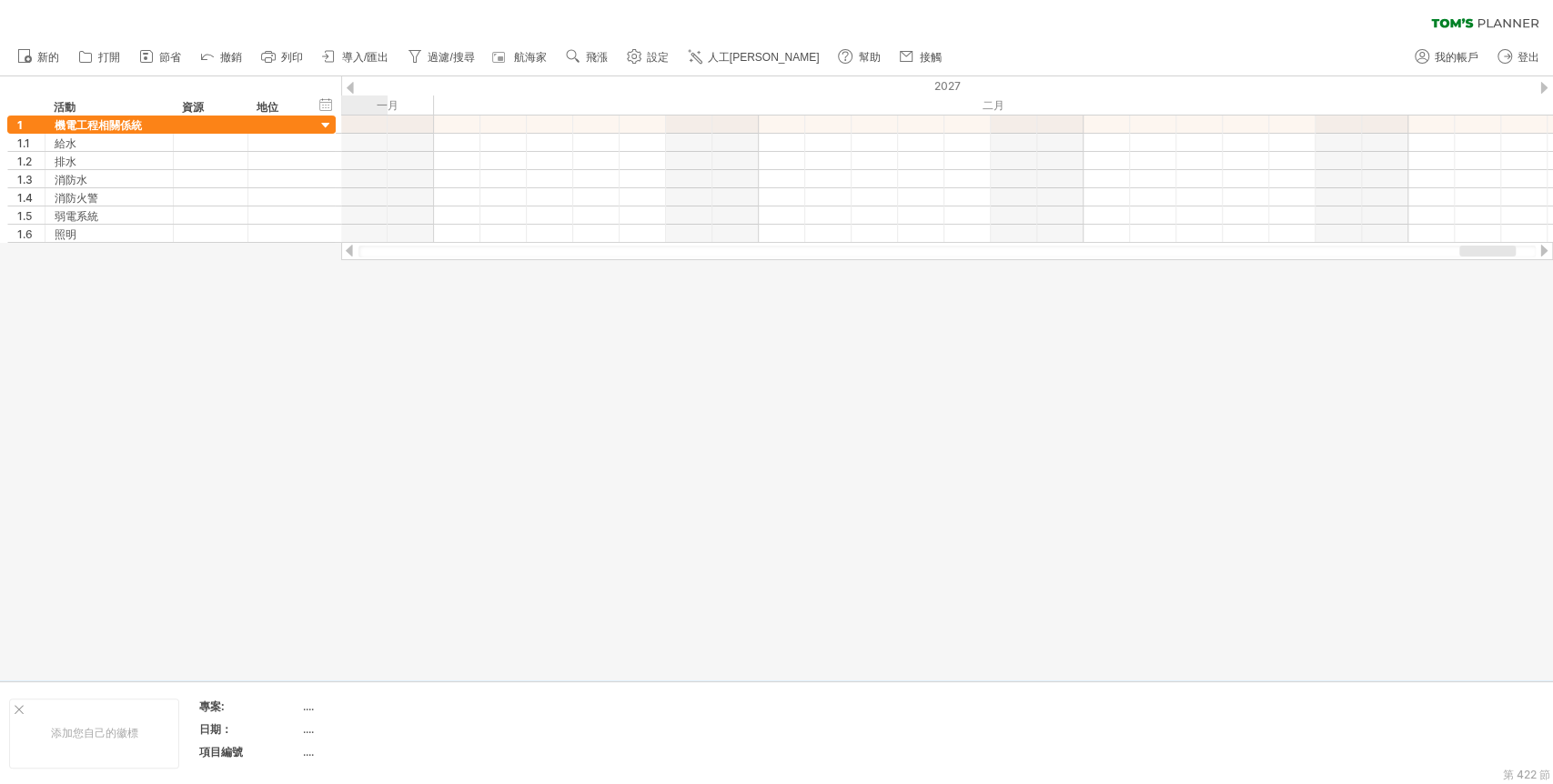
click at [1397, 252] on div at bounding box center [1543, 250] width 14 height 11
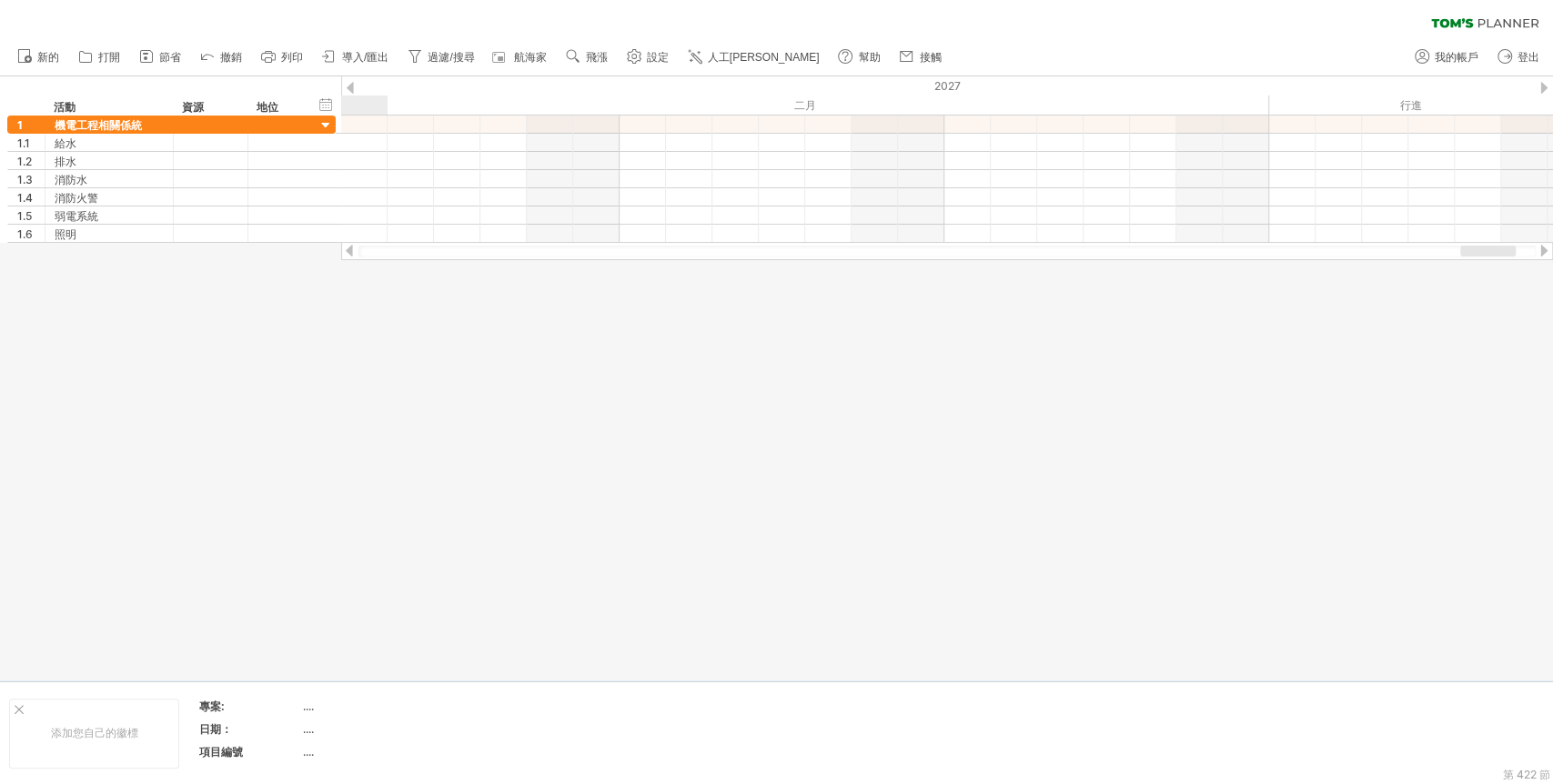
click at [1397, 252] on div at bounding box center [1543, 250] width 14 height 11
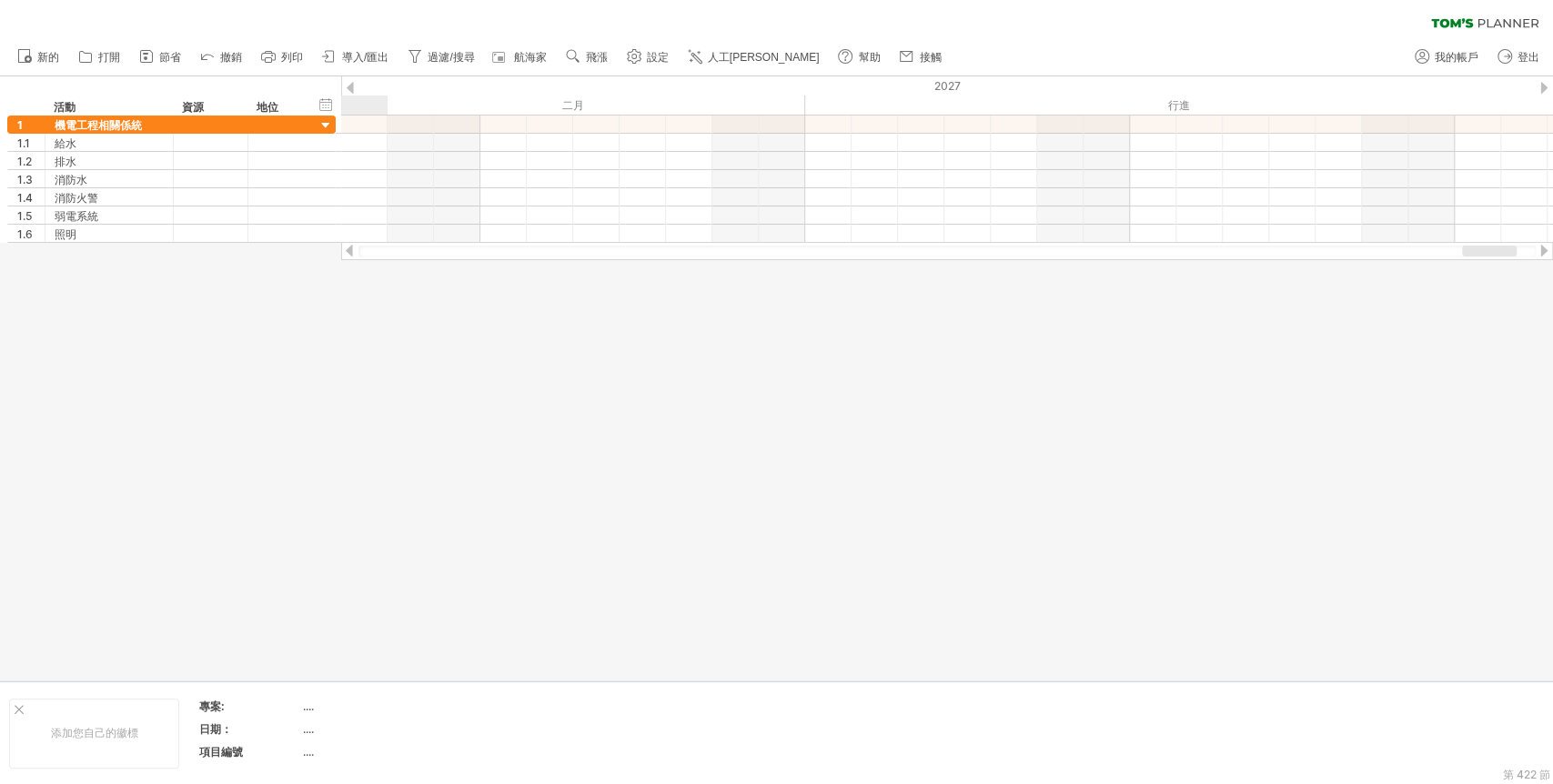
click at [1397, 252] on div at bounding box center [1543, 250] width 14 height 11
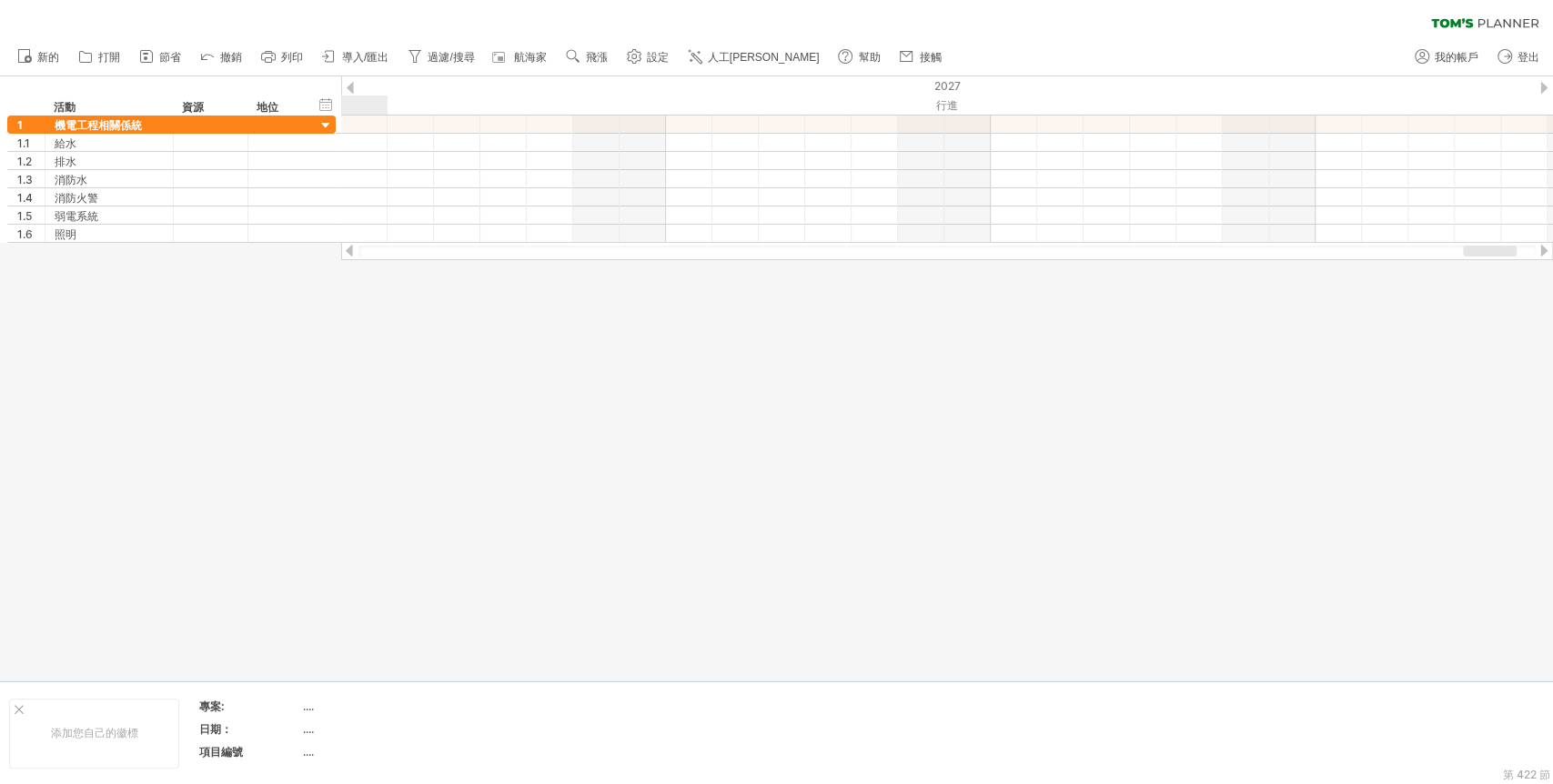
click at [1397, 252] on div at bounding box center [1543, 250] width 14 height 11
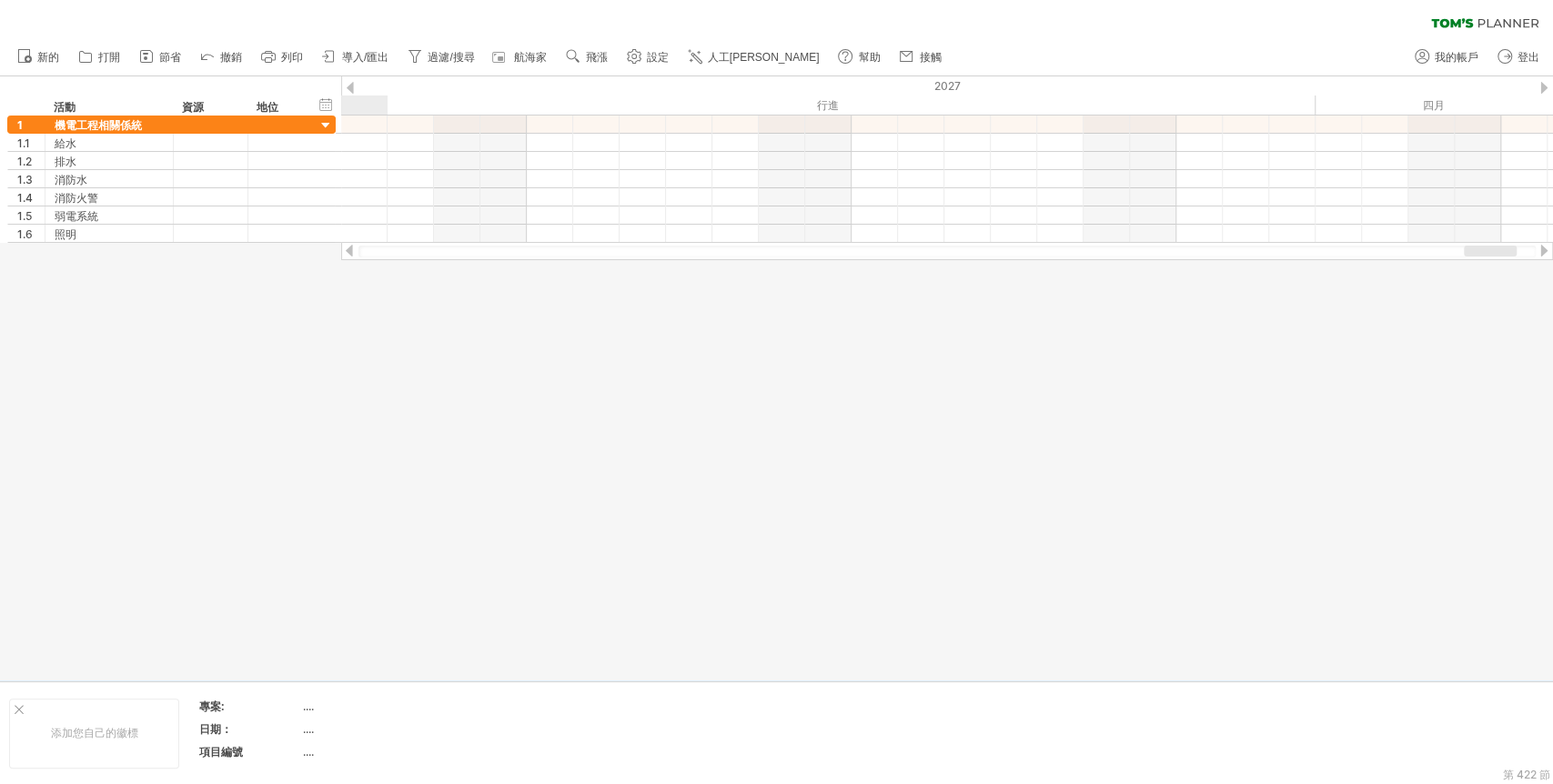
click at [1397, 252] on div at bounding box center [1543, 250] width 14 height 11
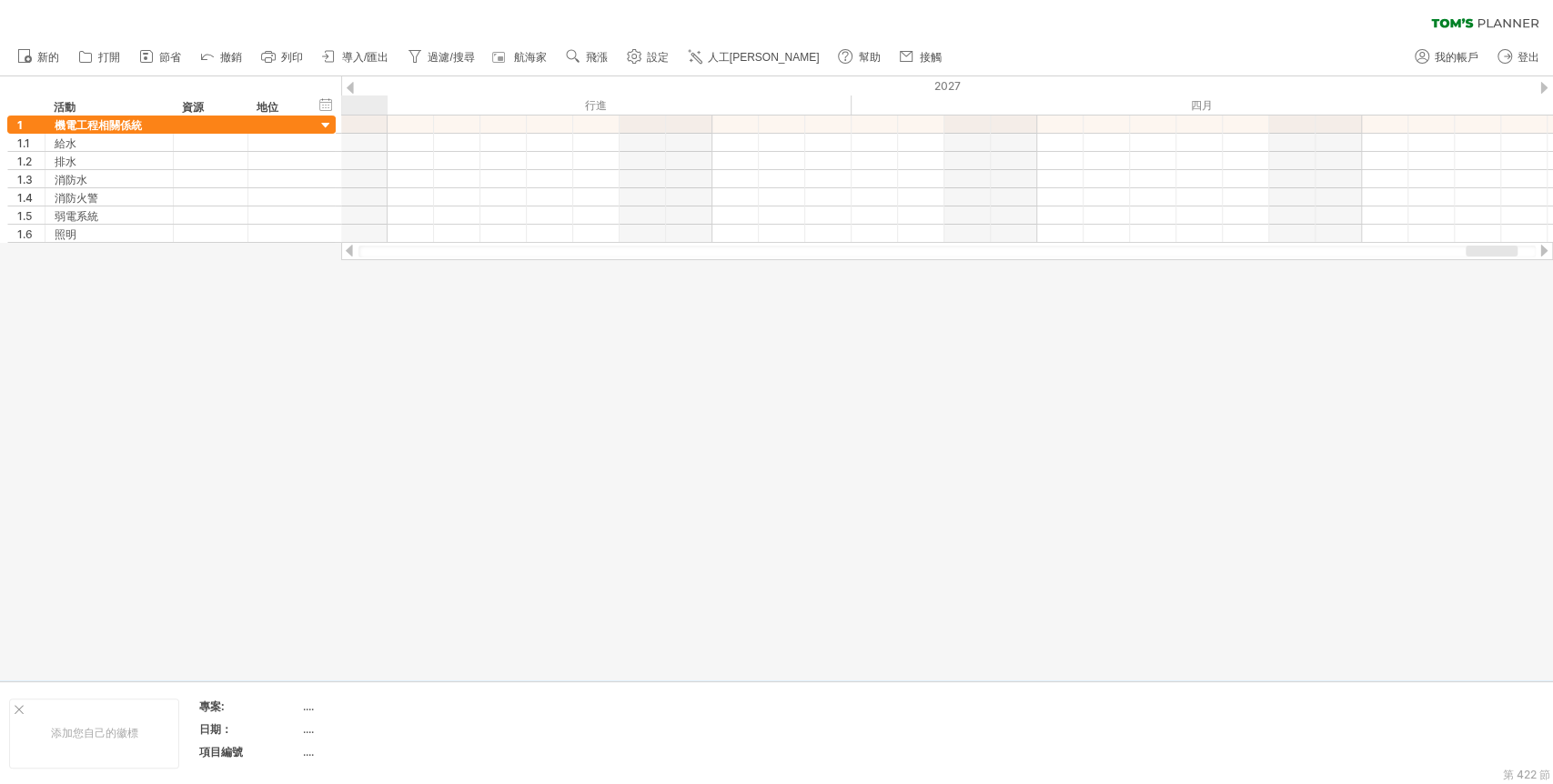
click at [1397, 252] on div at bounding box center [1543, 250] width 14 height 11
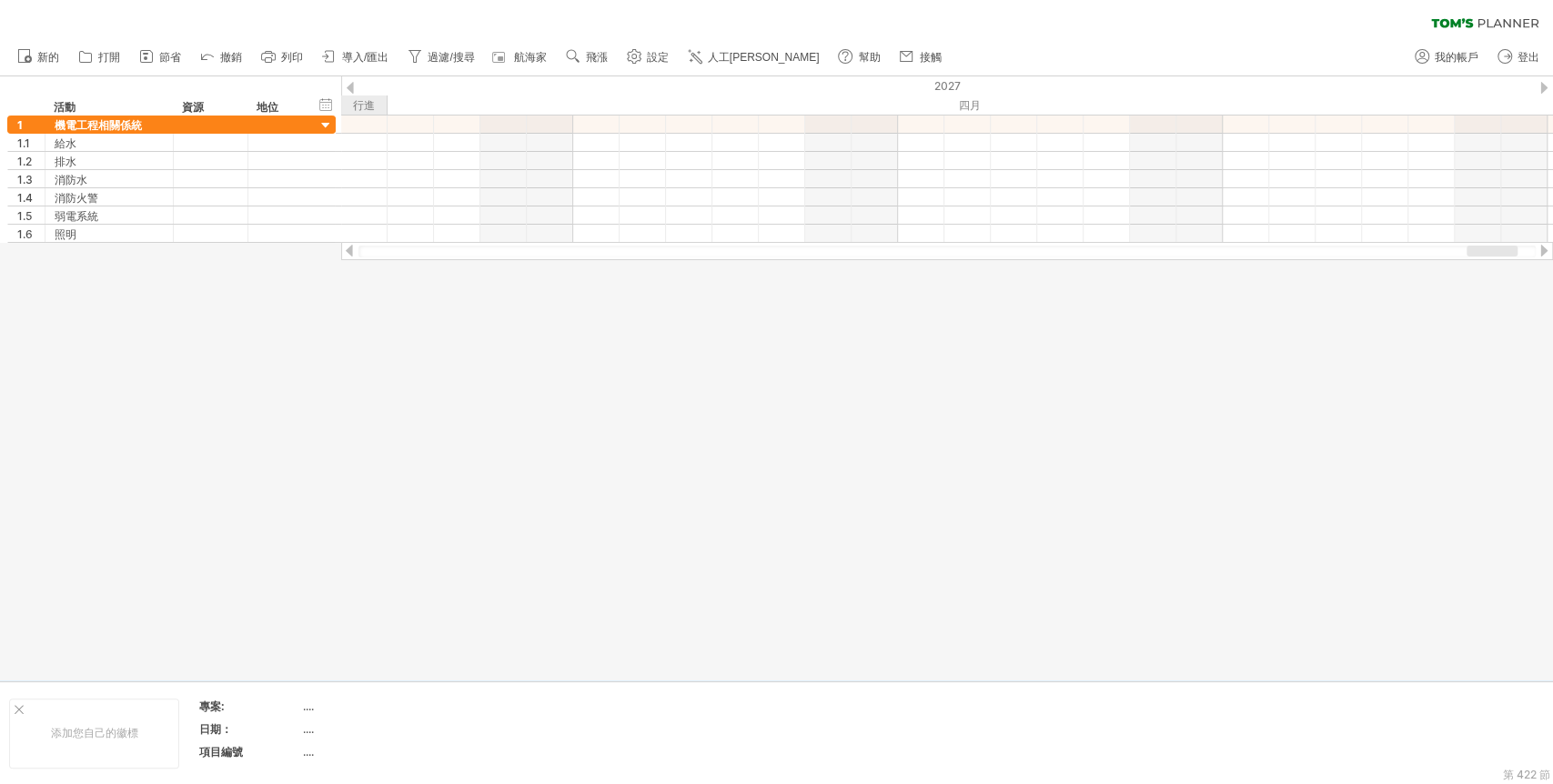
click at [1397, 252] on div at bounding box center [1543, 250] width 14 height 11
